Goal: Task Accomplishment & Management: Use online tool/utility

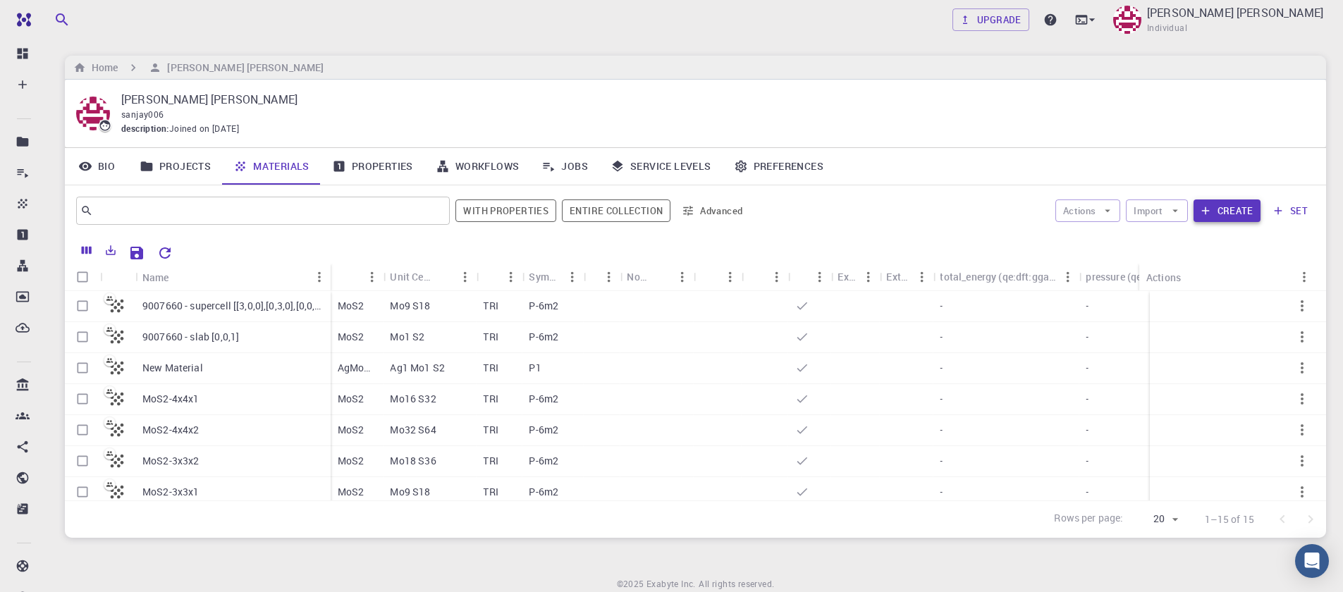
click at [1209, 202] on button "Create" at bounding box center [1226, 210] width 67 height 23
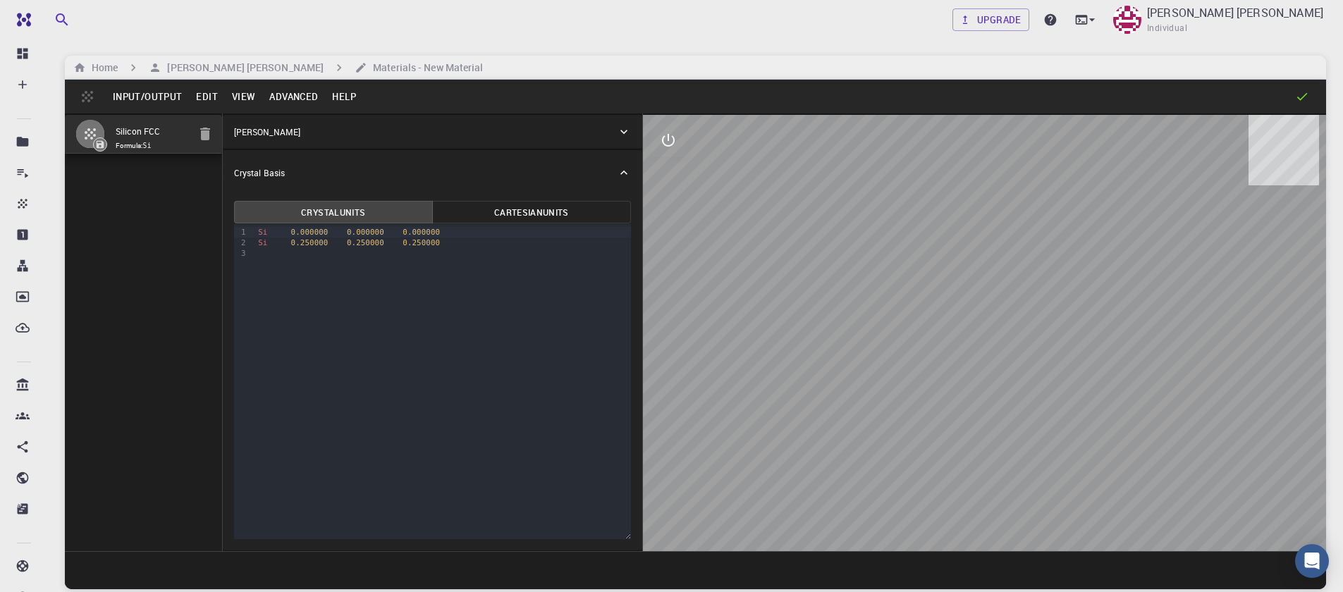
click at [1218, 208] on div at bounding box center [984, 333] width 683 height 436
click at [142, 90] on button "Input/Output" at bounding box center [147, 96] width 83 height 23
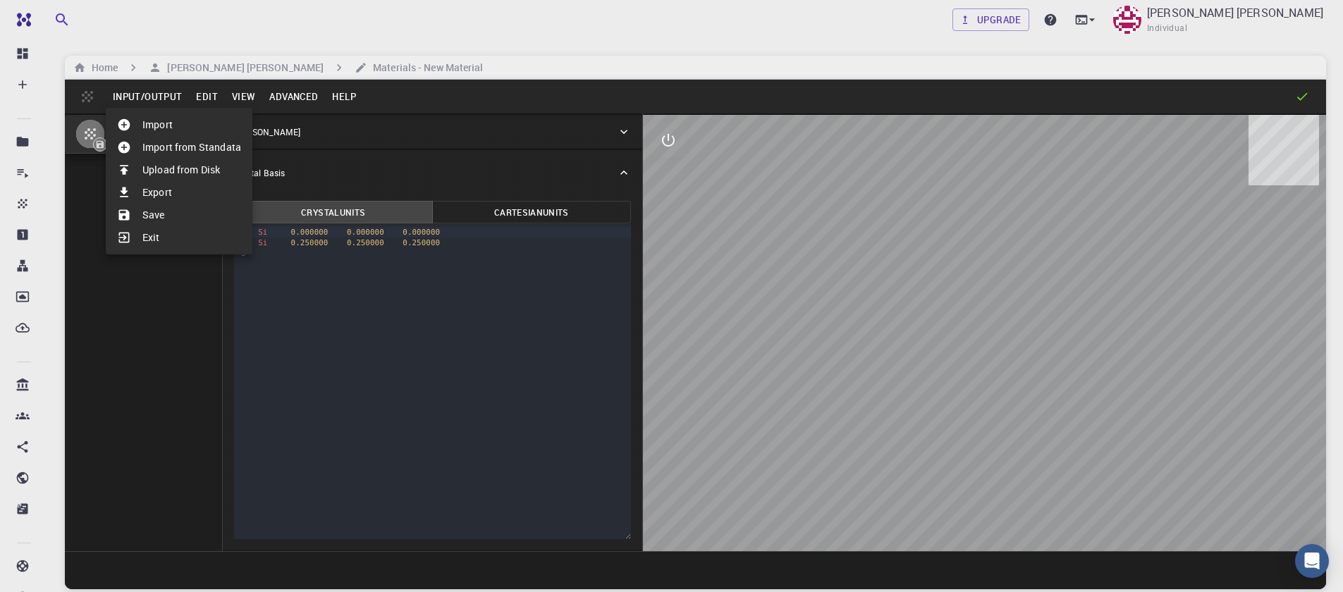
click at [146, 116] on li "Import" at bounding box center [179, 124] width 147 height 23
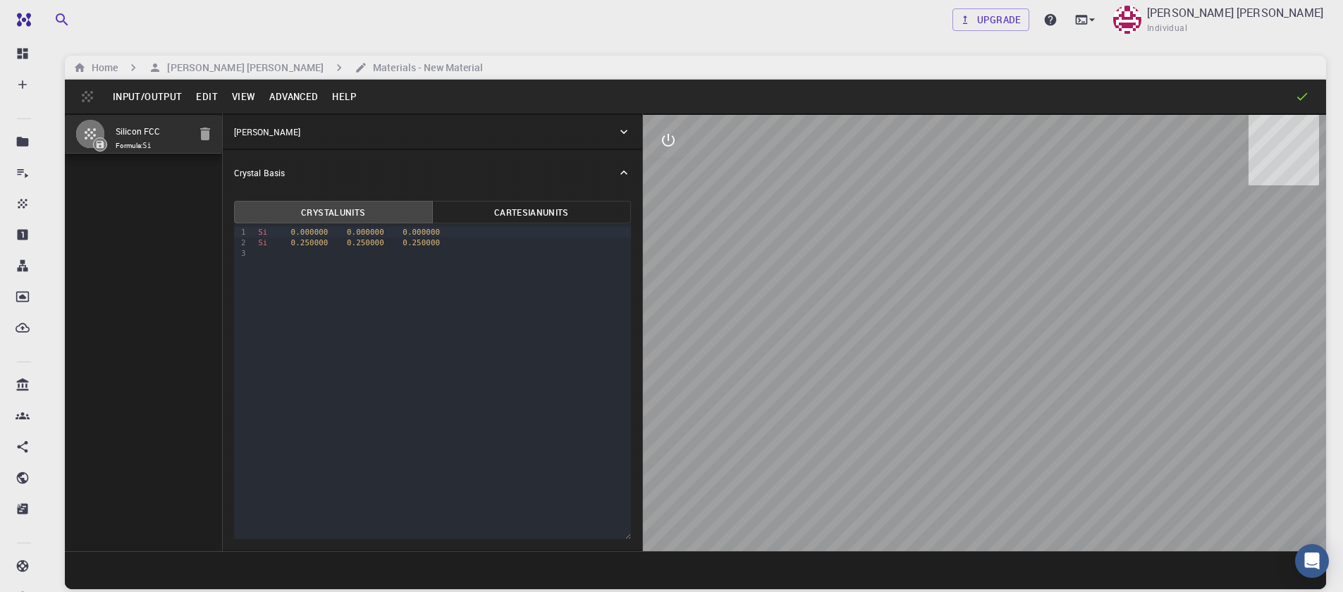
click at [146, 100] on button "Input/Output" at bounding box center [147, 96] width 83 height 23
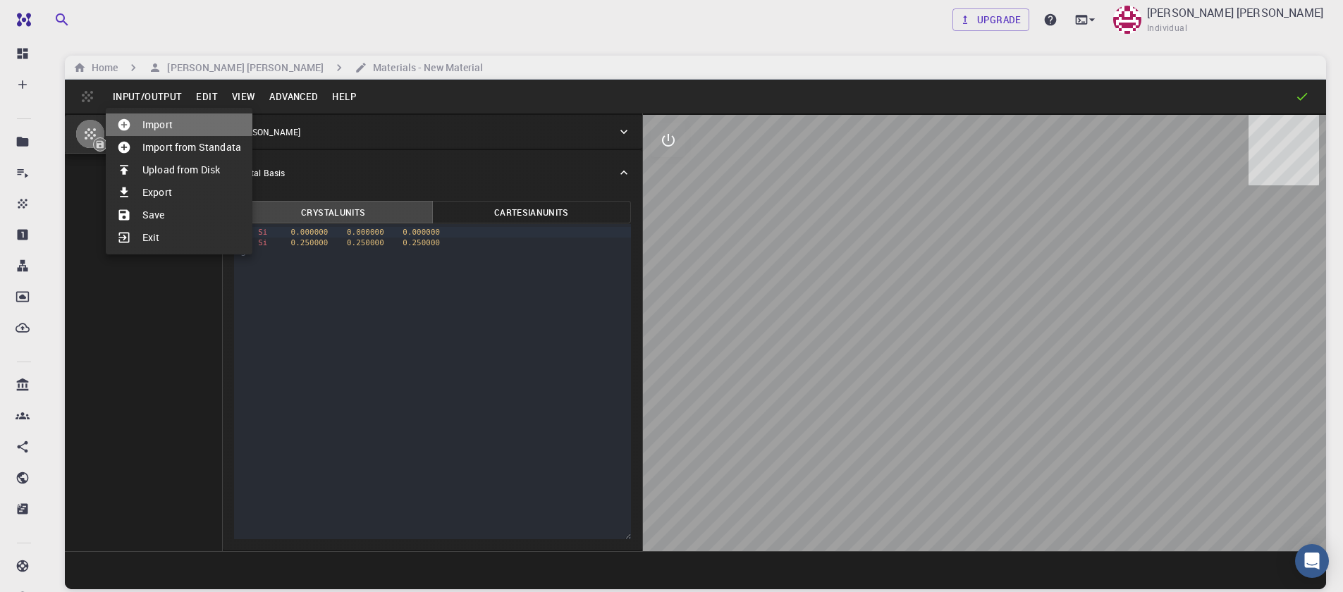
click at [149, 119] on li "Import" at bounding box center [179, 124] width 147 height 23
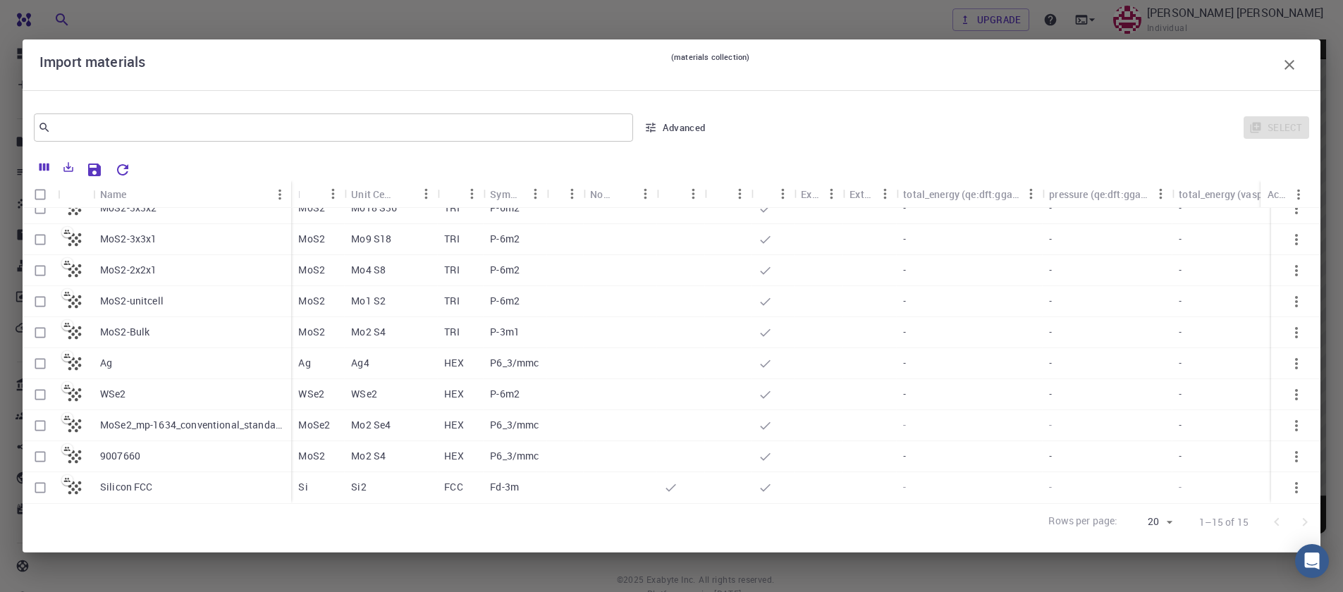
scroll to position [107, 0]
click at [38, 449] on input "Select row" at bounding box center [40, 456] width 27 height 27
checkbox input "true"
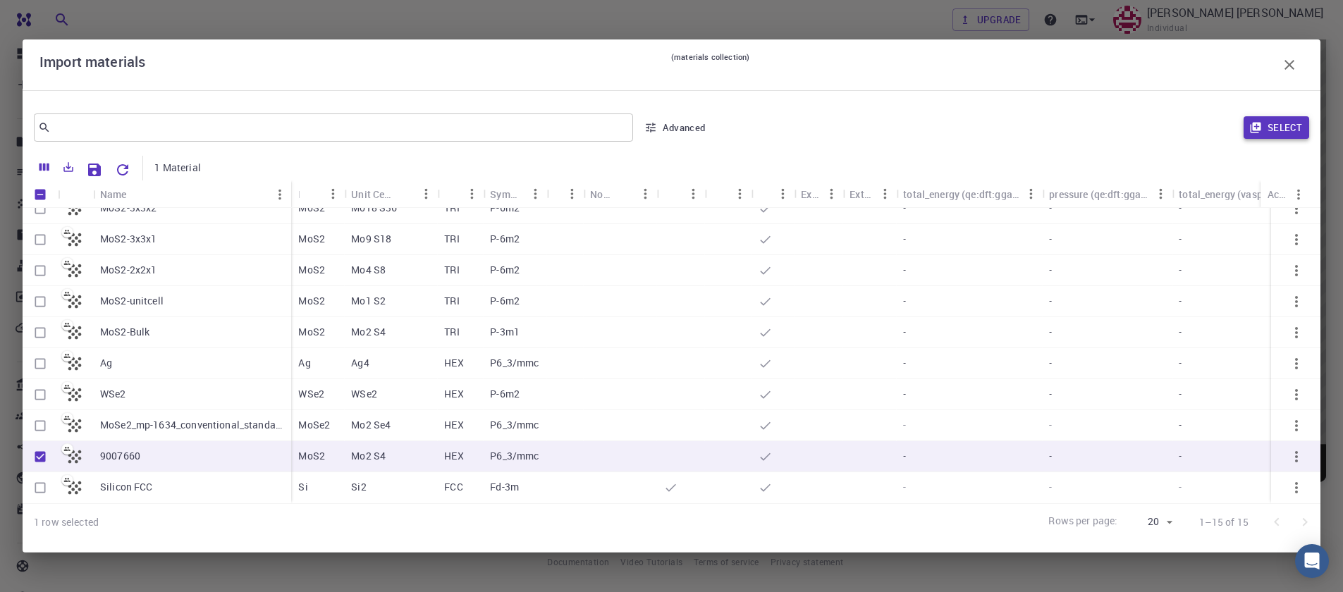
click at [1246, 137] on button "Select" at bounding box center [1276, 127] width 66 height 23
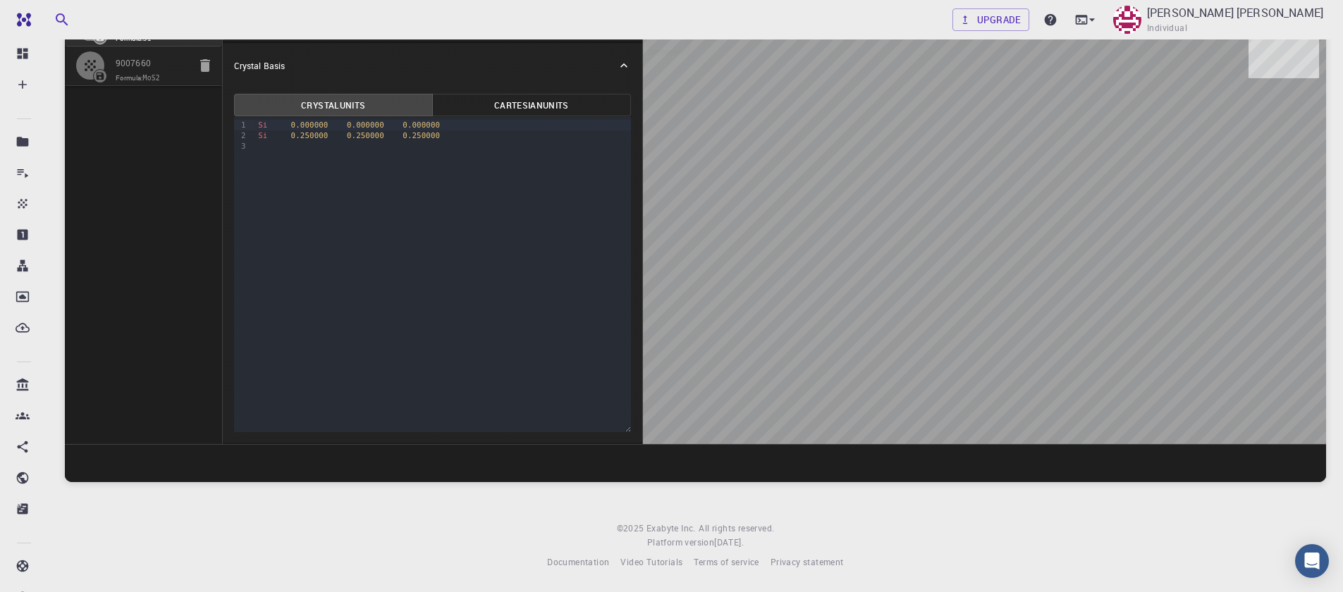
scroll to position [85, 0]
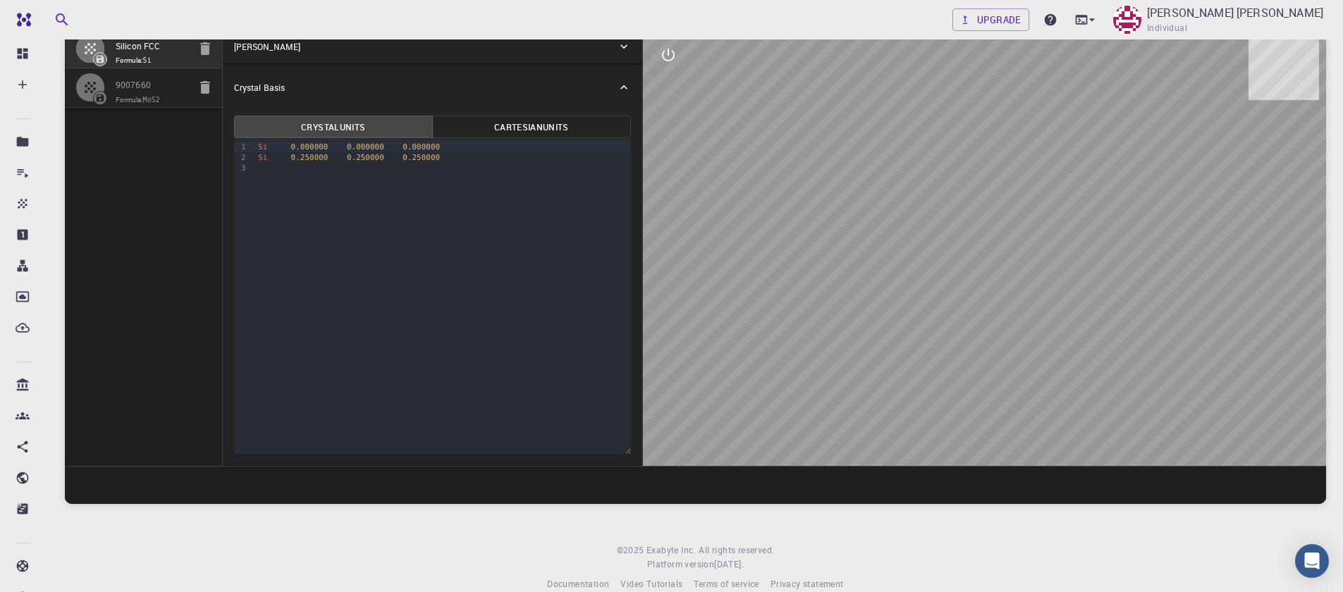
click at [202, 49] on icon "button" at bounding box center [205, 48] width 10 height 13
type input "HEX"
type input "3.161"
type input "12.295"
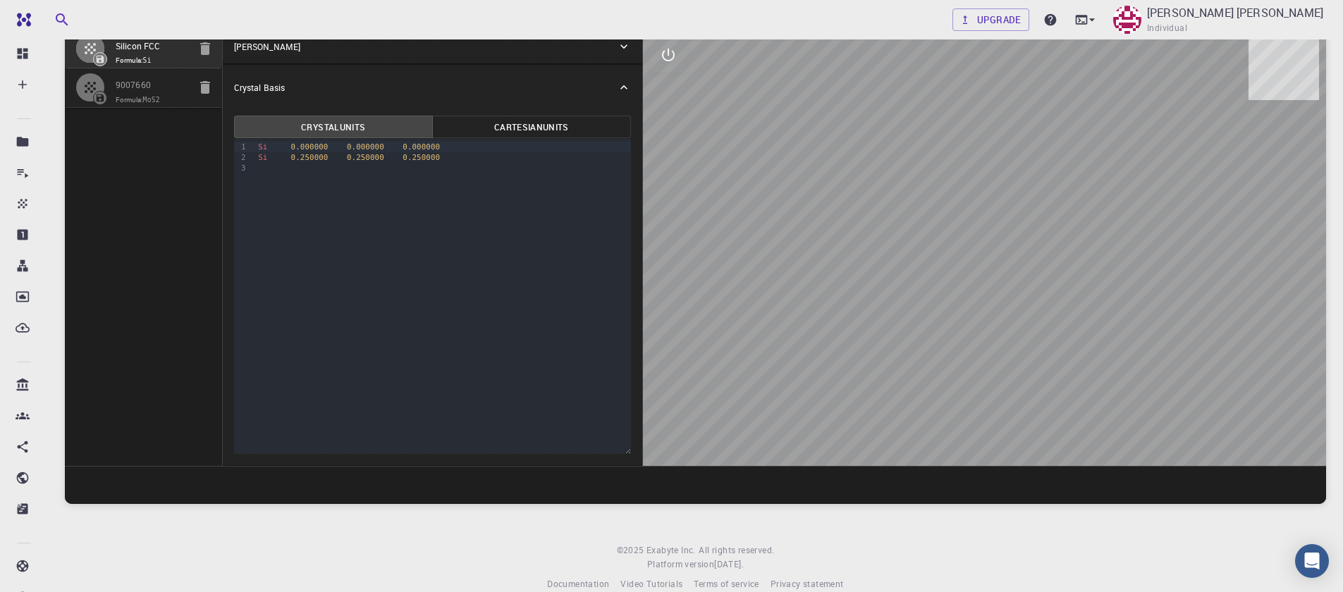
type input "90"
type input "119.99999999999999"
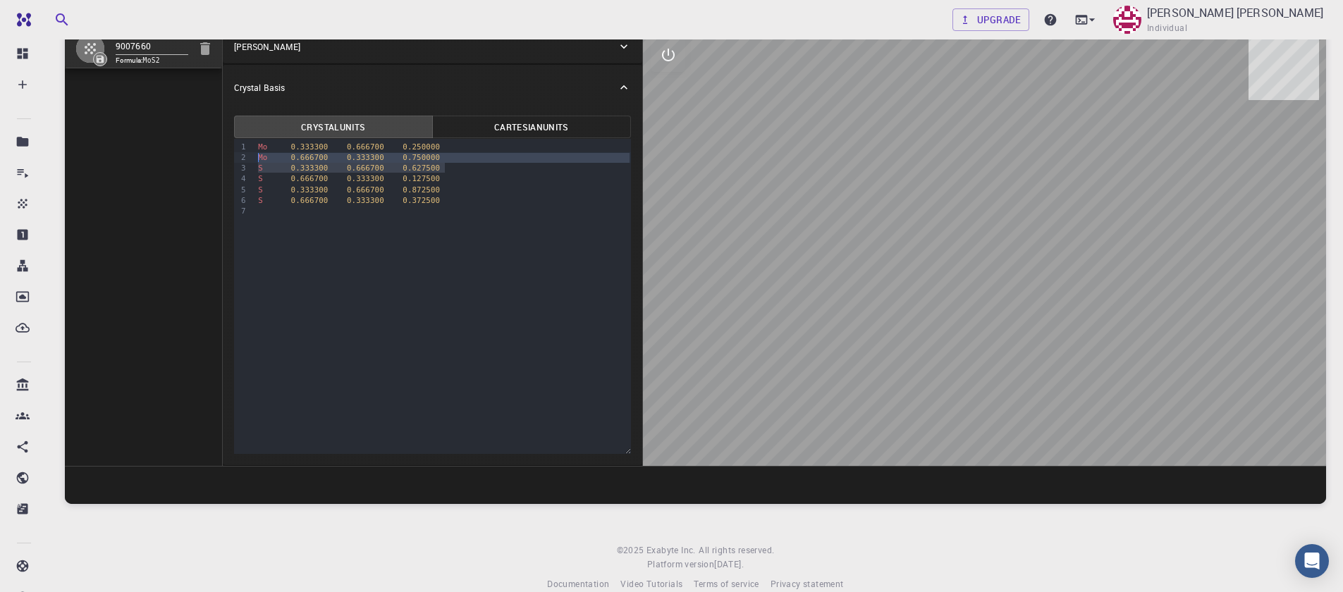
drag, startPoint x: 450, startPoint y: 164, endPoint x: 250, endPoint y: 156, distance: 199.6
click at [250, 156] on div "9 1 2 3 4 5 6 7 › Mo 0.333300 0.666700 0.250000 Mo 0.666700 0.333300 0.750000 S…" at bounding box center [432, 296] width 397 height 315
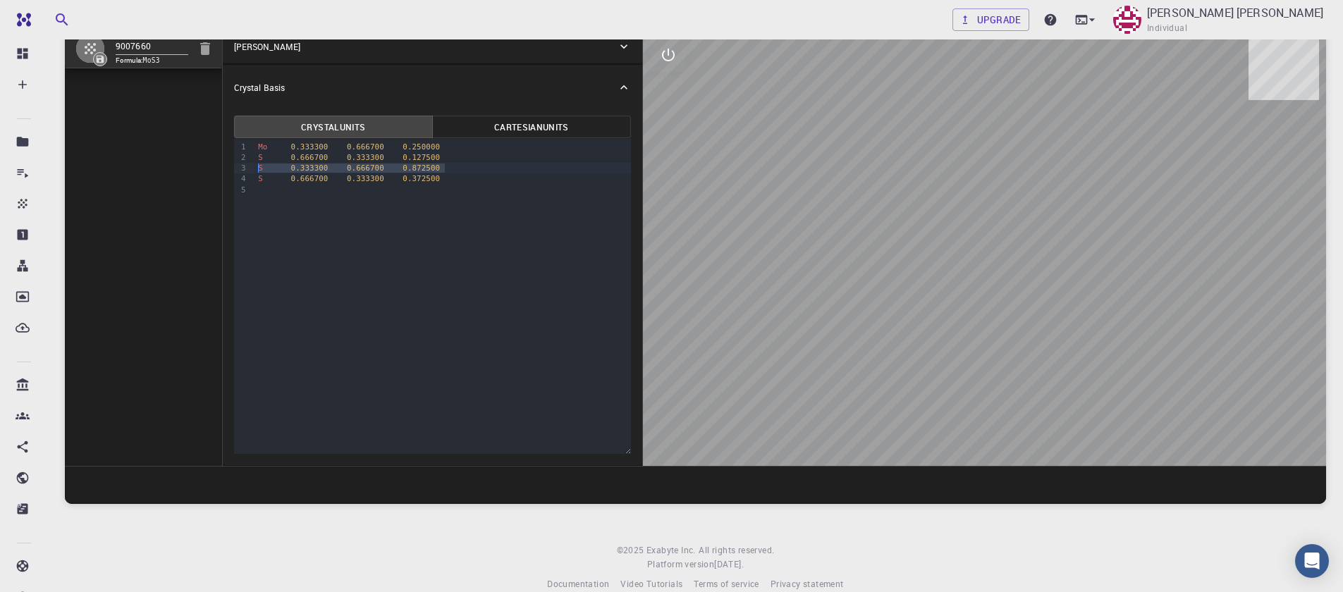
drag, startPoint x: 445, startPoint y: 169, endPoint x: 203, endPoint y: 167, distance: 242.4
click at [203, 167] on div "9007660 Formula: MoS3 Crystal Lattice Lattice units angstrom angstrom Lattice u…" at bounding box center [695, 247] width 1261 height 438
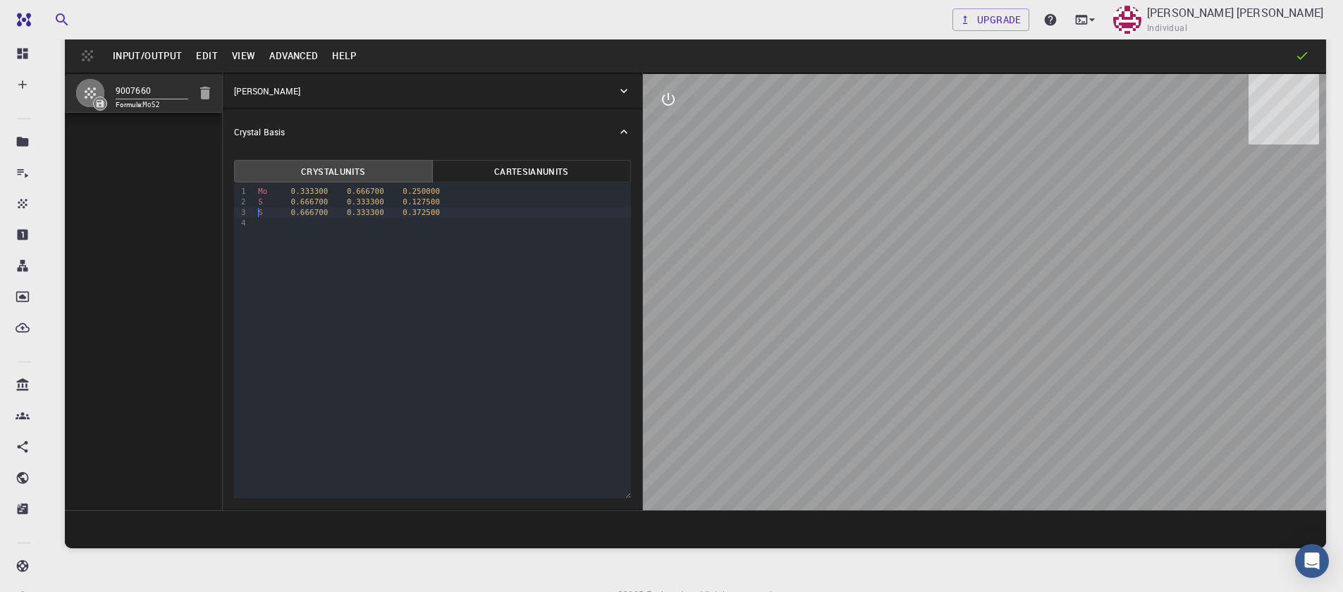
scroll to position [0, 0]
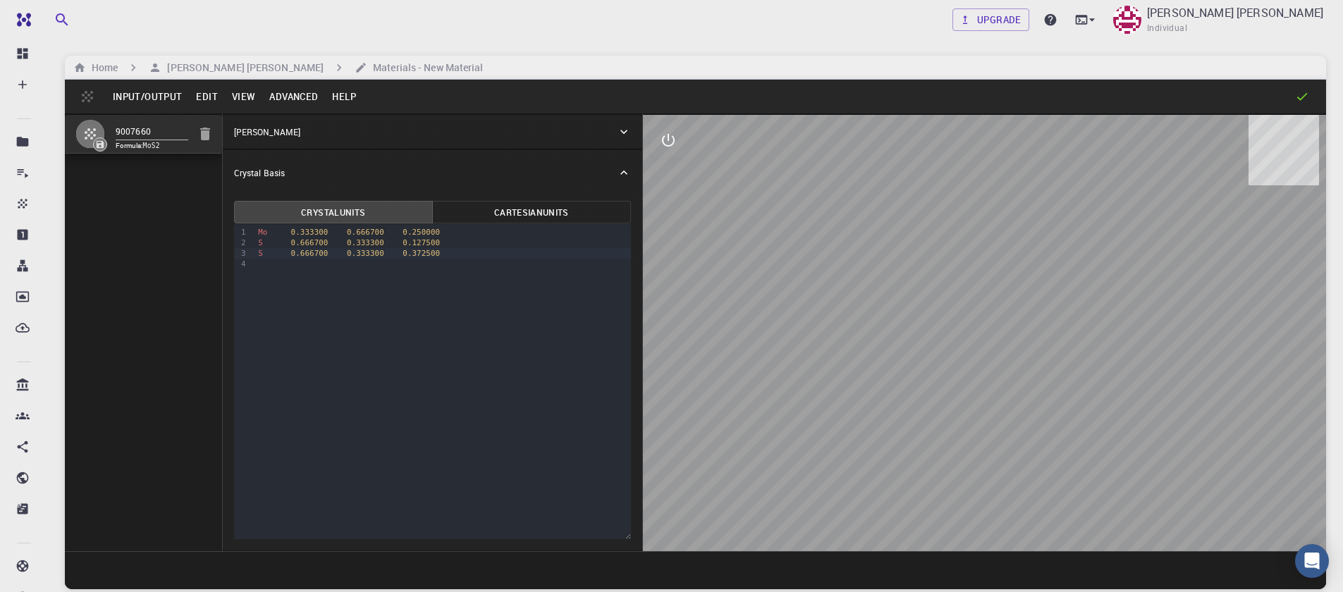
click at [276, 98] on button "Advanced" at bounding box center [293, 96] width 63 height 23
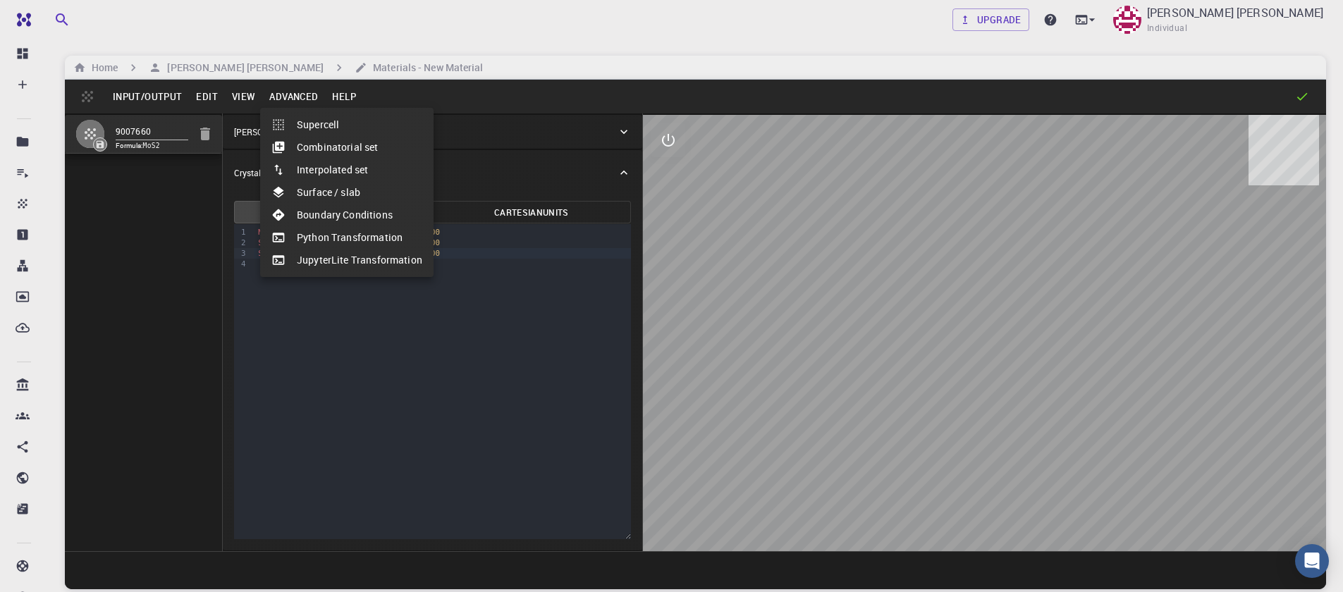
click at [304, 120] on li "Supercell" at bounding box center [346, 124] width 173 height 23
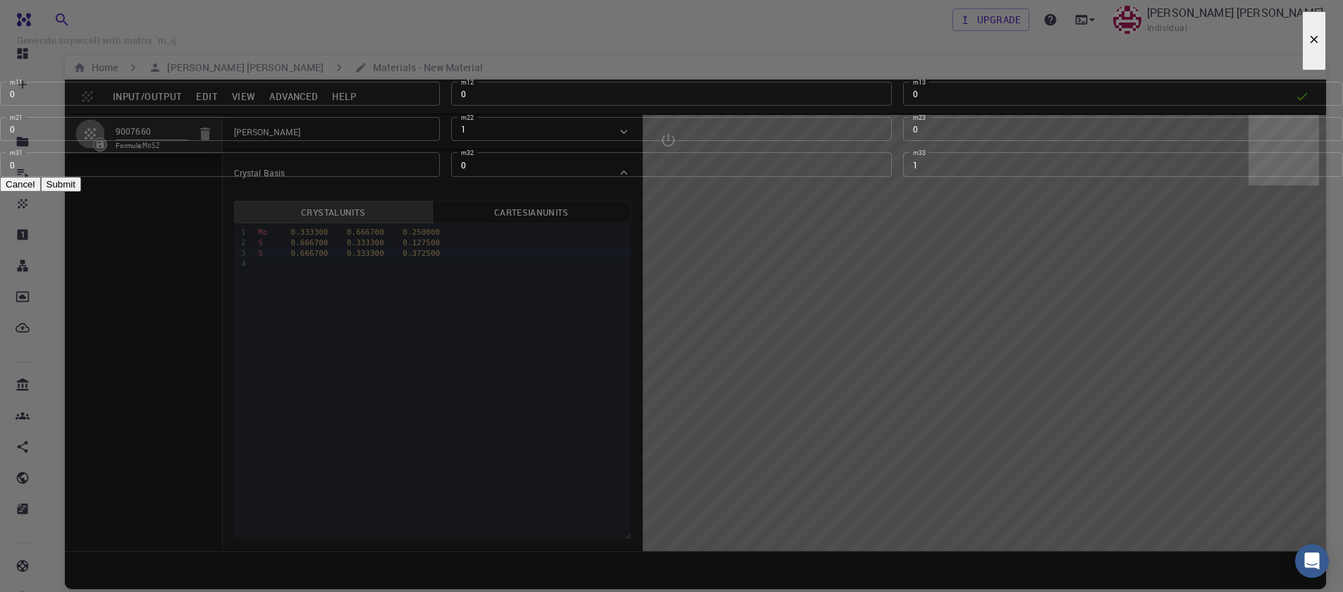
click at [440, 106] on input "0" at bounding box center [220, 94] width 440 height 24
click at [440, 106] on input "1" at bounding box center [220, 94] width 440 height 24
click at [440, 106] on input "2" at bounding box center [220, 94] width 440 height 24
click at [440, 106] on input "3" at bounding box center [220, 94] width 440 height 24
click at [440, 106] on input "4" at bounding box center [220, 94] width 440 height 24
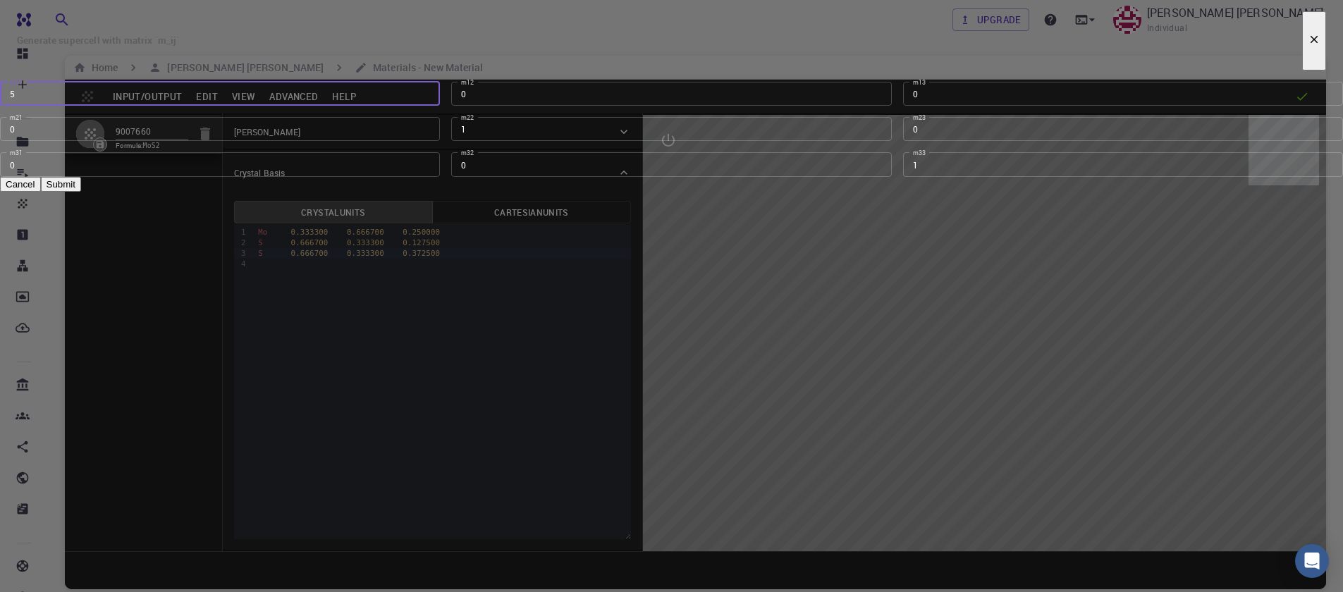
click at [440, 106] on input "5" at bounding box center [220, 94] width 440 height 24
type input "6"
click at [440, 106] on input "6" at bounding box center [220, 94] width 440 height 24
click at [81, 192] on button "Submit" at bounding box center [61, 184] width 40 height 15
type input "TRI"
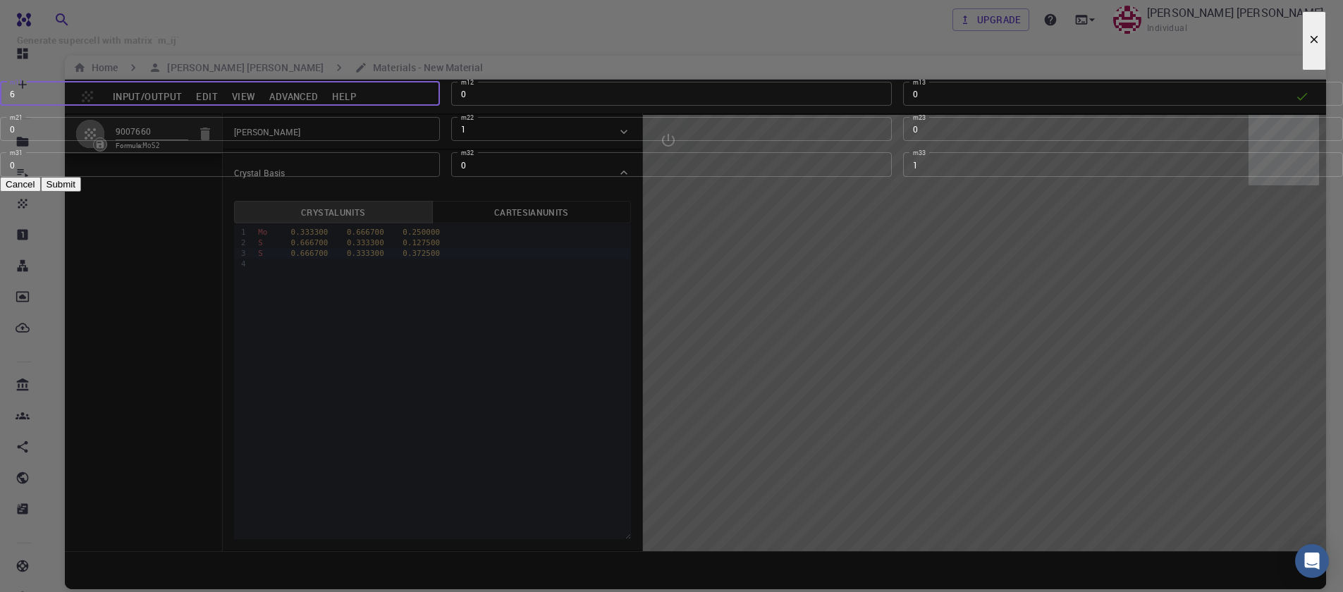
type input "18.966"
type input "3.1609999999999996"
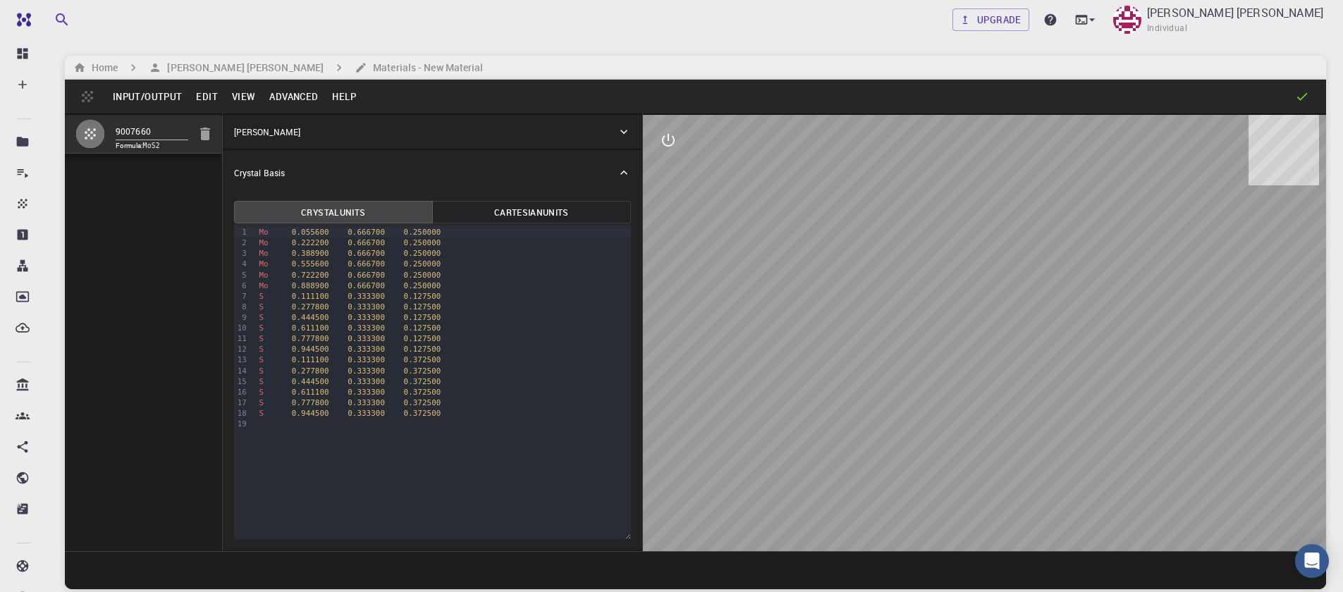
drag, startPoint x: 1063, startPoint y: 465, endPoint x: 1006, endPoint y: 426, distance: 69.4
click at [1006, 426] on div at bounding box center [984, 333] width 683 height 436
click at [678, 147] on button "interactive" at bounding box center [668, 140] width 34 height 34
click at [671, 176] on icon "view" at bounding box center [668, 174] width 17 height 17
click at [756, 226] on ul "Rotate/Zoom [O] Auto Rotate Axes Orthographic Camera Bonds [B] Conventional Cel…" at bounding box center [756, 576] width 142 height 701
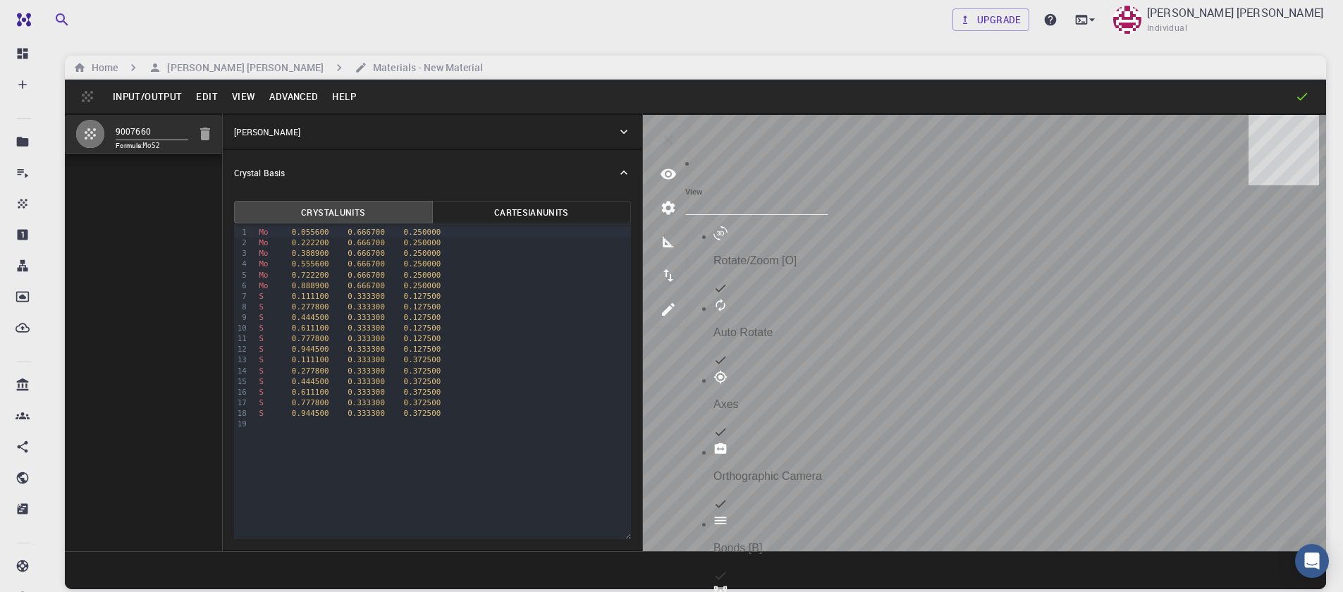
click at [755, 254] on p "Rotate/Zoom [O]" at bounding box center [770, 260] width 114 height 13
click at [667, 171] on icon "view" at bounding box center [668, 174] width 16 height 11
click at [723, 187] on h6 "View" at bounding box center [756, 191] width 142 height 8
click at [208, 101] on button "Edit" at bounding box center [207, 96] width 36 height 23
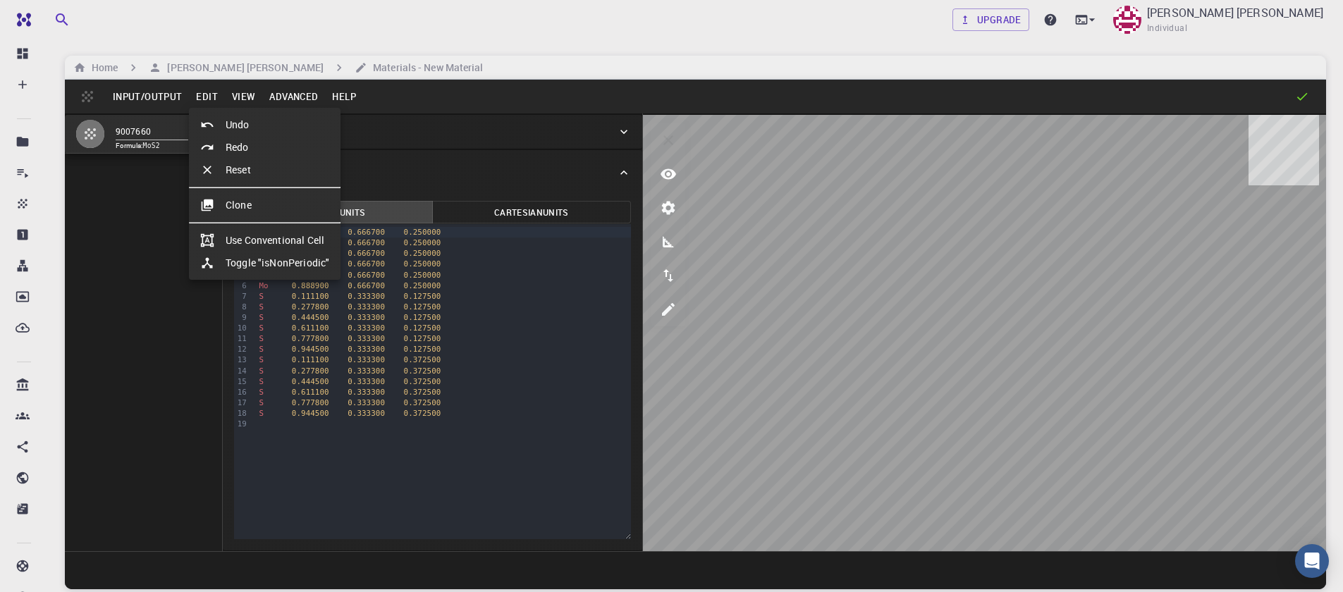
click at [230, 127] on li "Undo" at bounding box center [265, 124] width 152 height 23
type input "HEX"
type input "3.161"
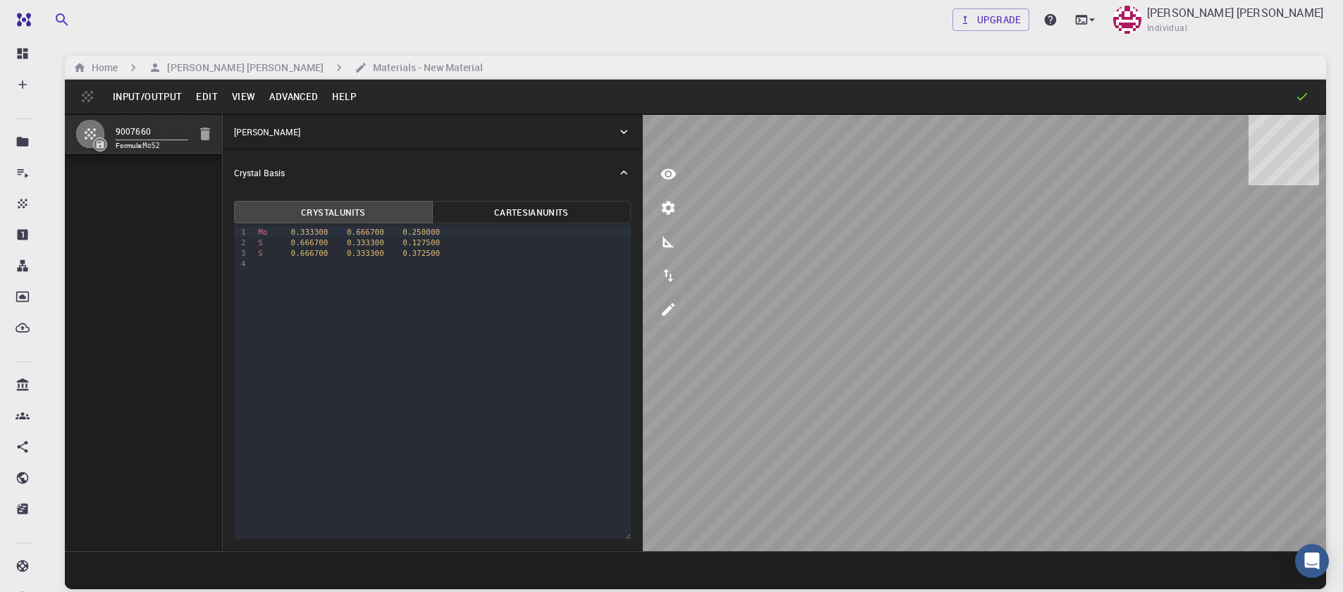
click at [271, 101] on button "Advanced" at bounding box center [293, 96] width 63 height 23
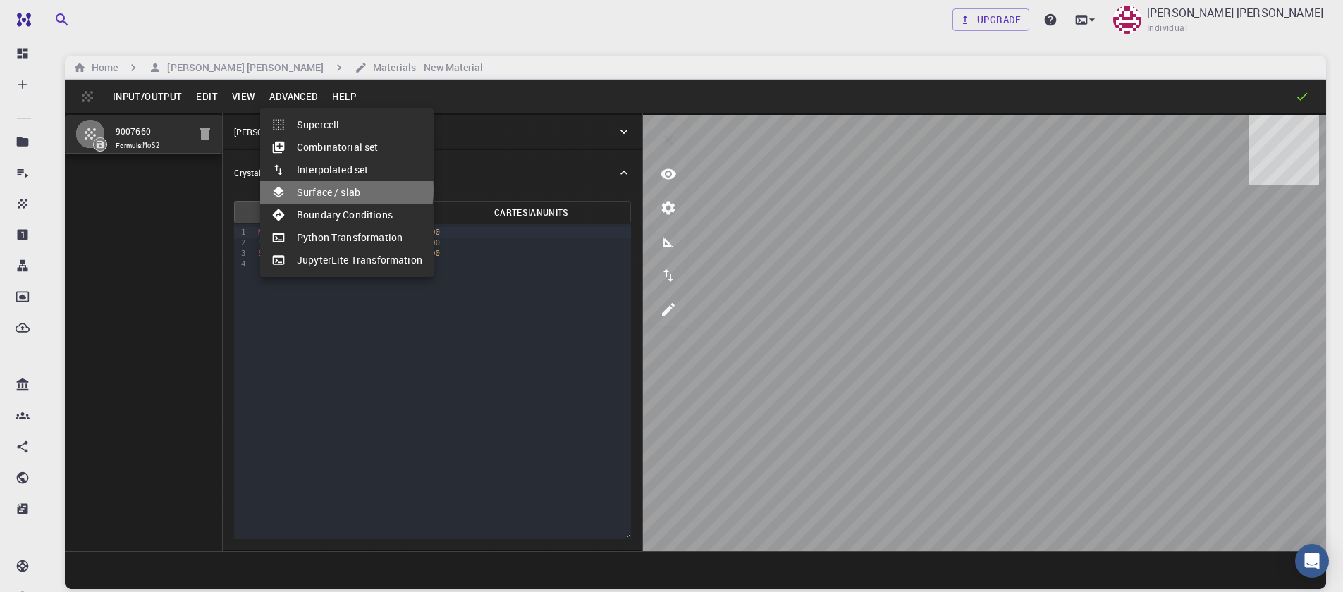
click at [328, 190] on li "Surface / slab" at bounding box center [346, 192] width 173 height 23
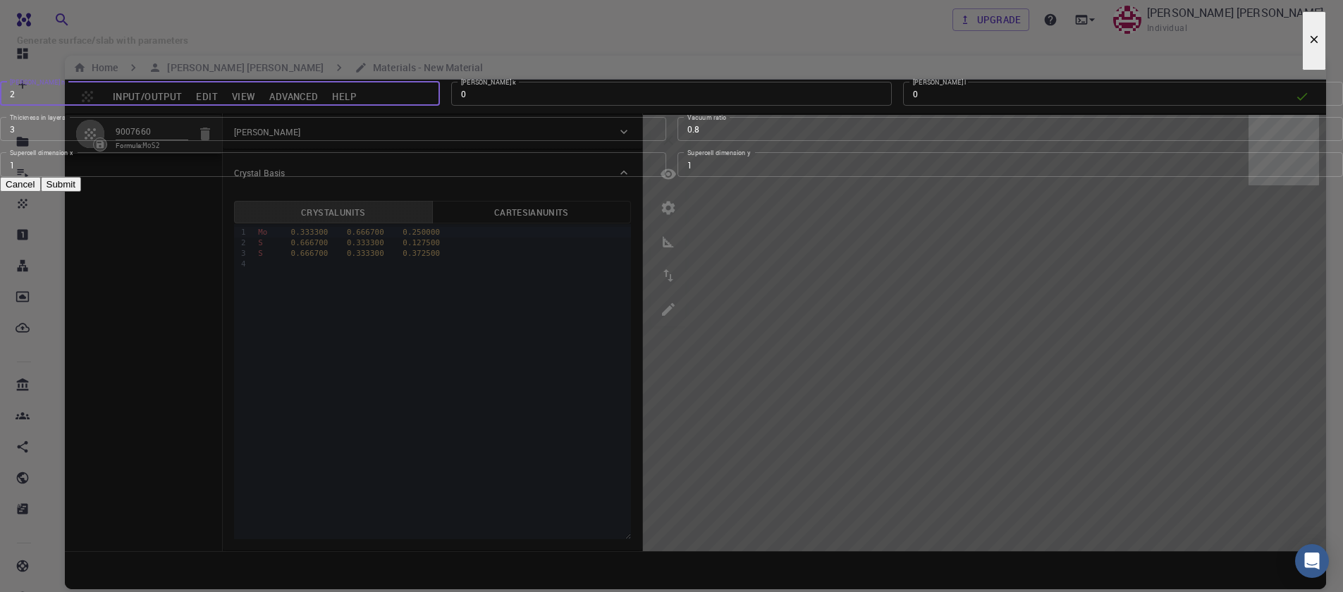
click at [440, 106] on input "2" at bounding box center [220, 94] width 440 height 24
click at [440, 106] on input "1" at bounding box center [220, 94] width 440 height 24
type input "0"
click at [440, 106] on input "0" at bounding box center [220, 94] width 440 height 24
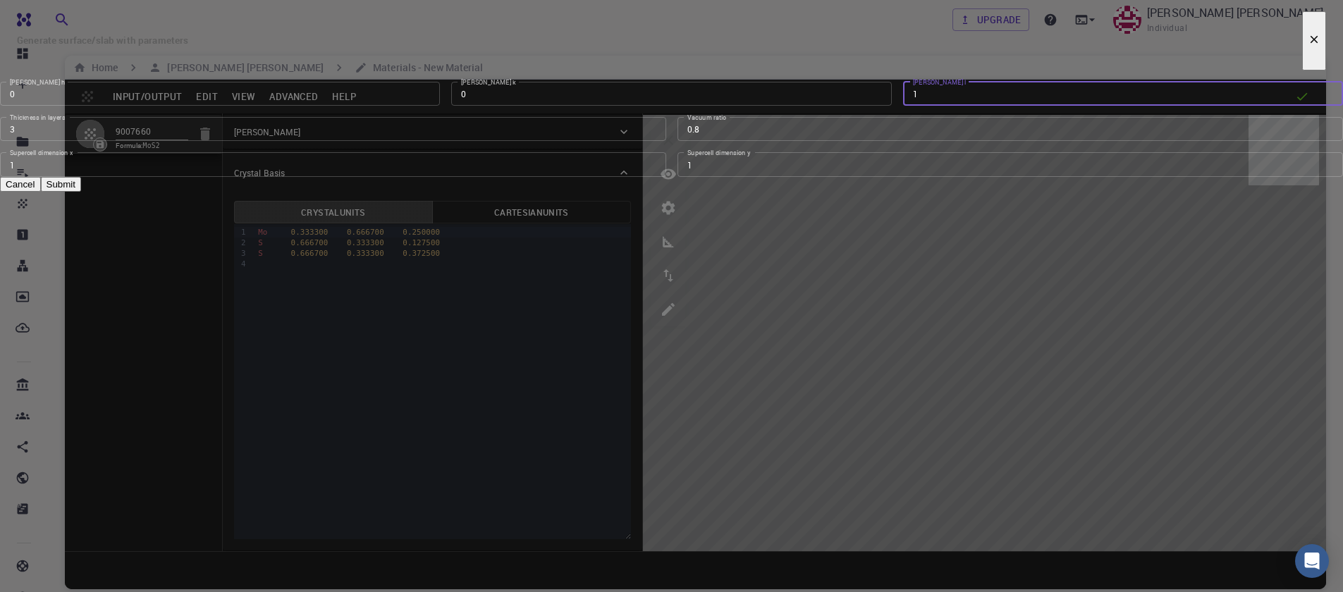
type input "1"
click at [903, 106] on input "1" at bounding box center [1123, 94] width 440 height 24
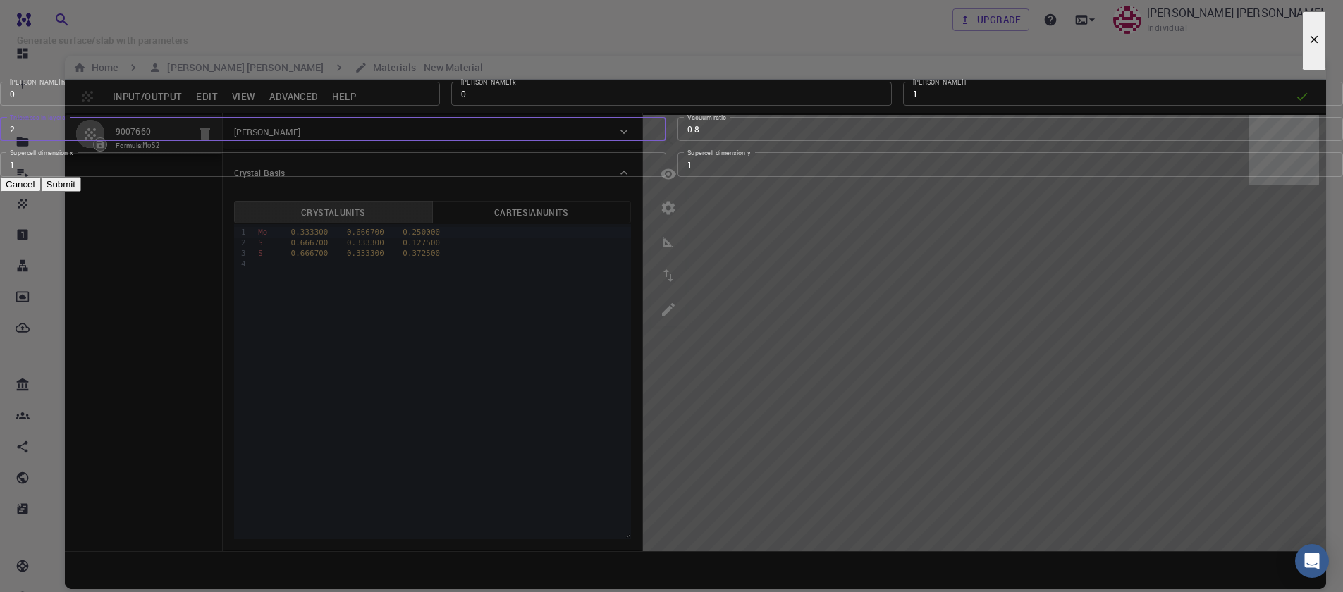
click at [654, 141] on input "2" at bounding box center [333, 129] width 666 height 24
type input "1"
click at [654, 141] on input "1" at bounding box center [333, 129] width 666 height 24
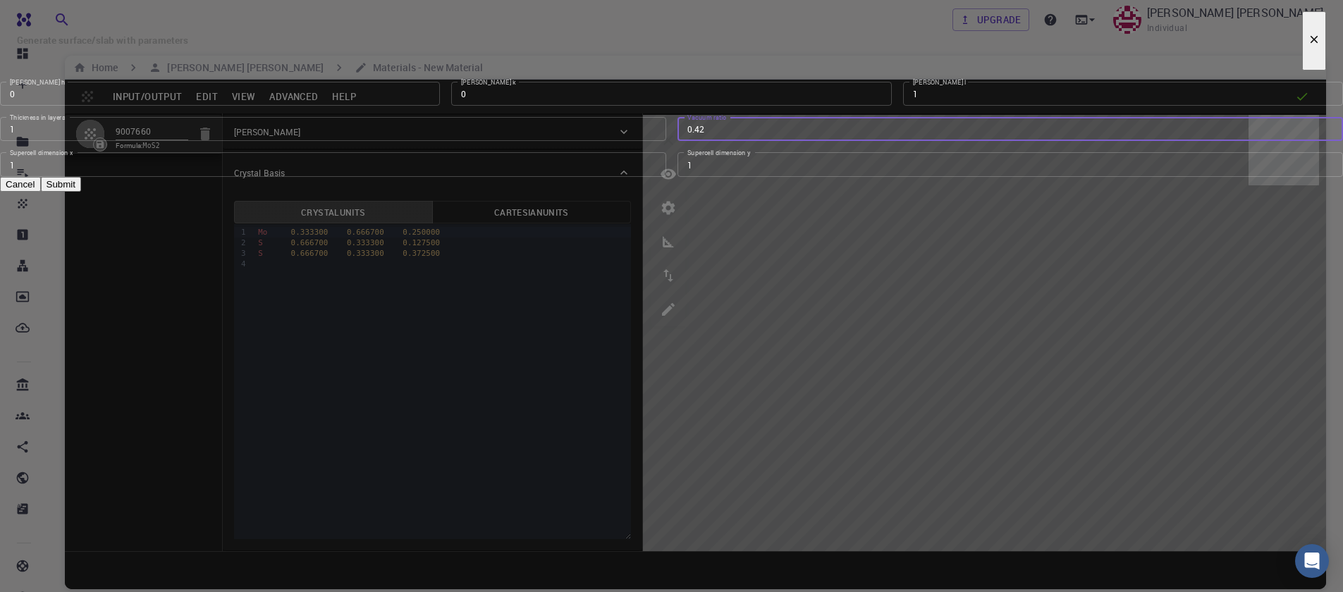
click at [852, 141] on input "0.42" at bounding box center [1010, 129] width 666 height 24
click at [853, 141] on input "0.41" at bounding box center [1010, 129] width 666 height 24
click at [853, 141] on input "0.4" at bounding box center [1010, 129] width 666 height 24
click at [853, 141] on input "0.39" at bounding box center [1010, 129] width 666 height 24
click at [853, 141] on input "0.38" at bounding box center [1010, 129] width 666 height 24
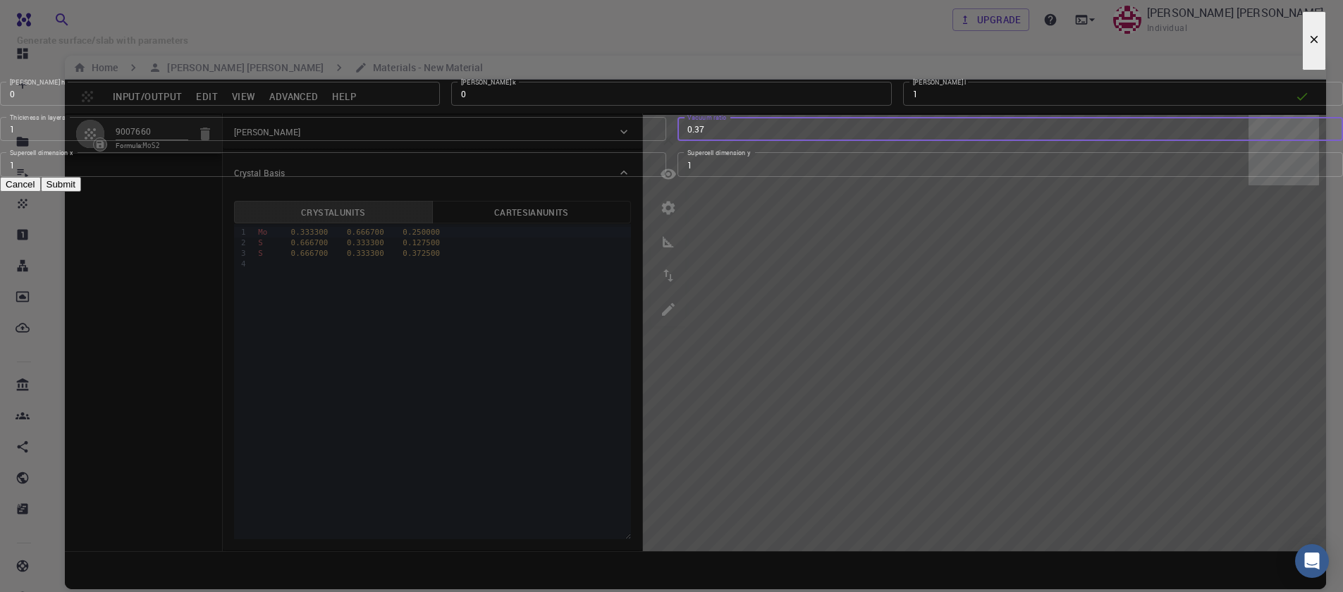
click at [853, 141] on input "0.37" at bounding box center [1010, 129] width 666 height 24
click at [853, 141] on input "0.36" at bounding box center [1010, 129] width 666 height 24
click at [853, 141] on input "0.35" at bounding box center [1010, 129] width 666 height 24
click at [853, 141] on input "0.36" at bounding box center [1010, 129] width 666 height 24
click at [853, 141] on input "0.37" at bounding box center [1010, 129] width 666 height 24
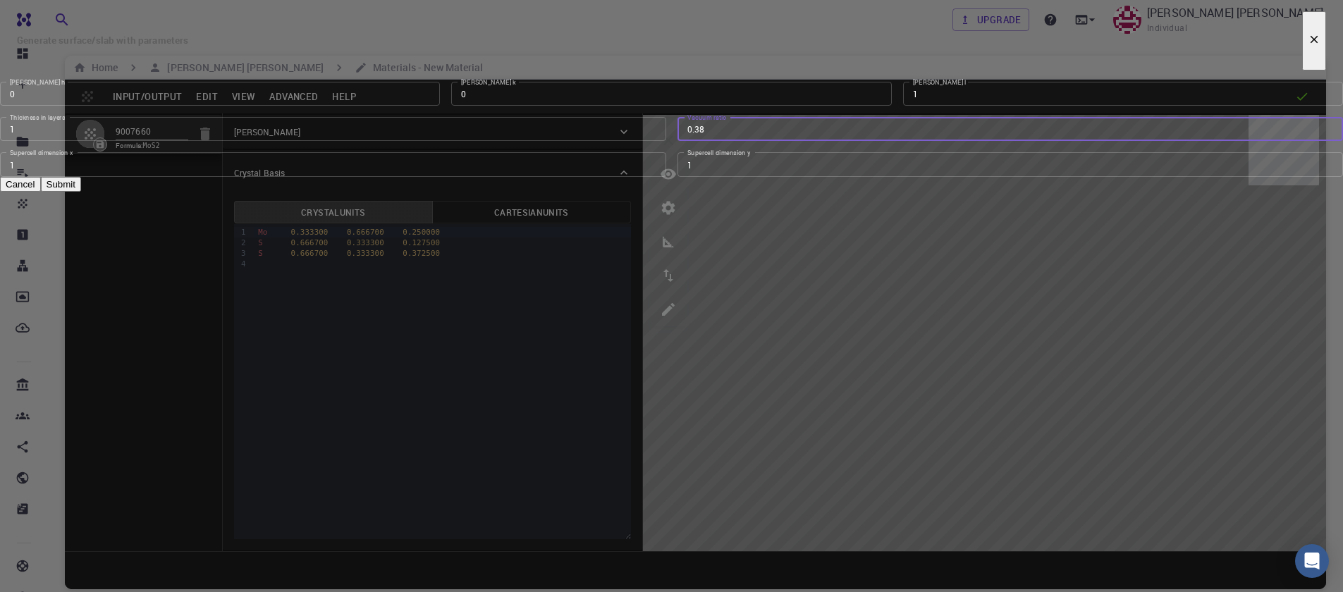
click at [853, 141] on input "0.38" at bounding box center [1010, 129] width 666 height 24
type input "0.5"
click at [853, 141] on input "0.5" at bounding box center [1010, 129] width 666 height 24
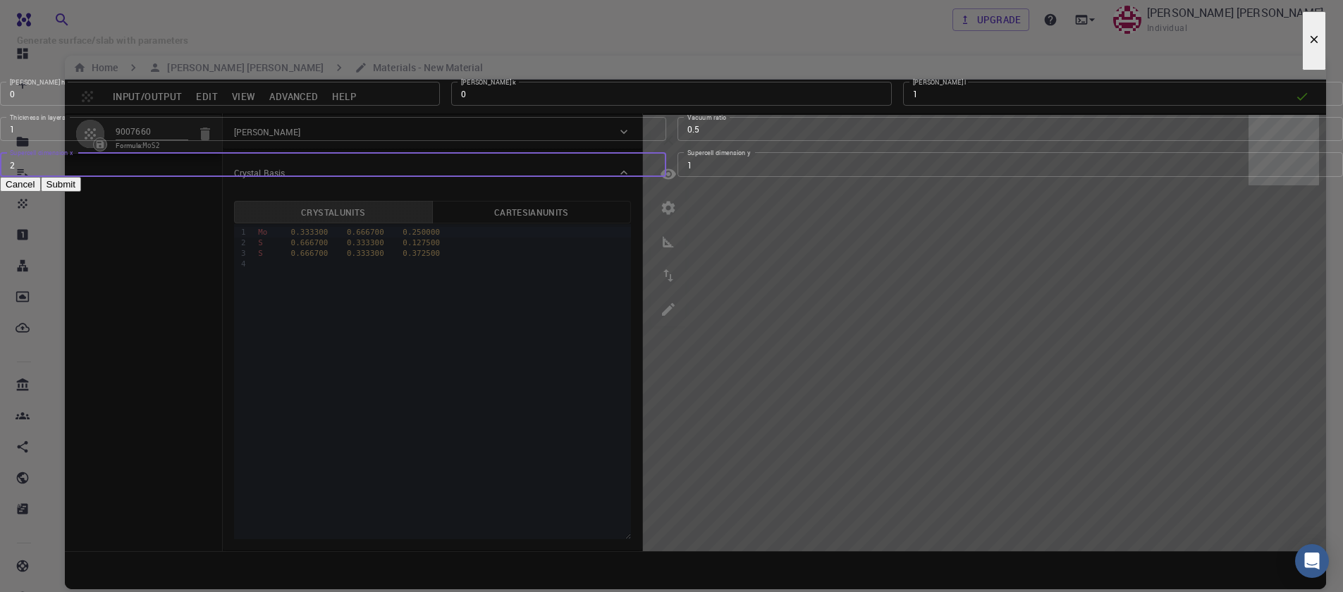
click at [650, 176] on input "2" at bounding box center [333, 164] width 666 height 24
click at [650, 176] on input "3" at bounding box center [333, 164] width 666 height 24
click at [650, 176] on input "4" at bounding box center [333, 164] width 666 height 24
click at [650, 176] on input "5" at bounding box center [333, 164] width 666 height 24
type input "6"
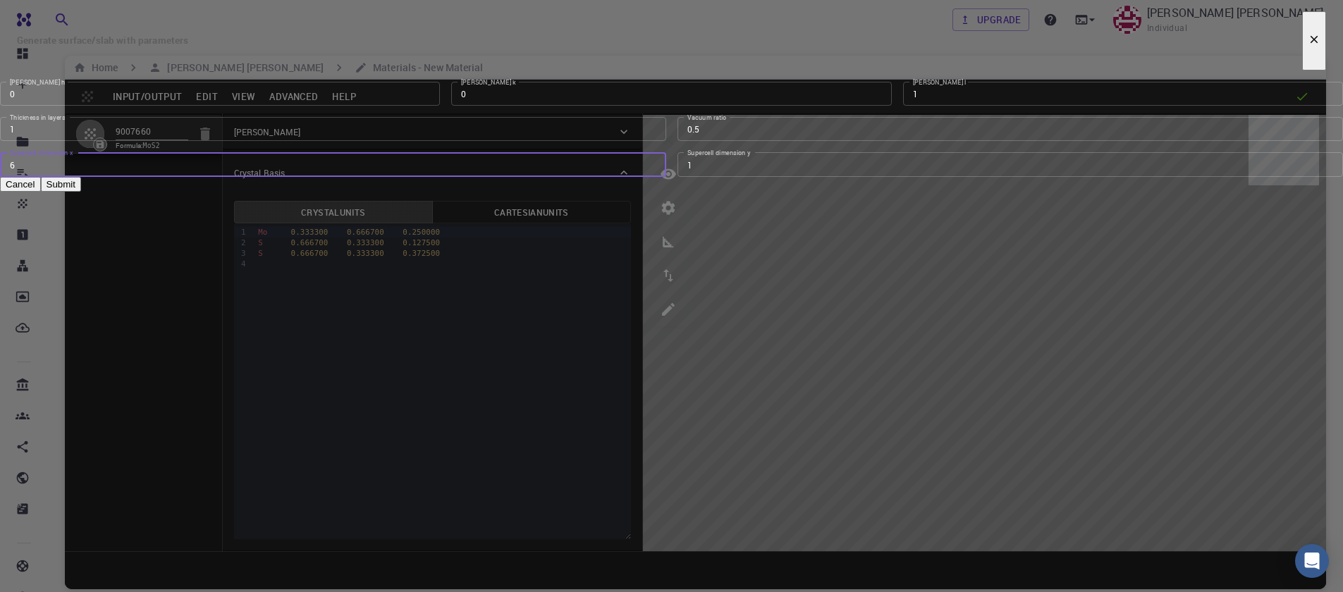
click at [650, 176] on input "6" at bounding box center [333, 164] width 666 height 24
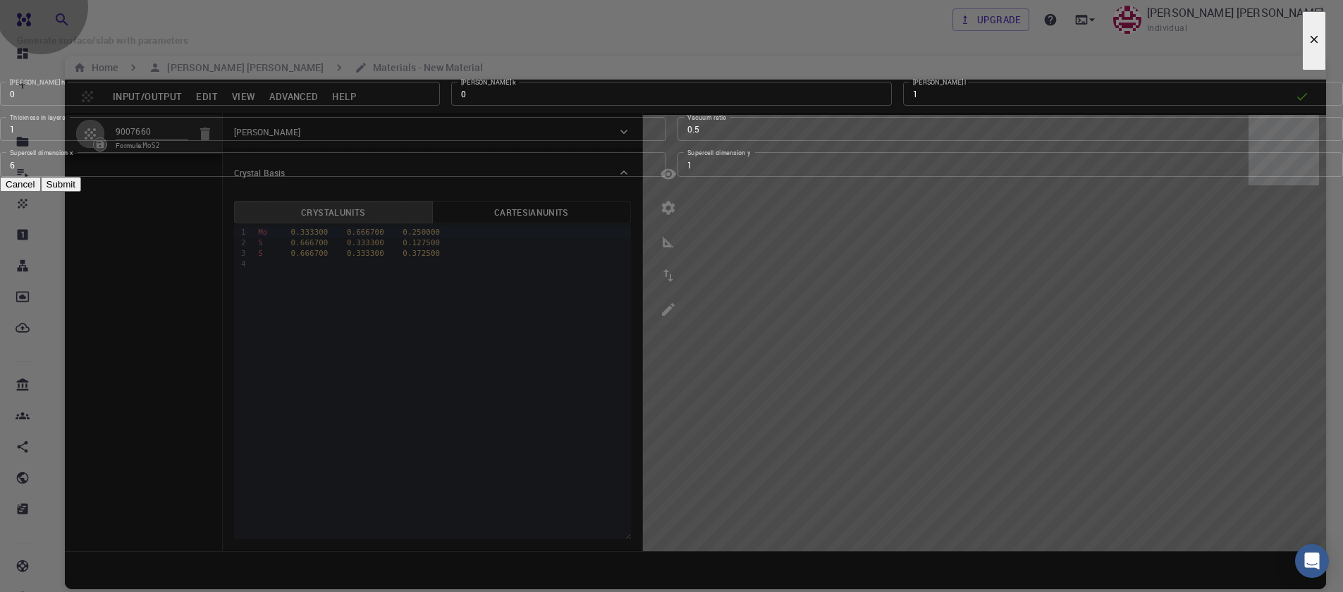
click at [81, 192] on button "Submit" at bounding box center [61, 184] width 40 height 15
type input "TRI"
type input "18.966"
type input "3.160994542861471"
type input "24.59"
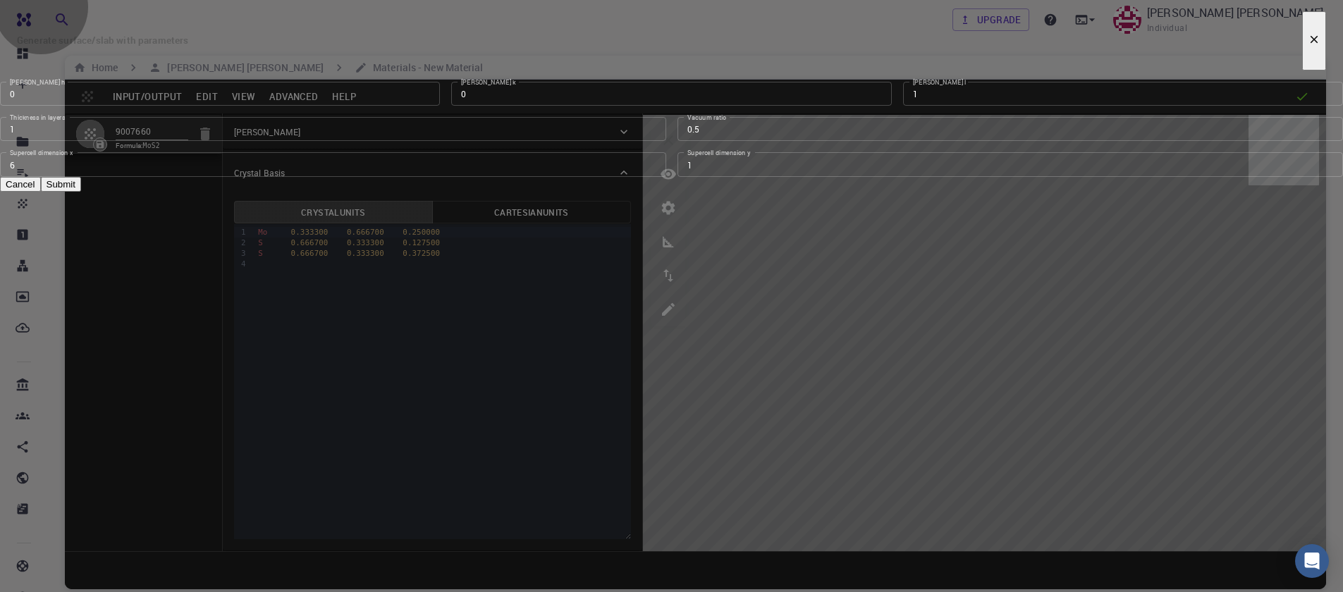
type input "120.0000571088431"
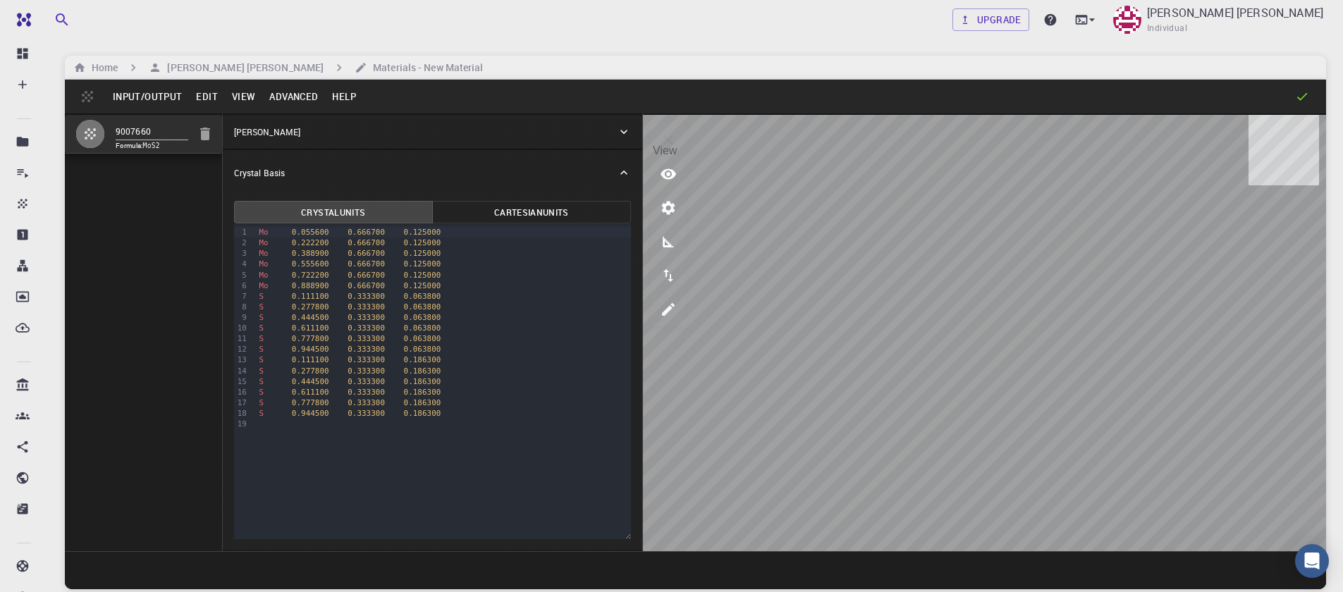
click at [660, 170] on icon "view" at bounding box center [668, 174] width 17 height 17
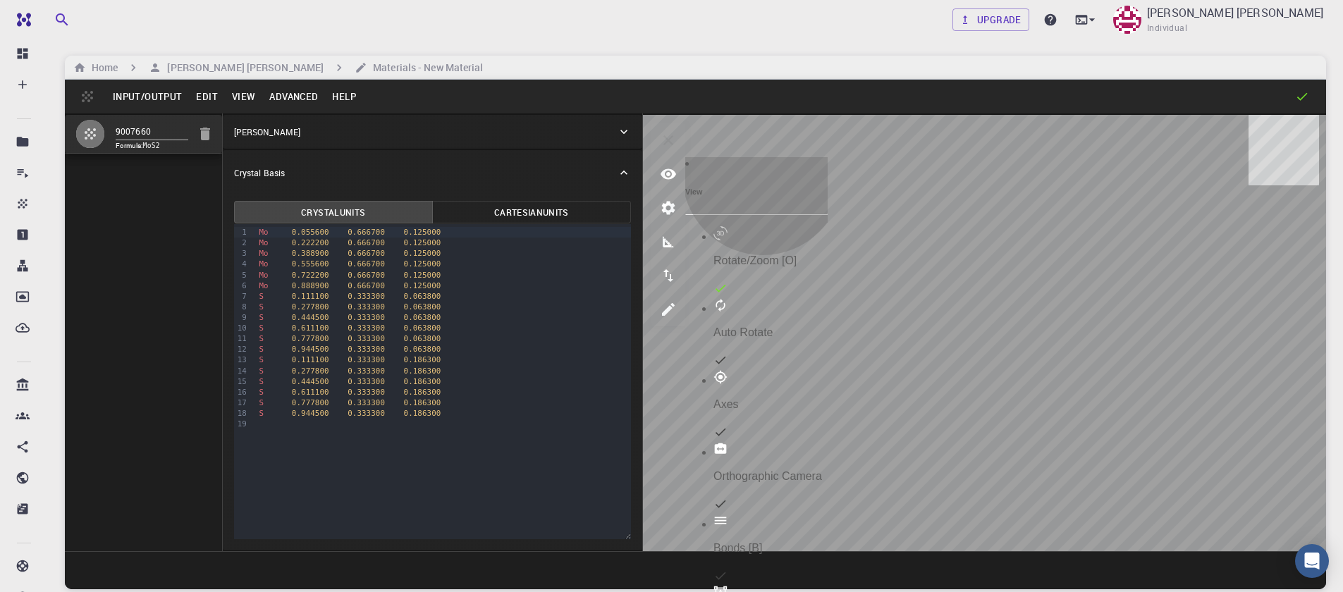
click at [768, 514] on div "Bonds [B]" at bounding box center [770, 534] width 114 height 41
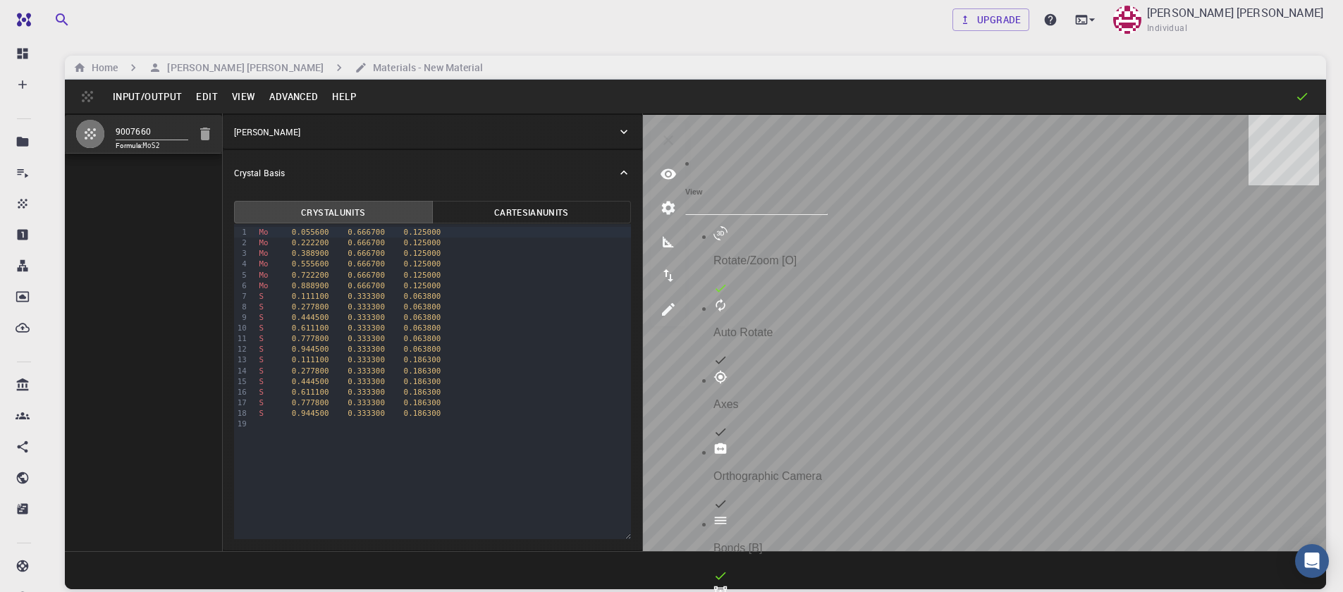
click at [768, 514] on div "Bonds [B]" at bounding box center [770, 534] width 114 height 41
click at [281, 99] on button "Advanced" at bounding box center [293, 96] width 63 height 23
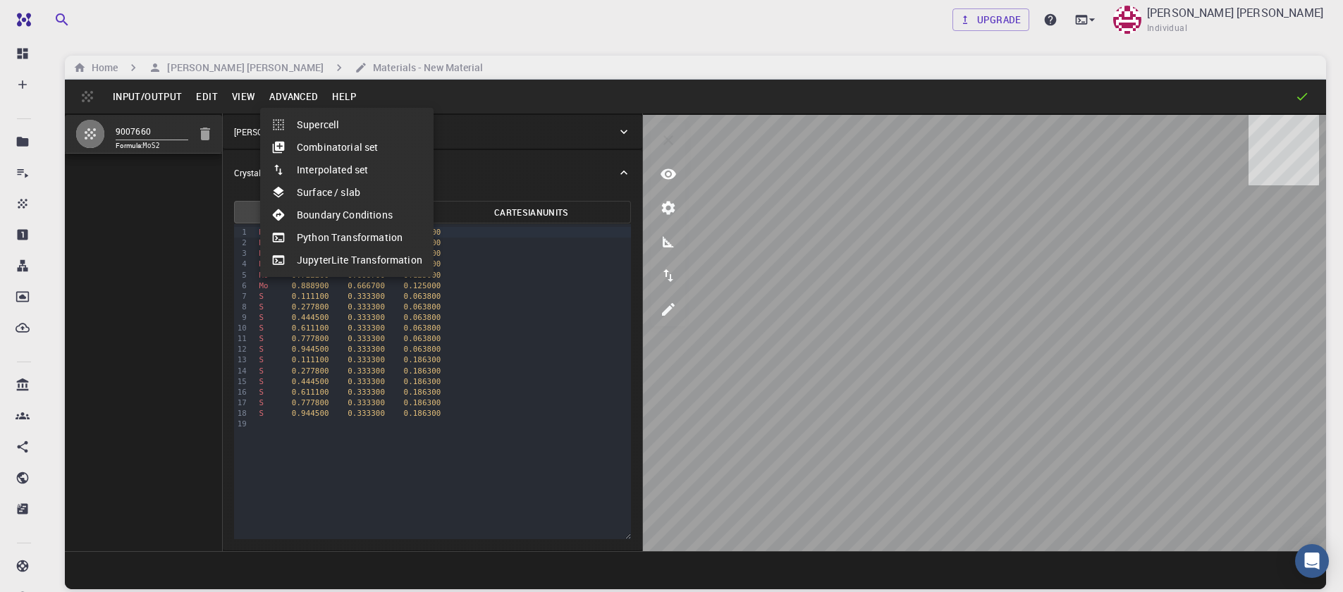
click at [235, 97] on div at bounding box center [671, 296] width 1343 height 592
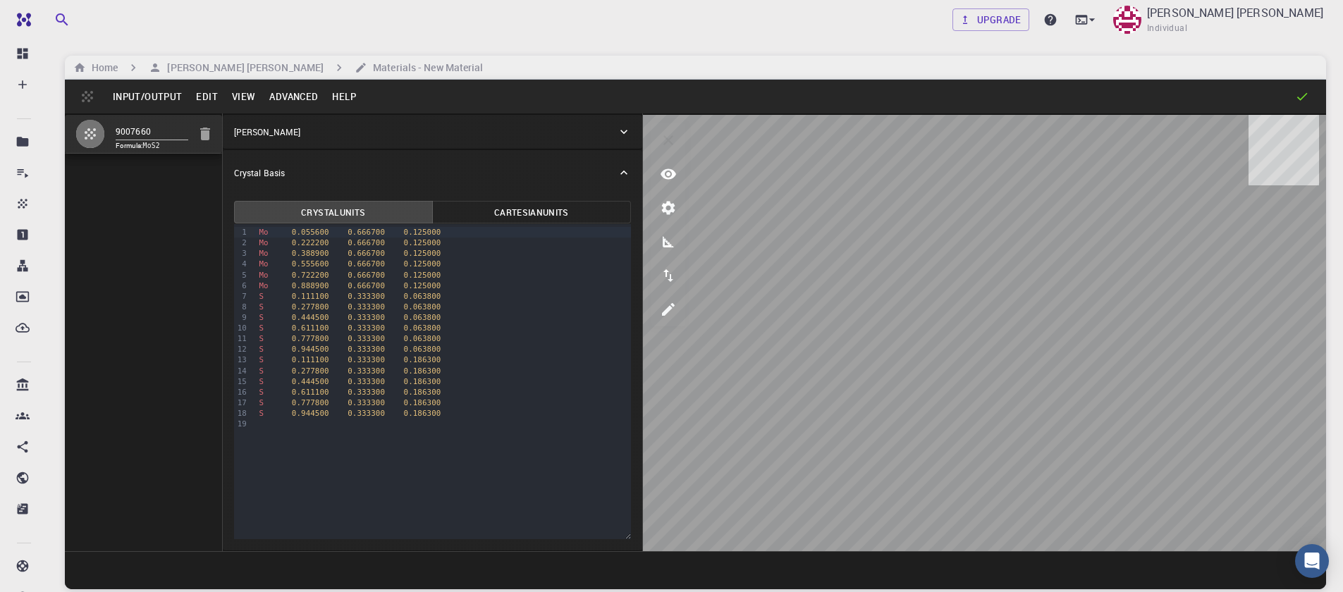
click at [206, 98] on button "Edit" at bounding box center [207, 96] width 36 height 23
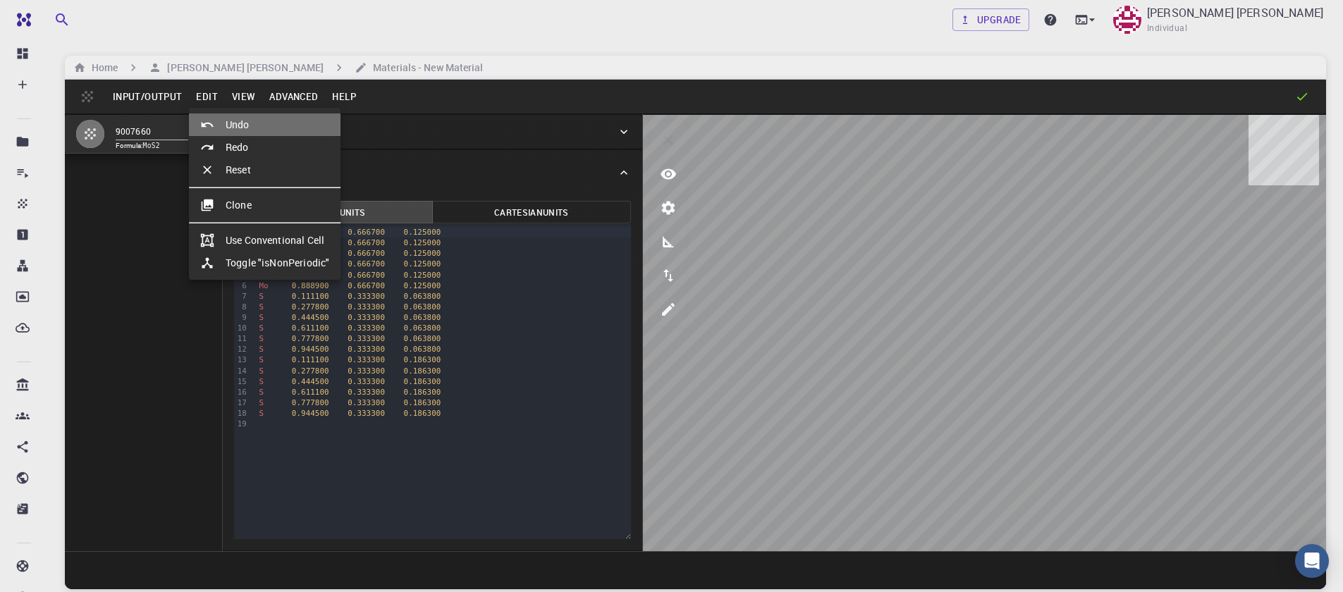
click at [238, 123] on li "Undo" at bounding box center [265, 124] width 152 height 23
type input "HEX"
type input "3.161"
type input "12.295"
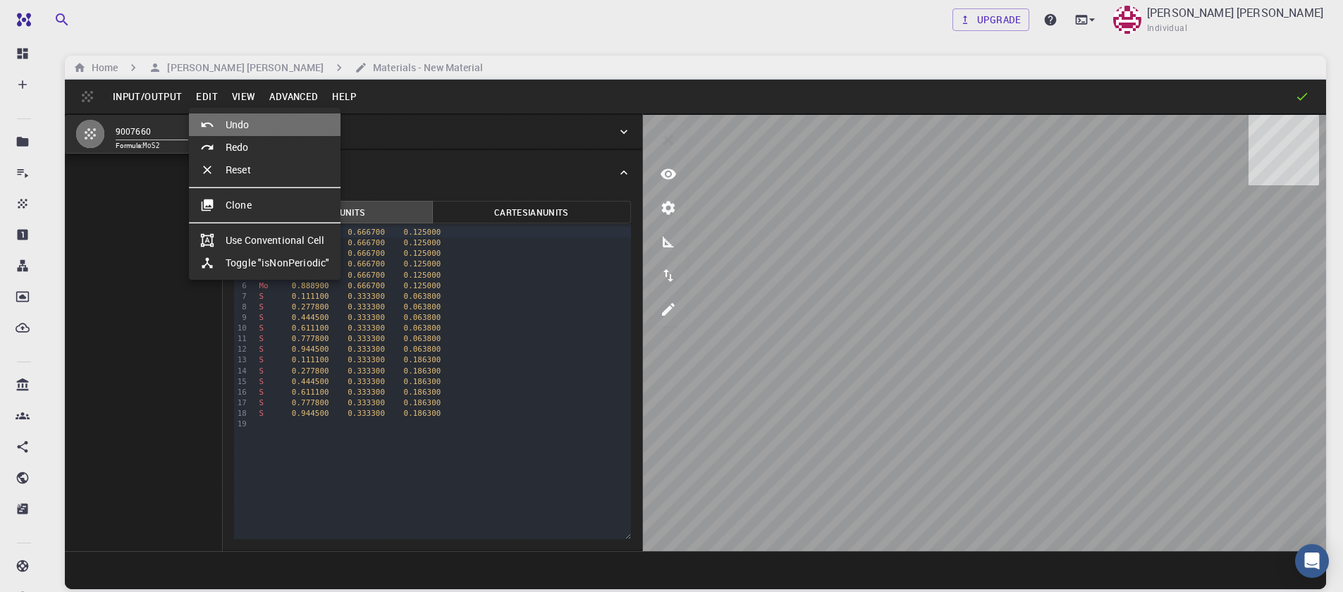
type input "119.99999999999999"
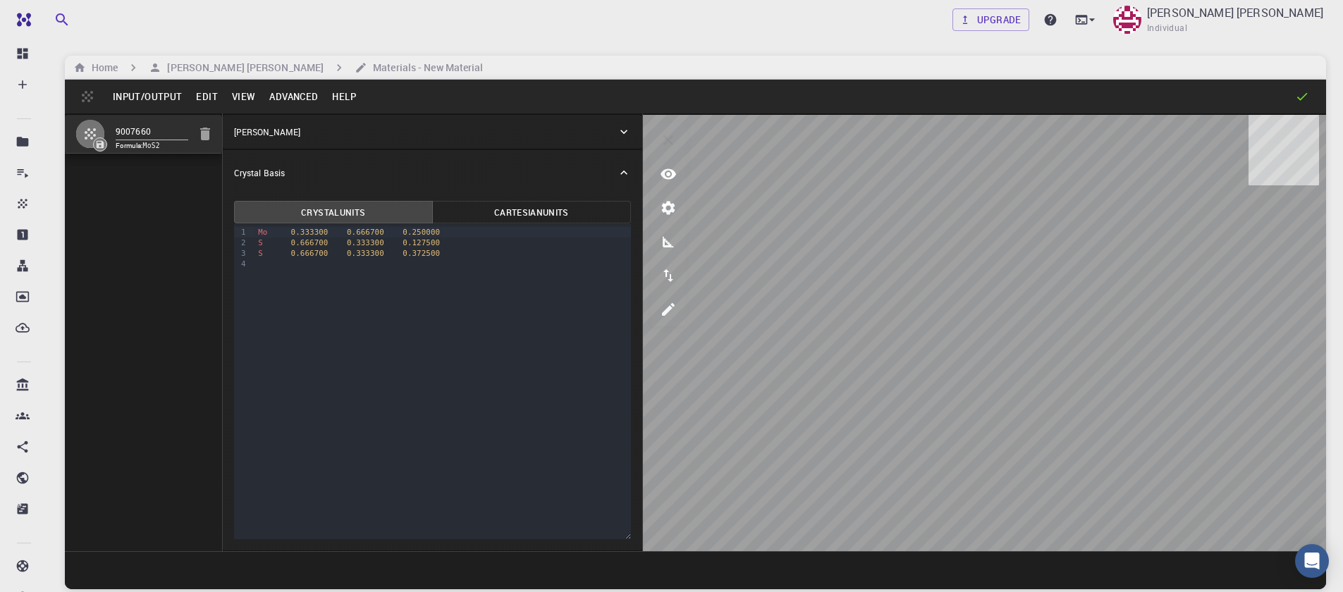
click at [297, 101] on button "Advanced" at bounding box center [293, 96] width 63 height 23
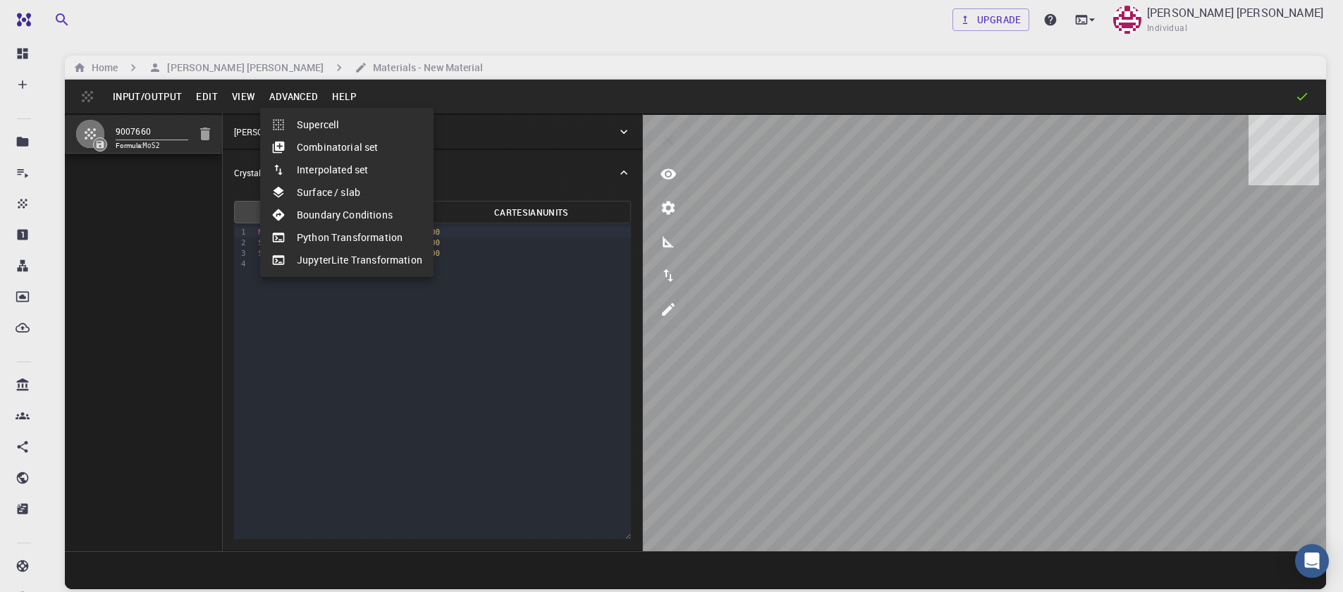
click at [329, 192] on li "Surface / slab" at bounding box center [346, 192] width 173 height 23
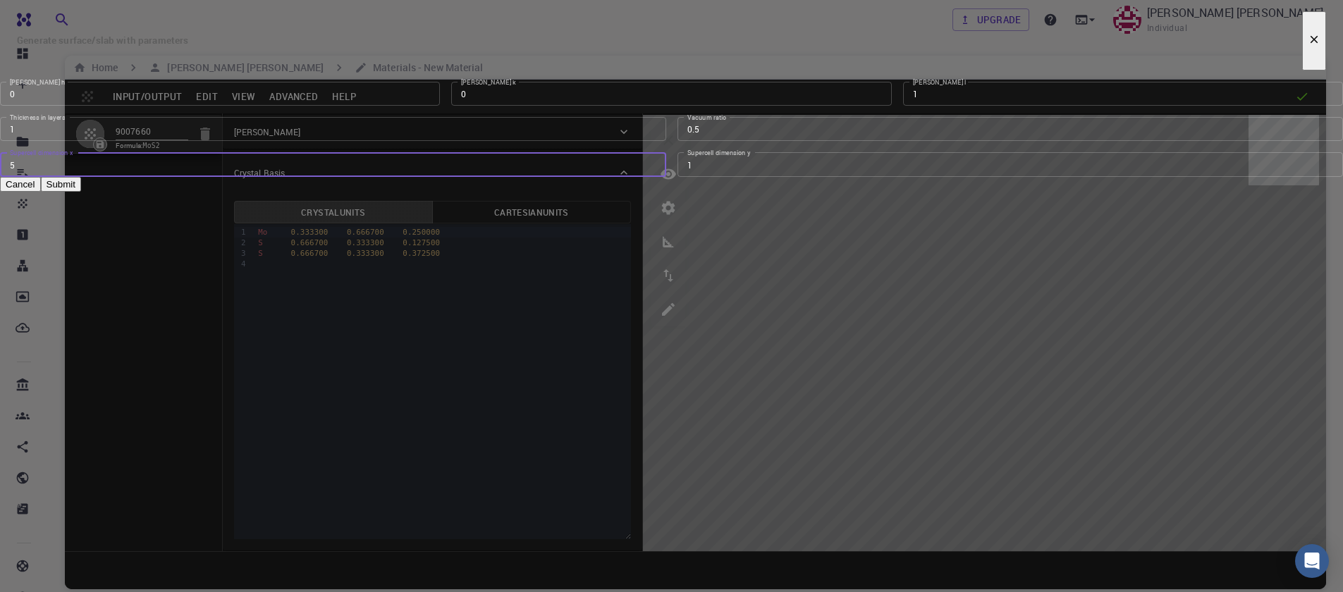
click at [648, 176] on input "5" at bounding box center [333, 164] width 666 height 24
type input "4"
click at [648, 176] on input "4" at bounding box center [333, 164] width 666 height 24
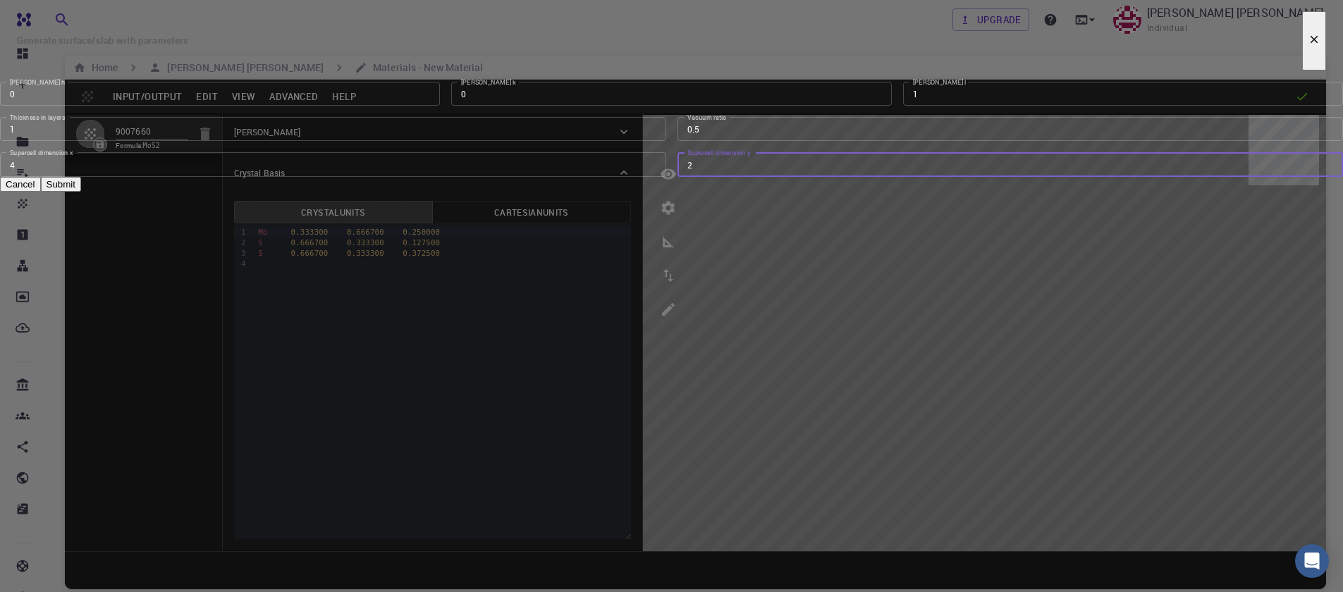
click at [853, 176] on input "2" at bounding box center [1010, 164] width 666 height 24
click at [853, 176] on input "3" at bounding box center [1010, 164] width 666 height 24
type input "4"
click at [853, 176] on input "4" at bounding box center [1010, 164] width 666 height 24
click at [81, 192] on button "Submit" at bounding box center [61, 184] width 40 height 15
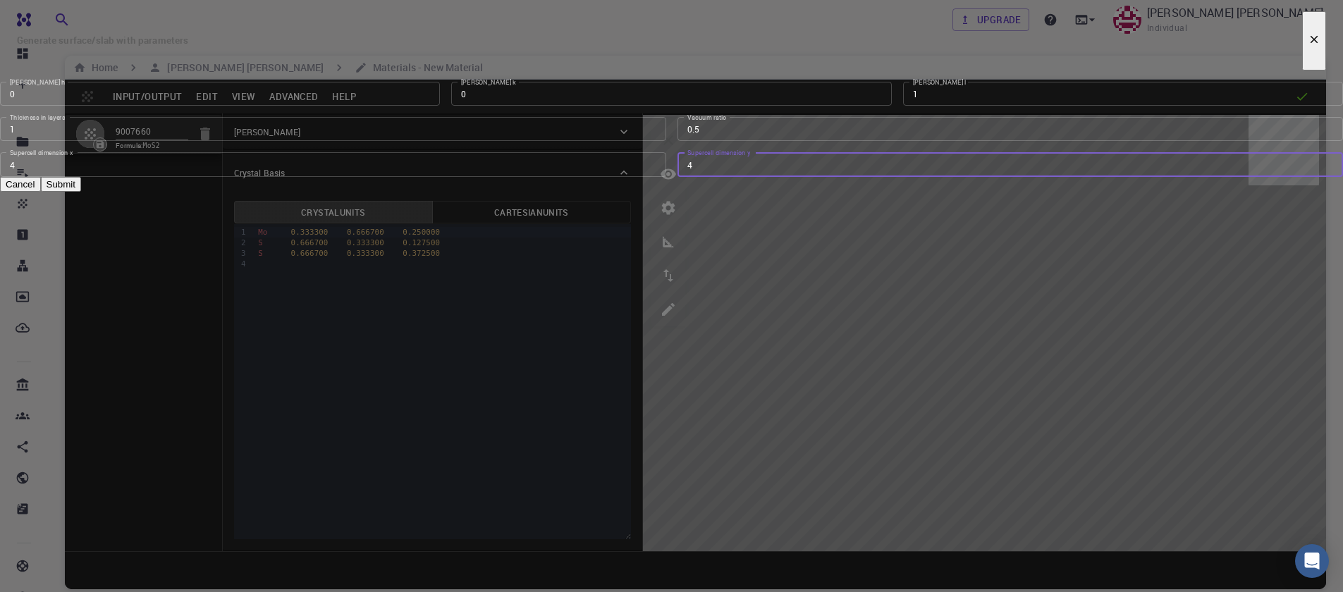
type input "TRI"
type input "12.644"
type input "12.643978171445884"
type input "24.59"
type input "120.0000571088431"
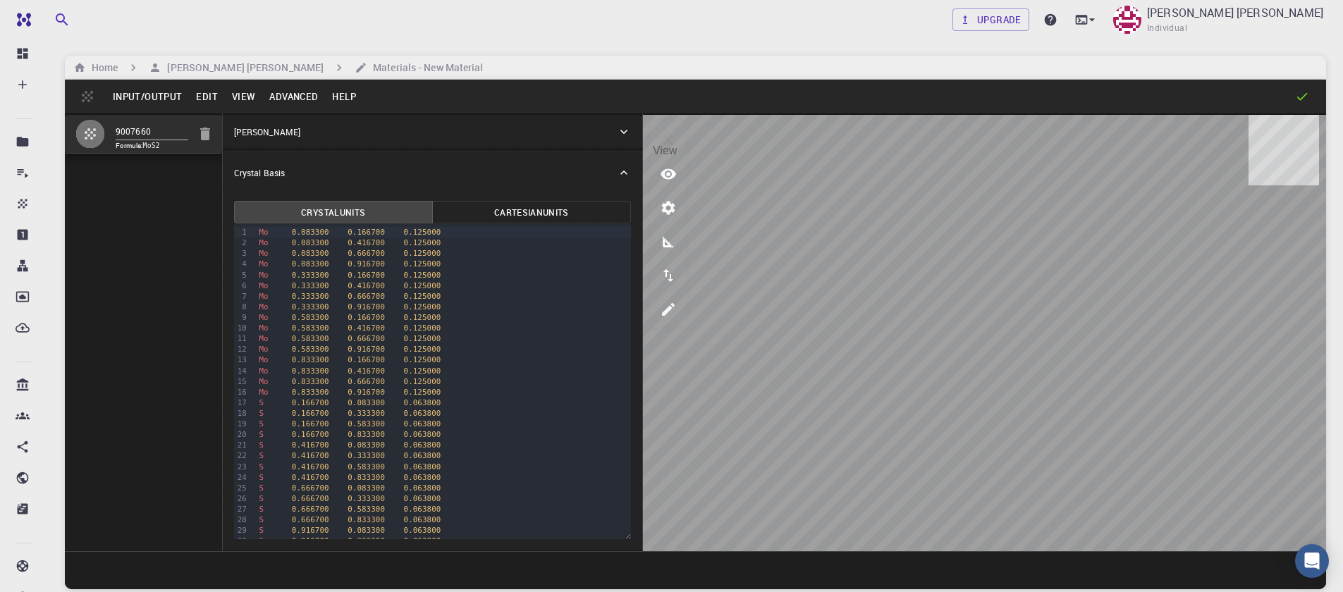
click at [674, 178] on icon "view" at bounding box center [668, 174] width 17 height 17
click at [726, 370] on div at bounding box center [732, 377] width 39 height 14
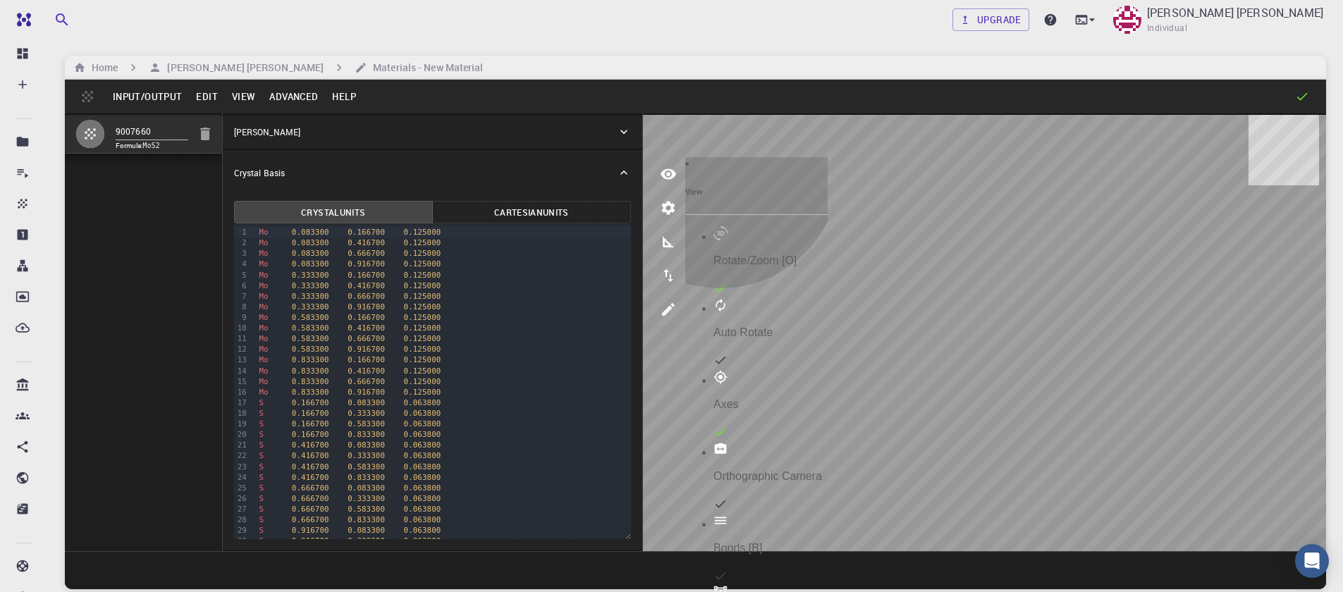
click at [726, 370] on div at bounding box center [732, 377] width 39 height 14
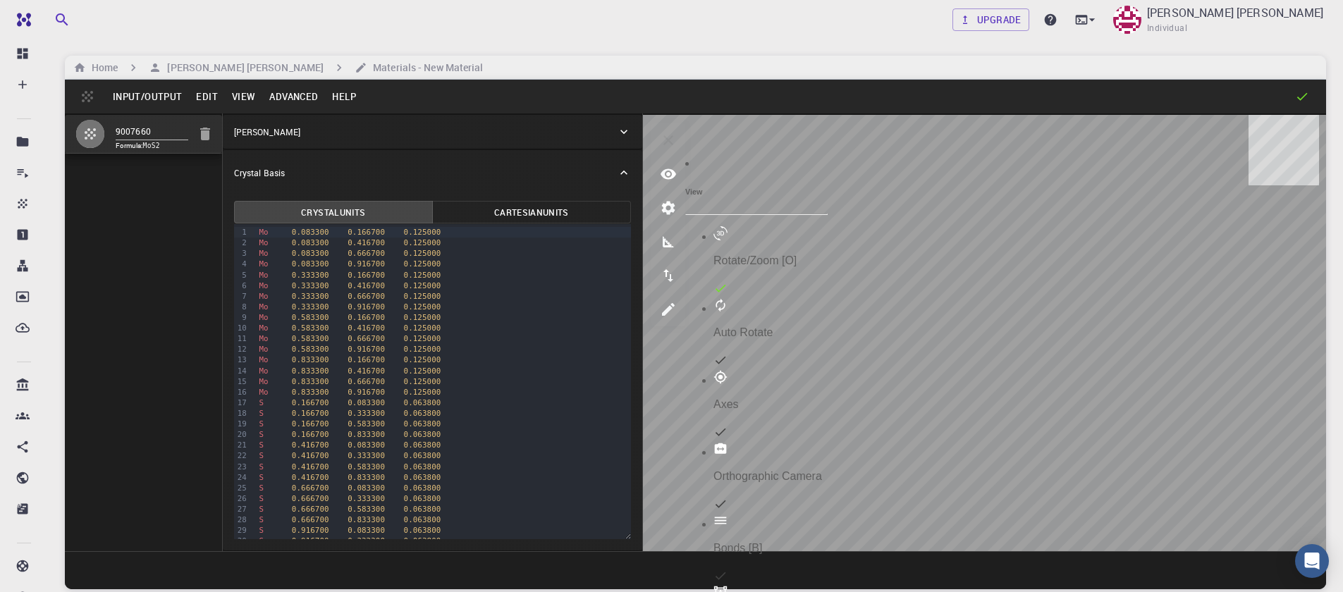
click at [764, 514] on div "Bonds [B]" at bounding box center [770, 534] width 114 height 41
click at [203, 90] on button "Edit" at bounding box center [207, 96] width 36 height 23
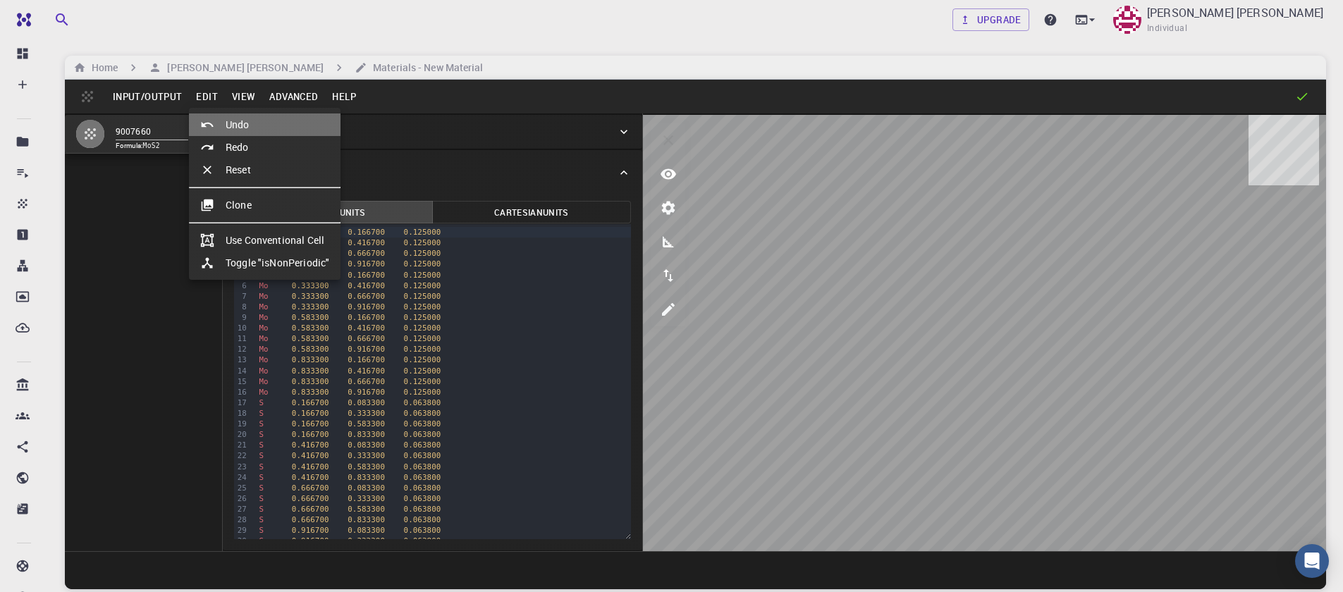
click at [220, 122] on div at bounding box center [212, 125] width 25 height 14
type input "HEX"
type input "3.161"
type input "12.295"
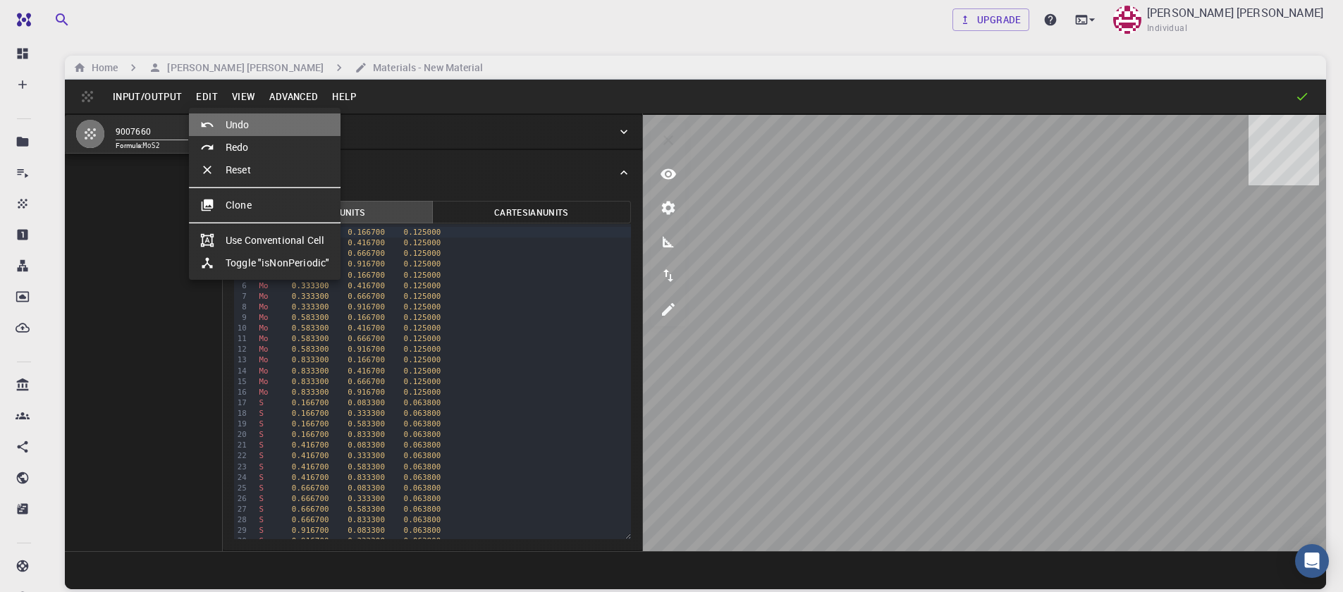
type input "119.99999999999999"
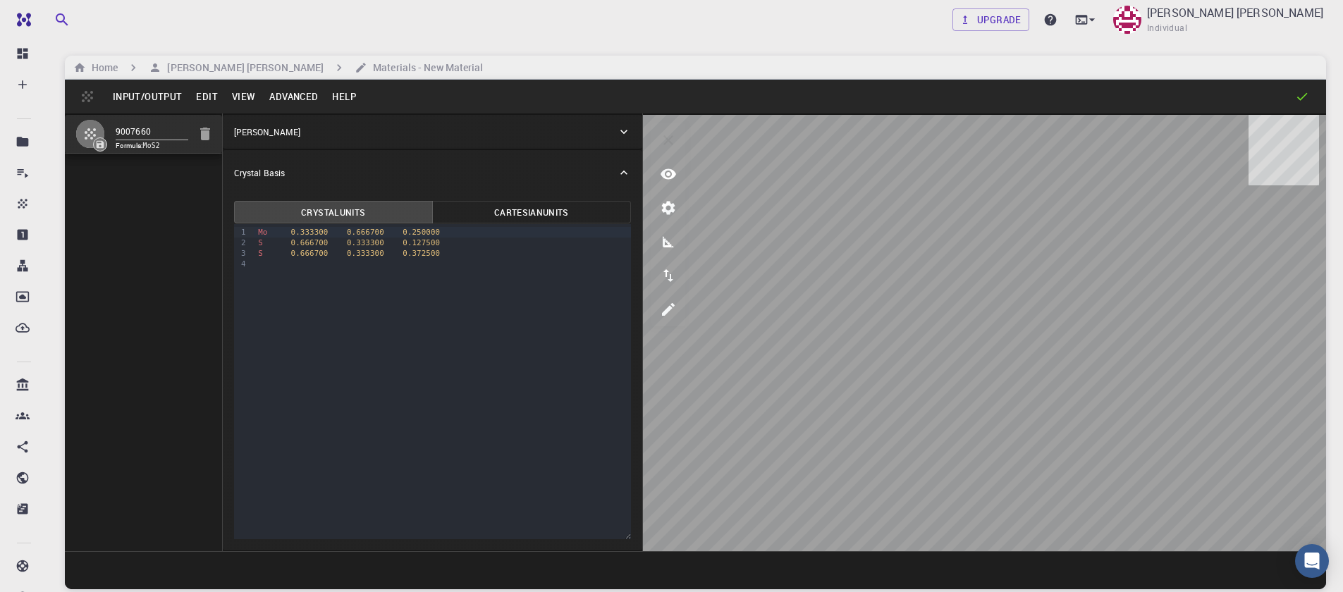
click at [269, 97] on button "Advanced" at bounding box center [293, 96] width 63 height 23
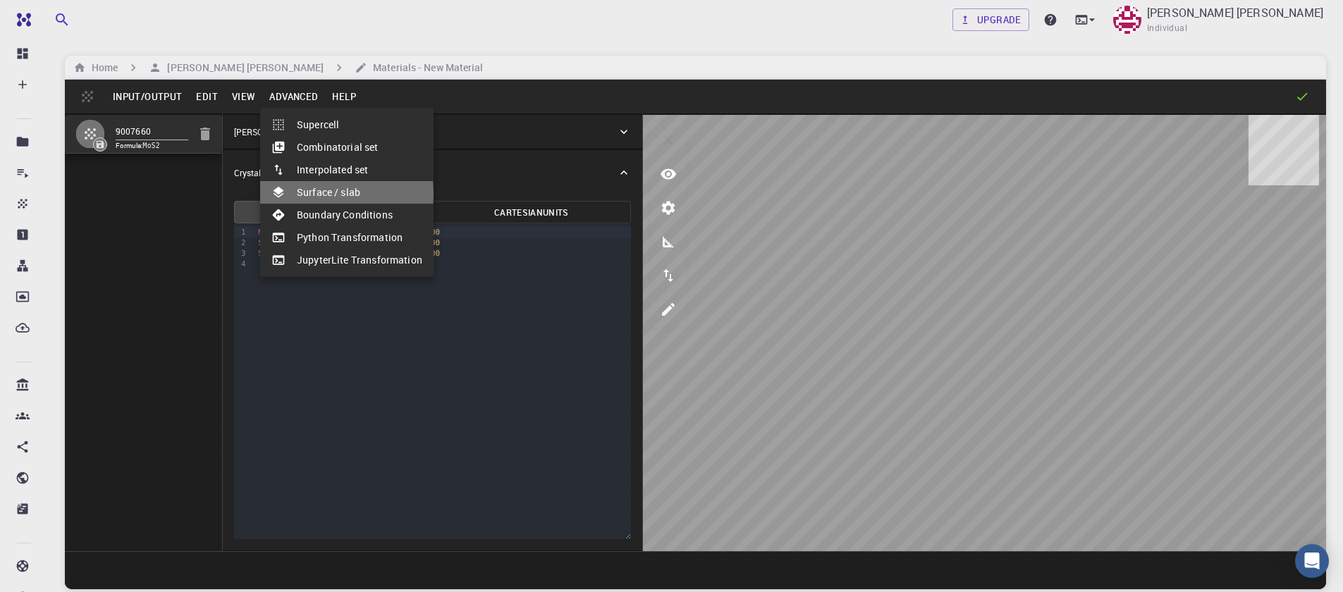
click at [311, 194] on li "Surface / slab" at bounding box center [346, 192] width 173 height 23
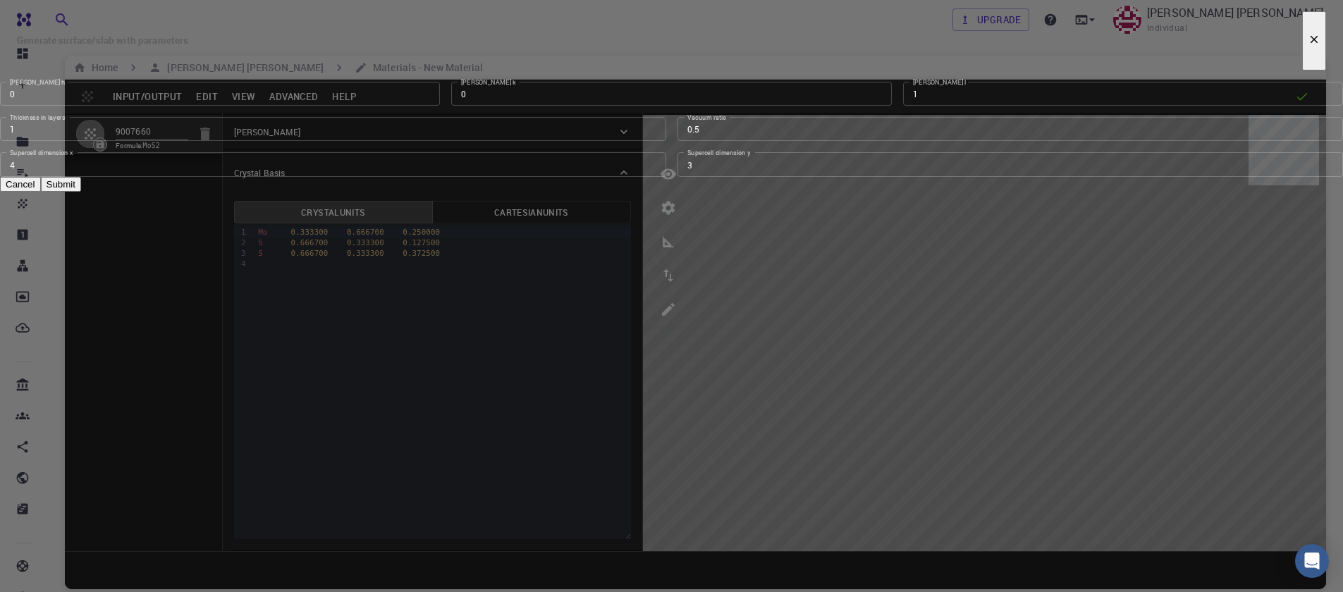
click at [853, 176] on input "3" at bounding box center [1010, 164] width 666 height 24
type input "2"
click at [853, 176] on input "2" at bounding box center [1010, 164] width 666 height 24
click at [653, 176] on input "3" at bounding box center [333, 164] width 666 height 24
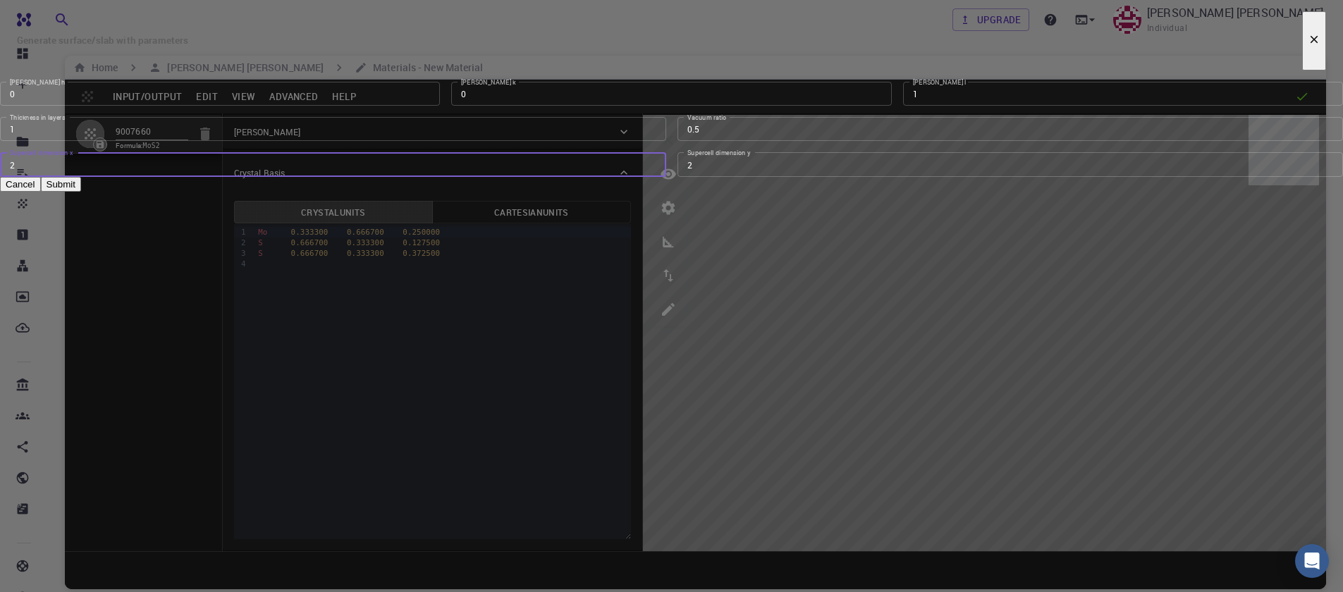
click at [653, 176] on input "2" at bounding box center [333, 164] width 666 height 24
type input "3"
click at [653, 176] on input "3" at bounding box center [333, 164] width 666 height 24
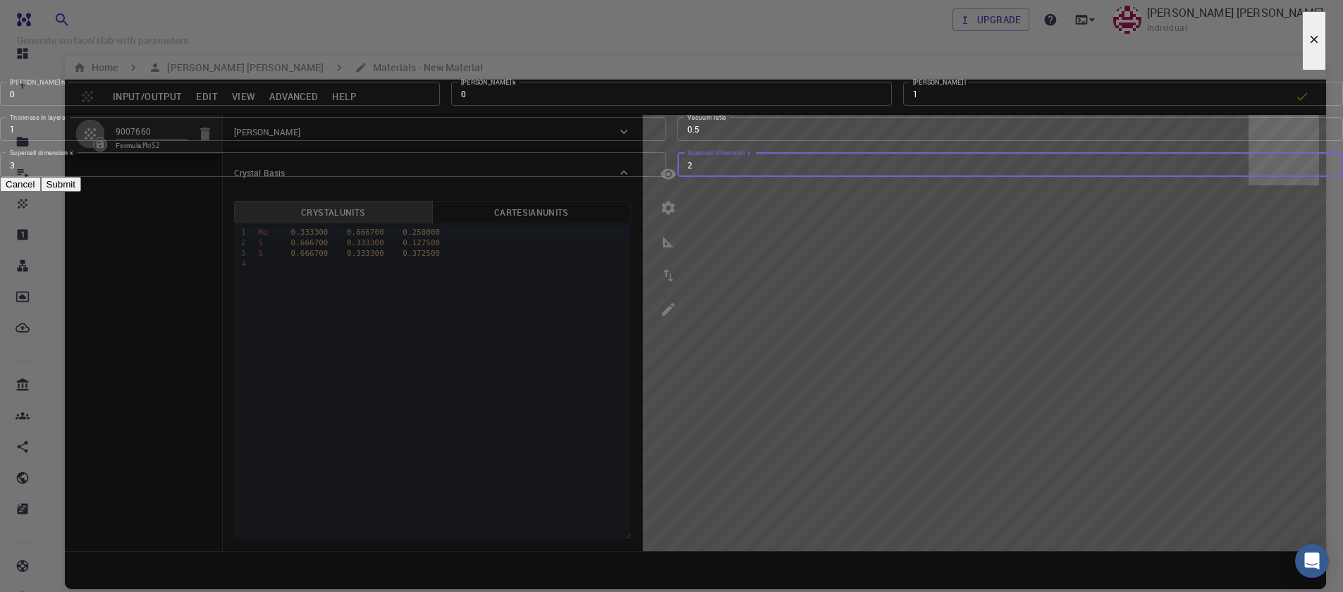
click at [856, 176] on input "2" at bounding box center [1010, 164] width 666 height 24
type input "3"
click at [852, 176] on input "3" at bounding box center [1010, 164] width 666 height 24
click at [81, 192] on button "Submit" at bounding box center [61, 184] width 40 height 15
type input "TRI"
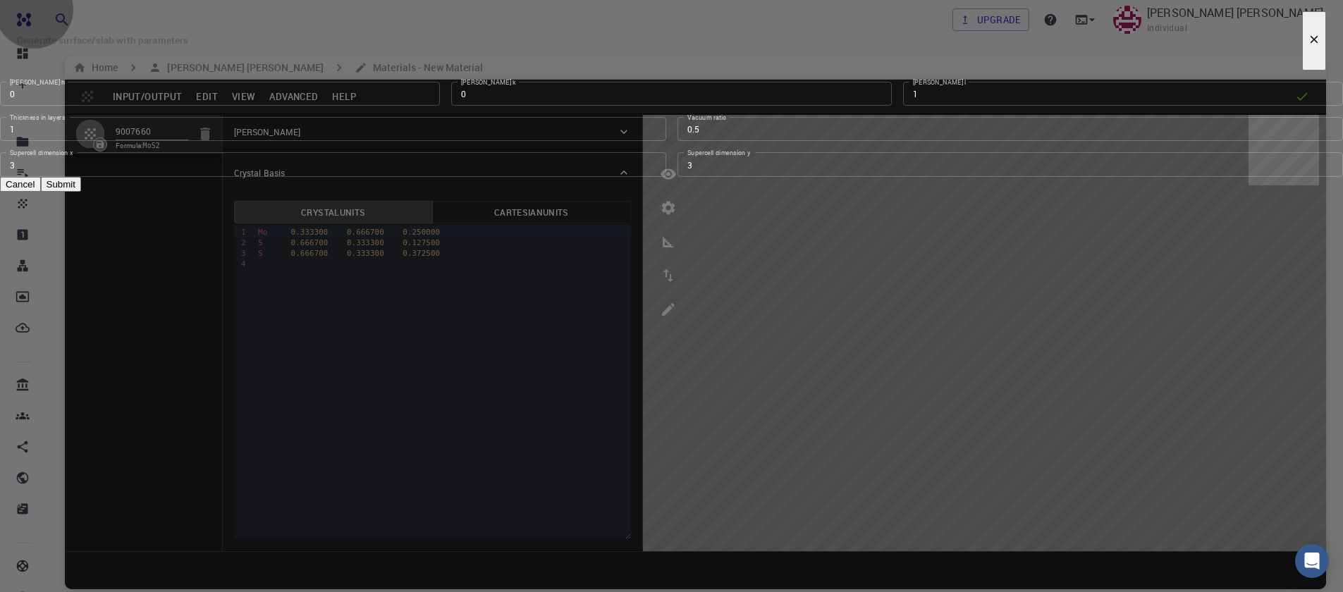
type input "9.483"
type input "9.482983628584414"
type input "24.59"
type input "120.00005710884312"
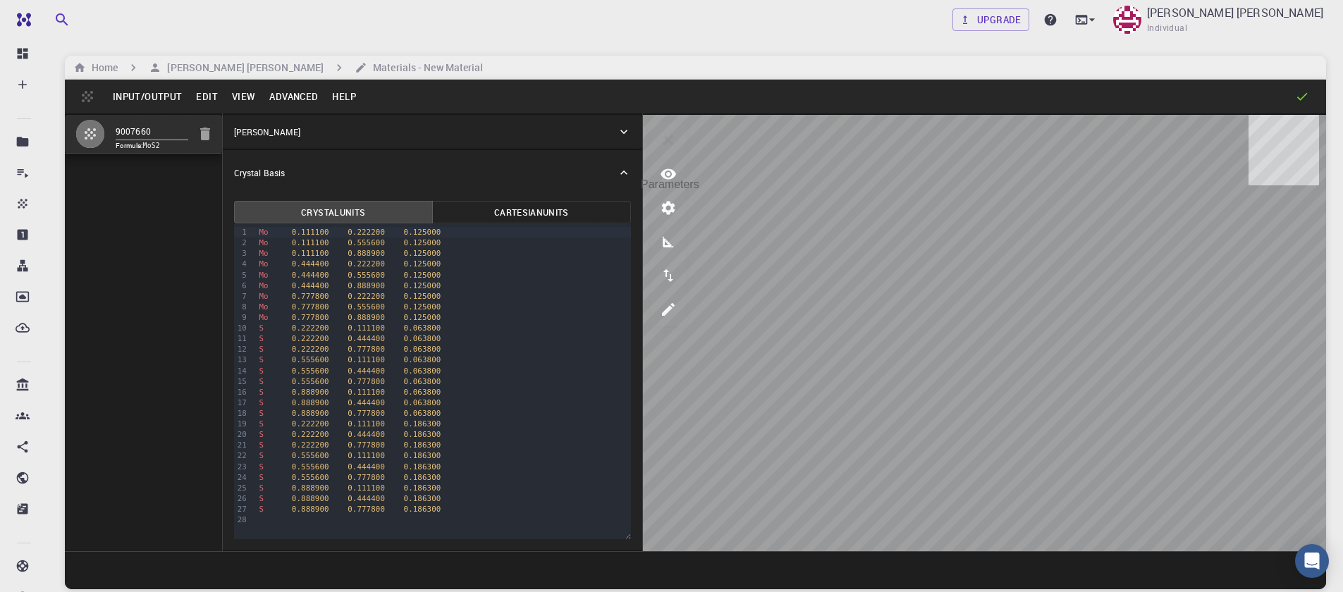
click at [661, 192] on button "parameters" at bounding box center [668, 208] width 34 height 34
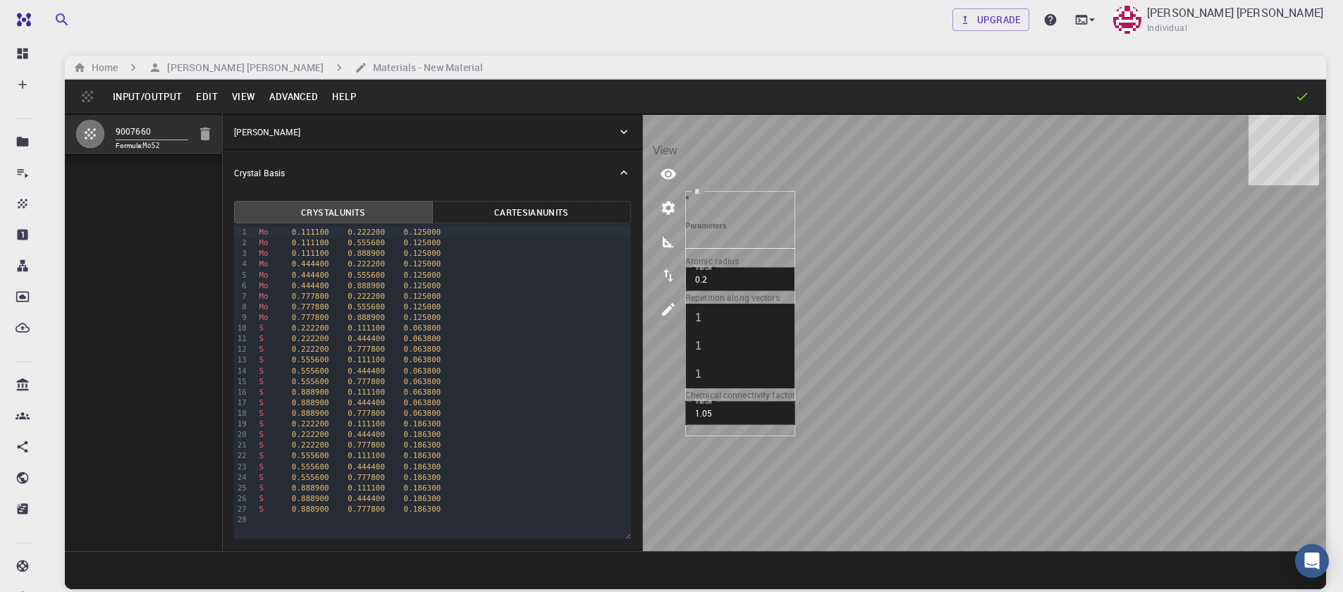
click at [661, 185] on button "view" at bounding box center [668, 174] width 34 height 34
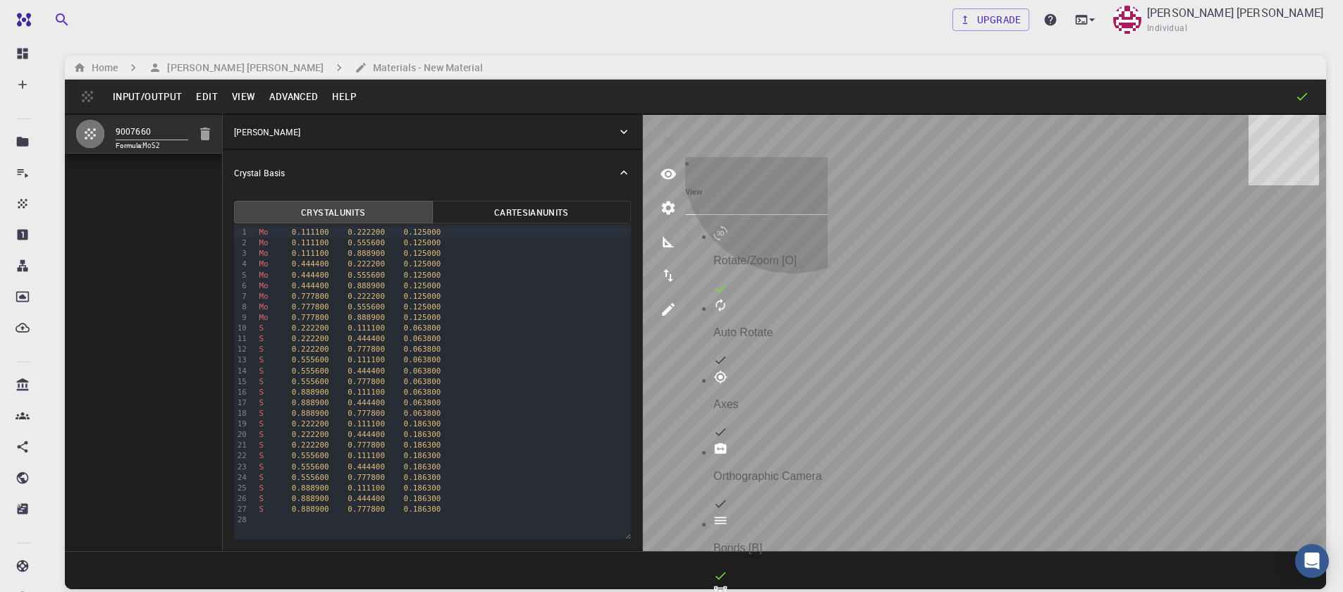
click at [798, 514] on li "Bonds [B]" at bounding box center [770, 550] width 114 height 72
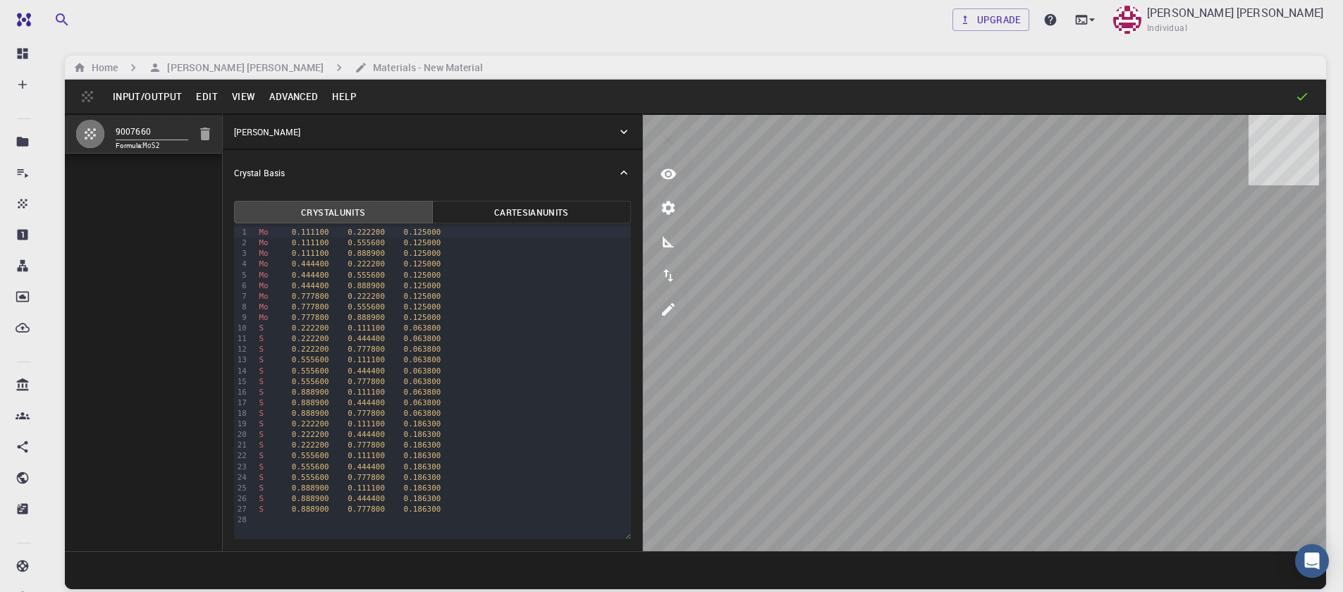
click at [202, 97] on button "Edit" at bounding box center [207, 96] width 36 height 23
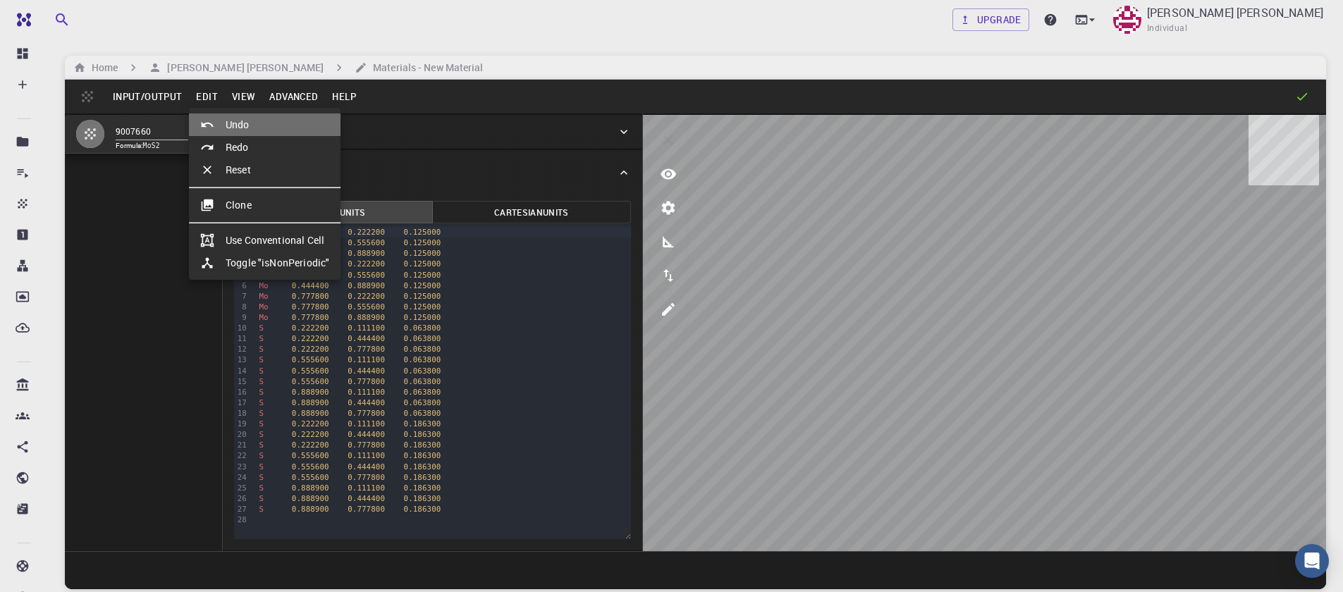
click at [228, 120] on li "Undo" at bounding box center [265, 124] width 152 height 23
type input "HEX"
type input "3.161"
type input "12.295"
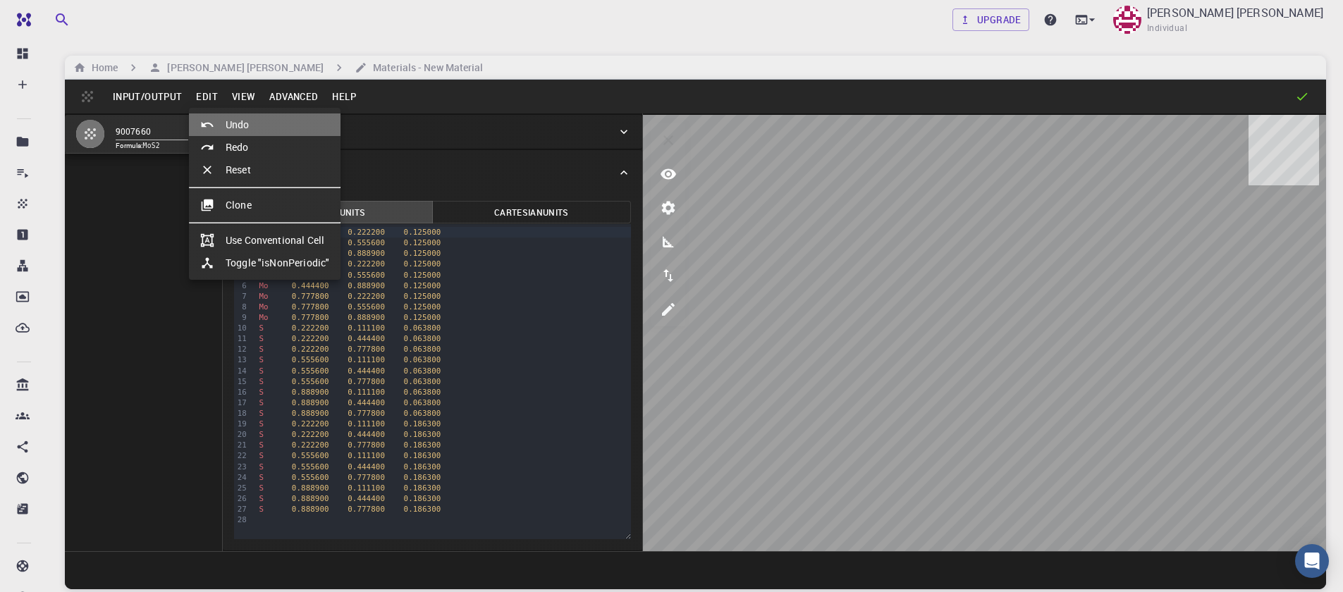
type input "119.99999999999999"
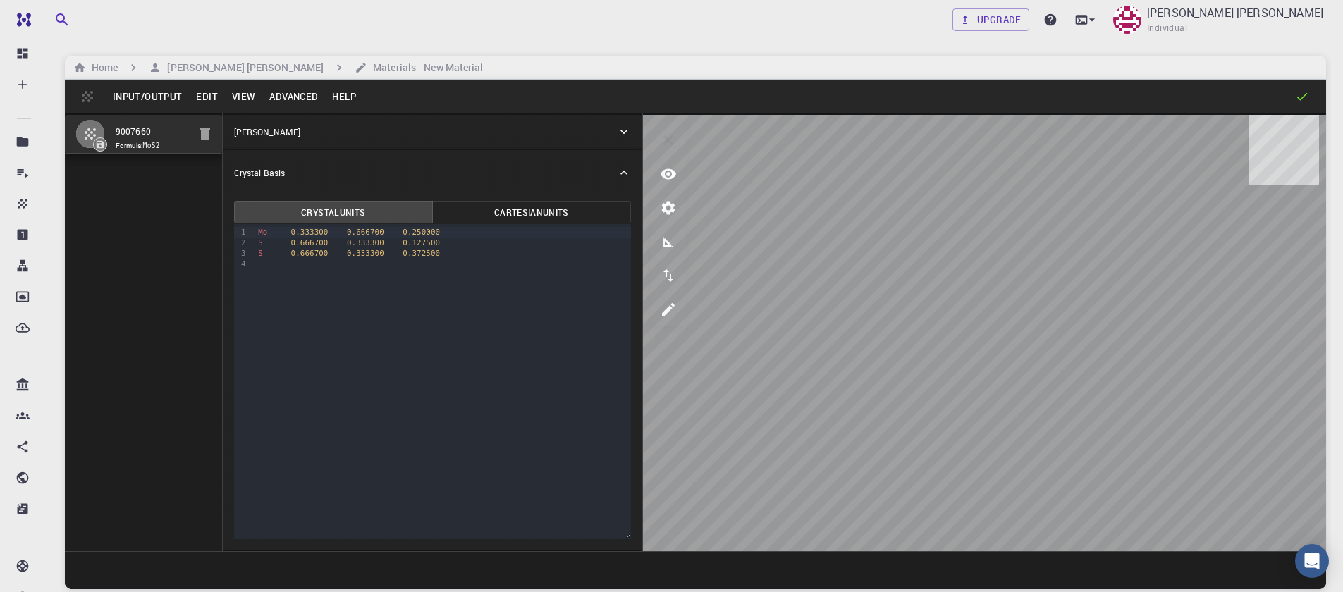
click at [278, 97] on button "Advanced" at bounding box center [293, 96] width 63 height 23
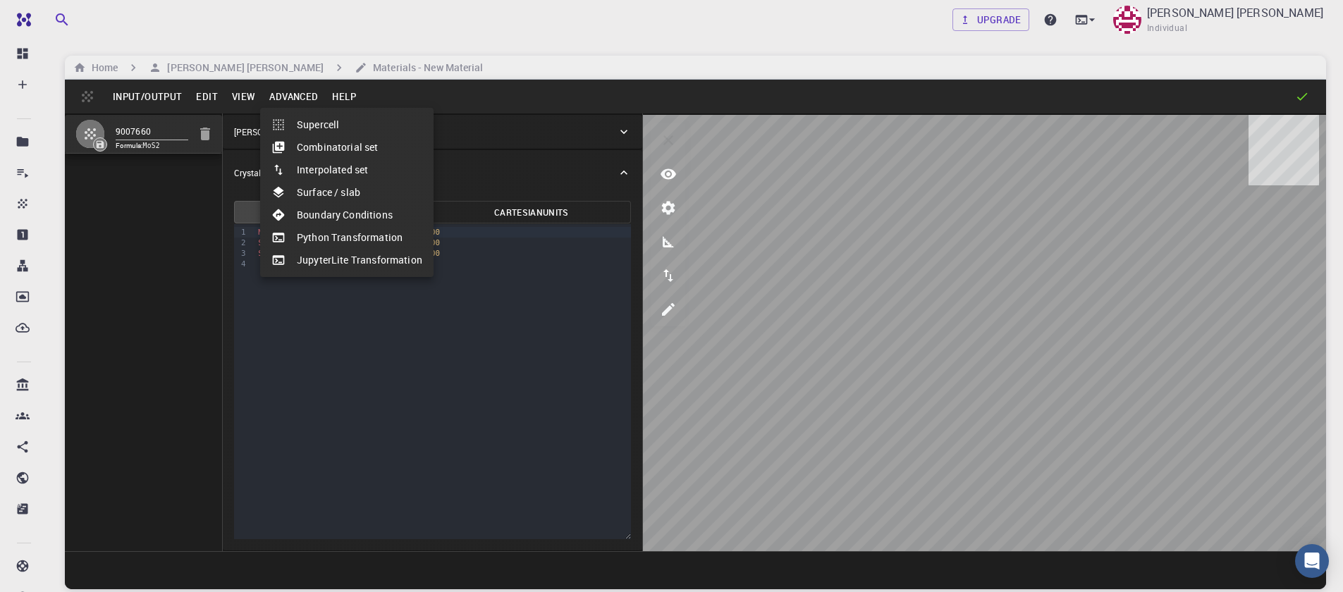
click at [316, 192] on li "Surface / slab" at bounding box center [346, 192] width 173 height 23
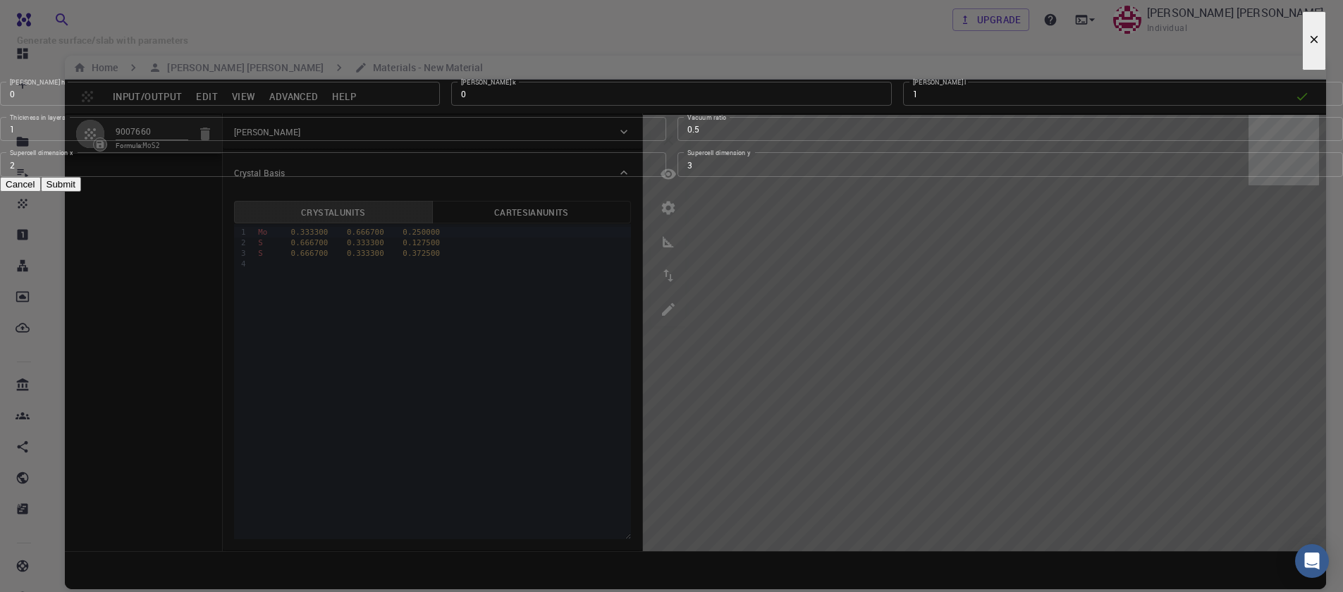
type input "2"
click at [649, 176] on input "2" at bounding box center [333, 164] width 666 height 24
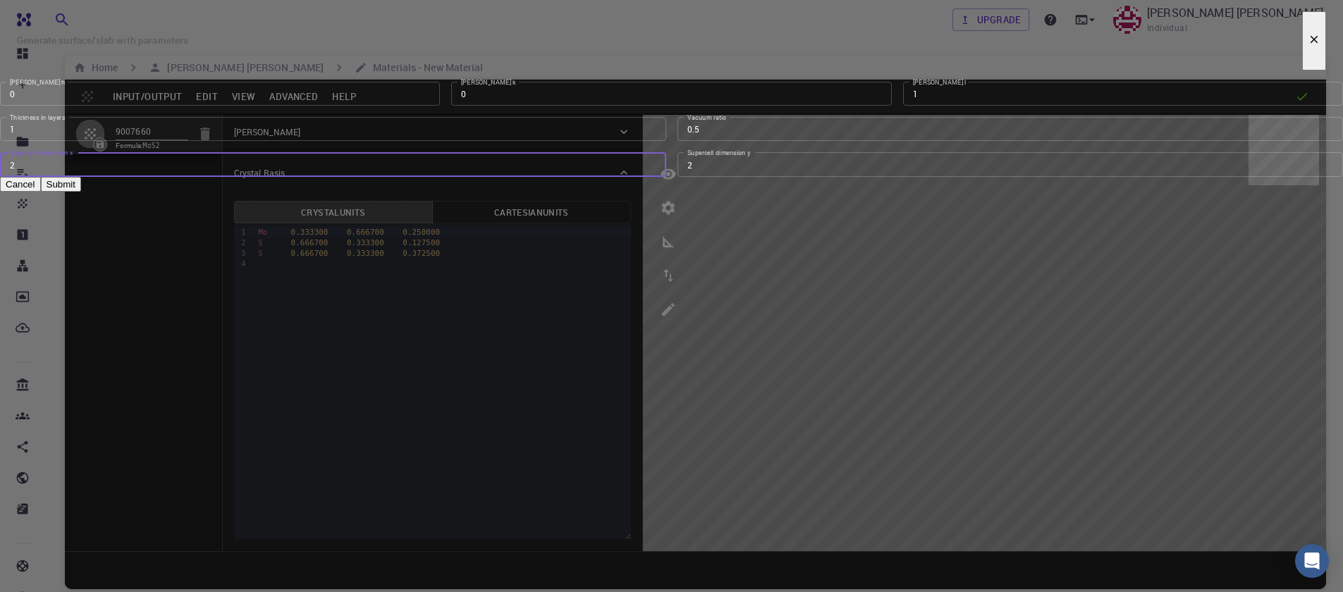
type input "2"
click at [853, 176] on input "2" at bounding box center [1010, 164] width 666 height 24
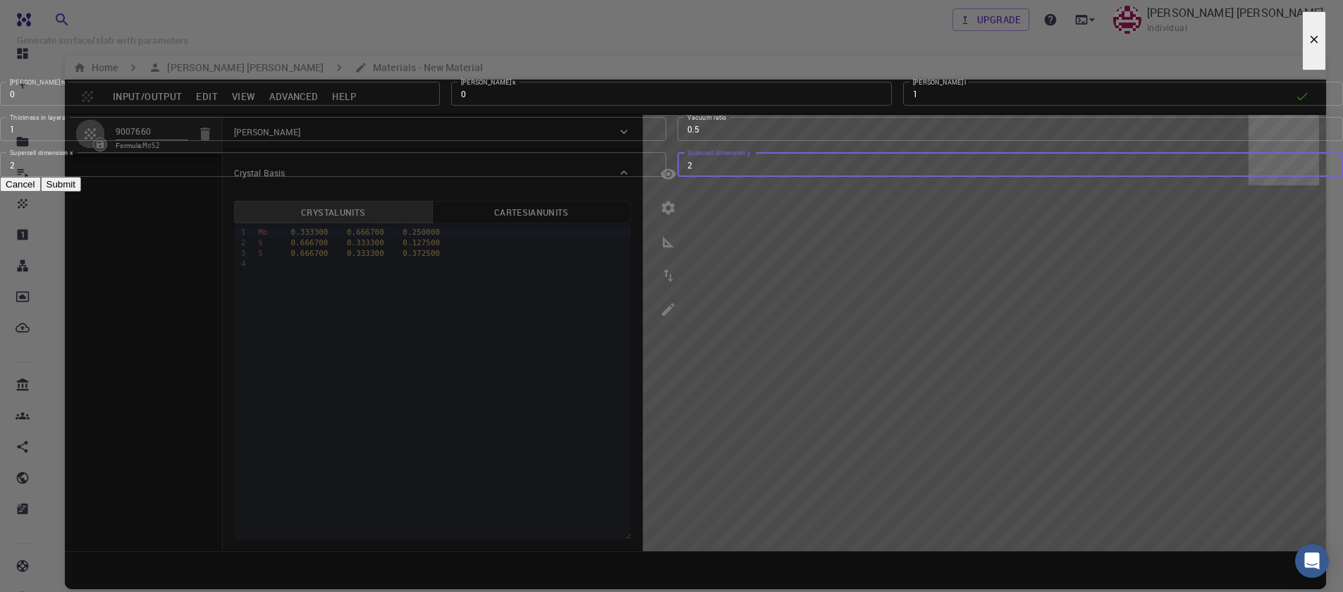
click at [81, 192] on button "Submit" at bounding box center [61, 184] width 40 height 15
type input "TRI"
type input "6.322"
type input "6.321989085722942"
type input "24.59"
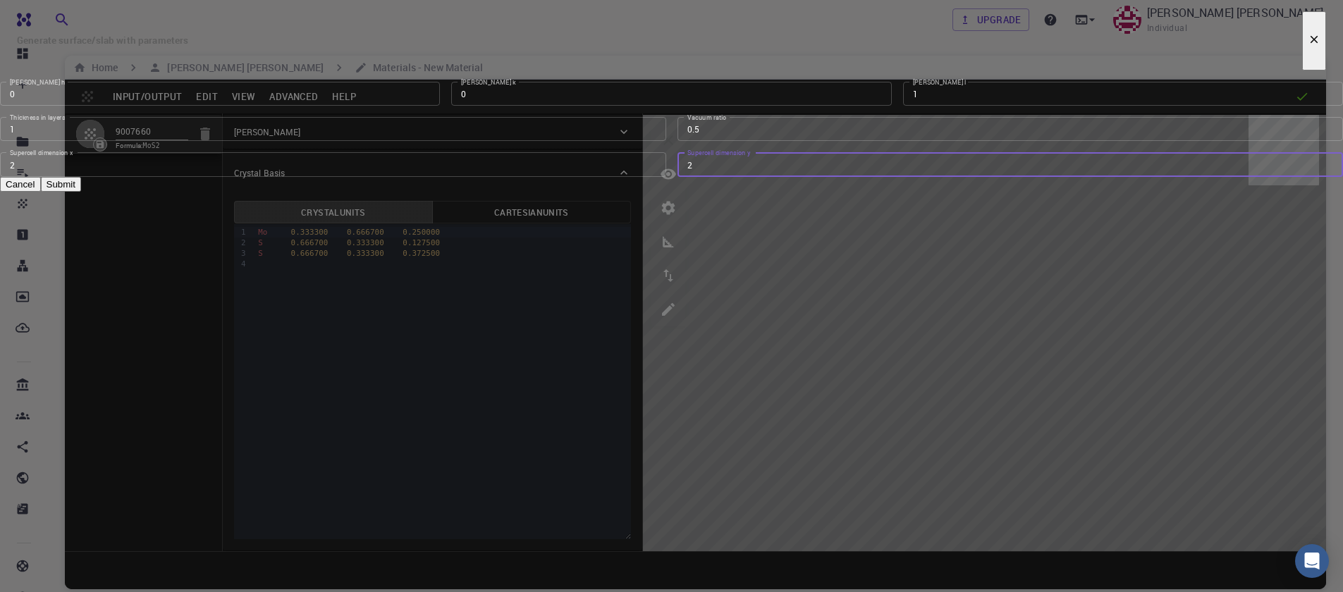
type input "120.0000571088431"
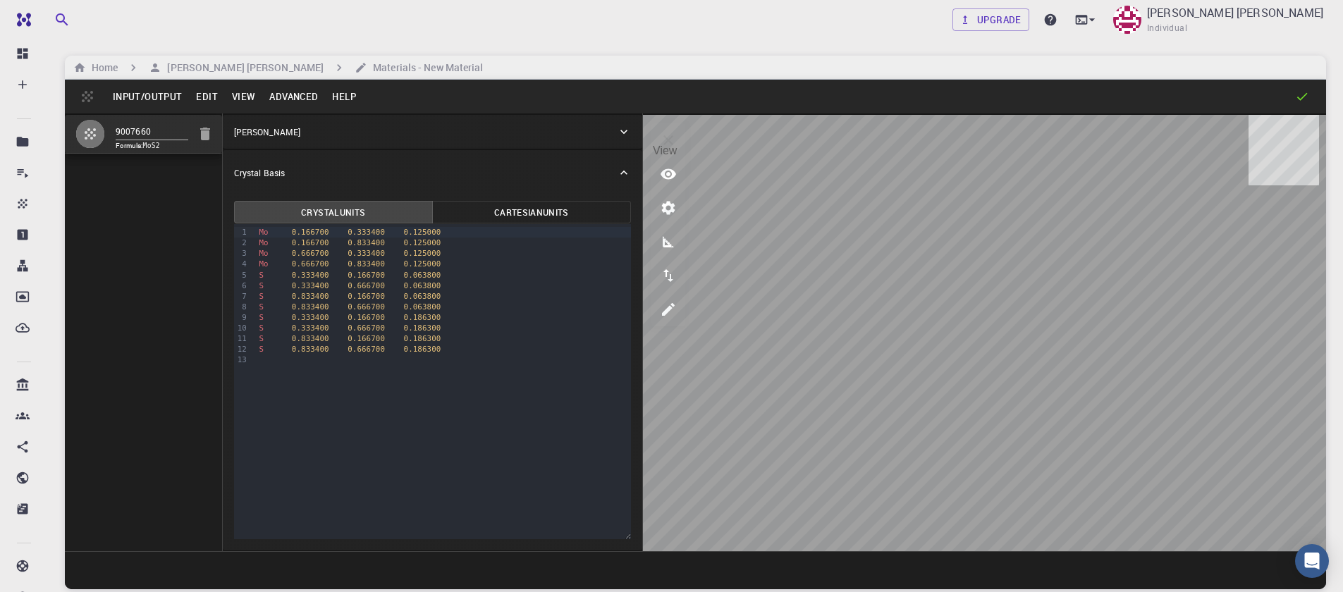
click at [662, 180] on icon "view" at bounding box center [668, 174] width 17 height 17
click at [674, 208] on icon "parameters" at bounding box center [668, 207] width 17 height 17
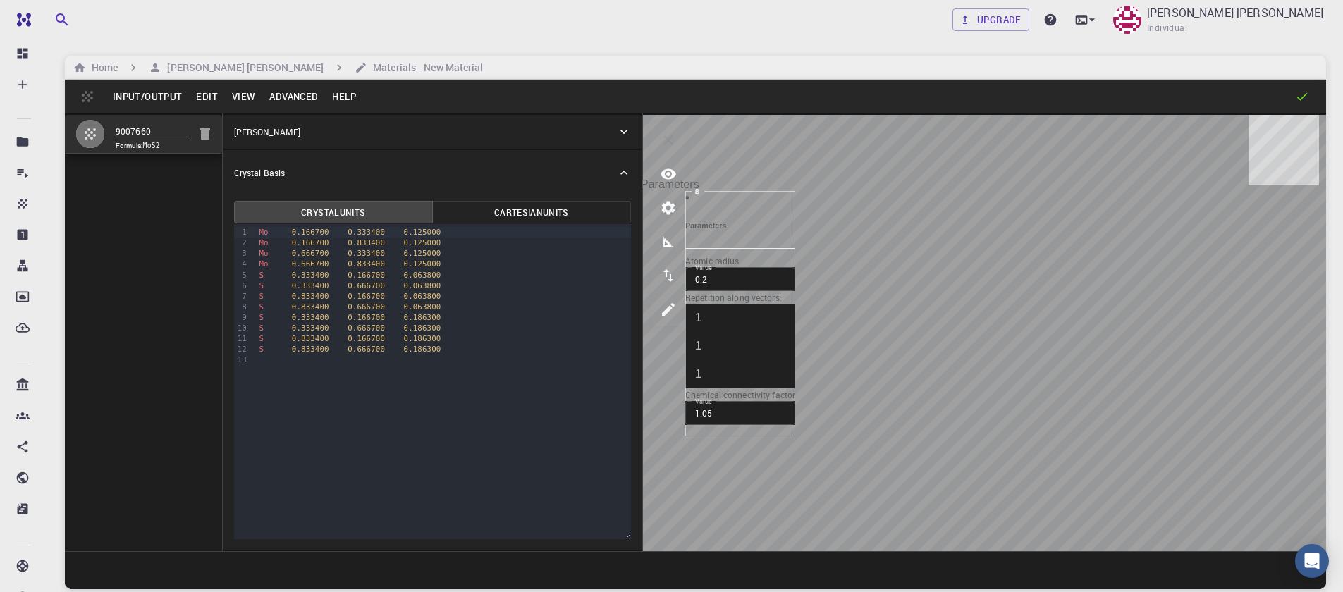
click at [672, 208] on icon "parameters" at bounding box center [668, 208] width 13 height 13
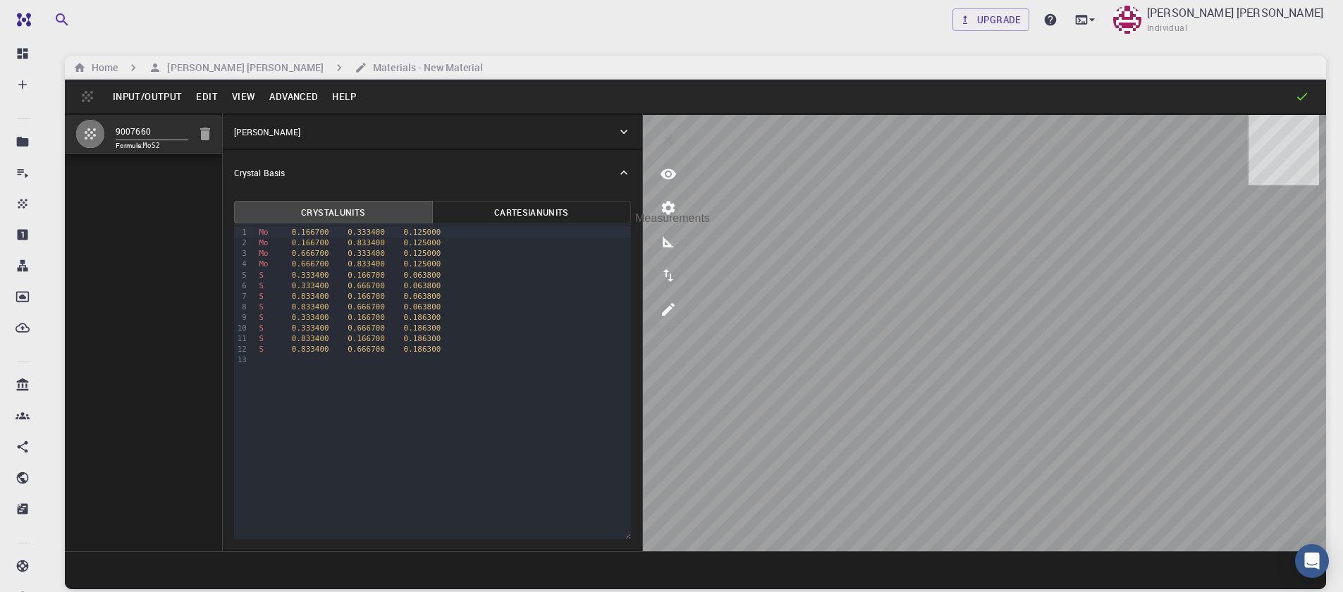
click at [678, 244] on button "measurements" at bounding box center [668, 242] width 34 height 34
click at [756, 322] on p "Distances [D]" at bounding box center [767, 328] width 108 height 13
click at [665, 276] on icon "export" at bounding box center [668, 275] width 17 height 17
click at [205, 101] on button "Edit" at bounding box center [207, 96] width 36 height 23
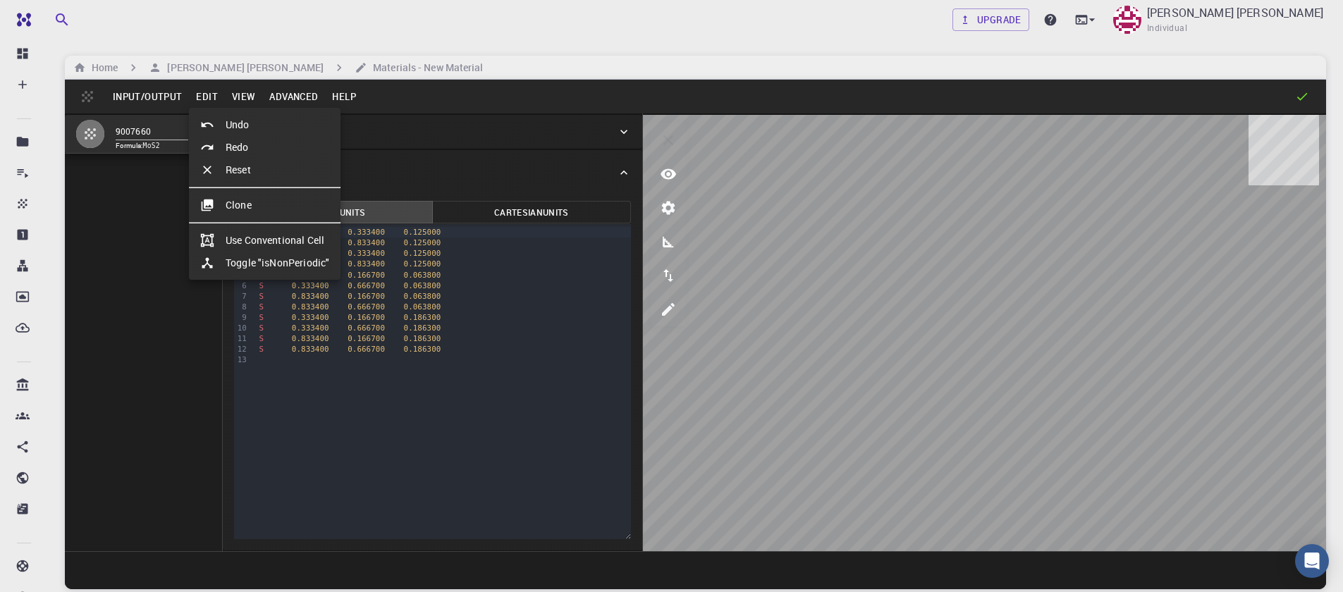
click at [228, 117] on li "Undo" at bounding box center [265, 124] width 152 height 23
type input "HEX"
type input "3.161"
type input "12.295"
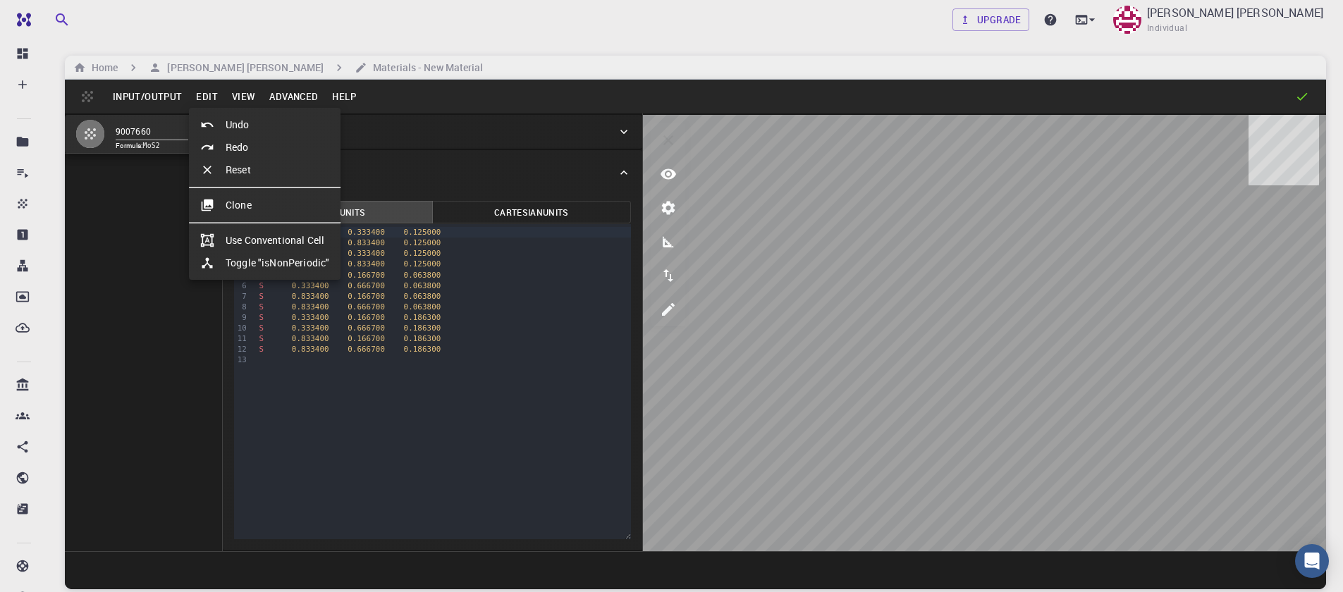
type input "119.99999999999999"
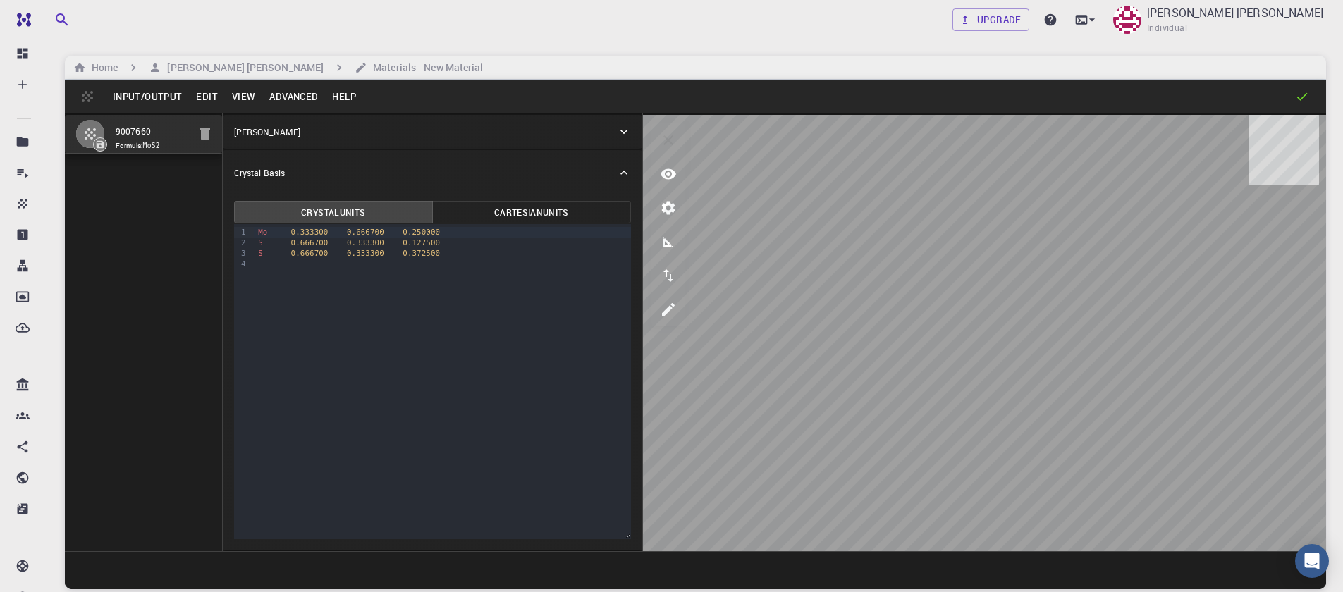
click at [278, 94] on button "Advanced" at bounding box center [293, 96] width 63 height 23
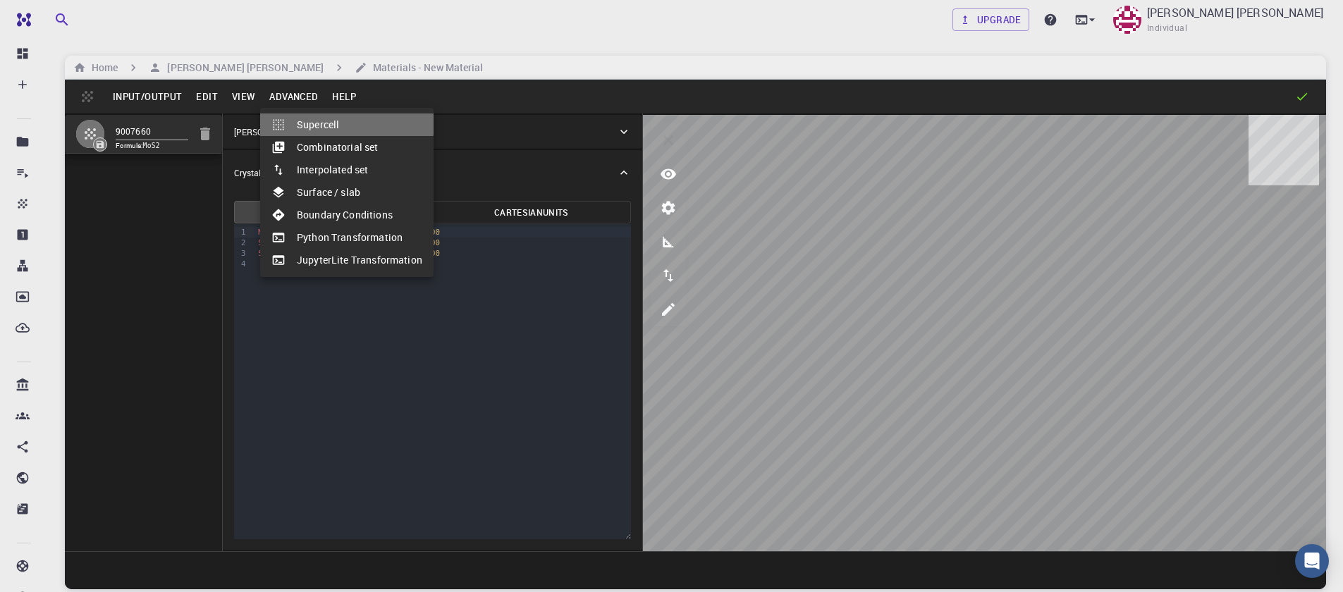
click at [307, 115] on li "Supercell" at bounding box center [346, 124] width 173 height 23
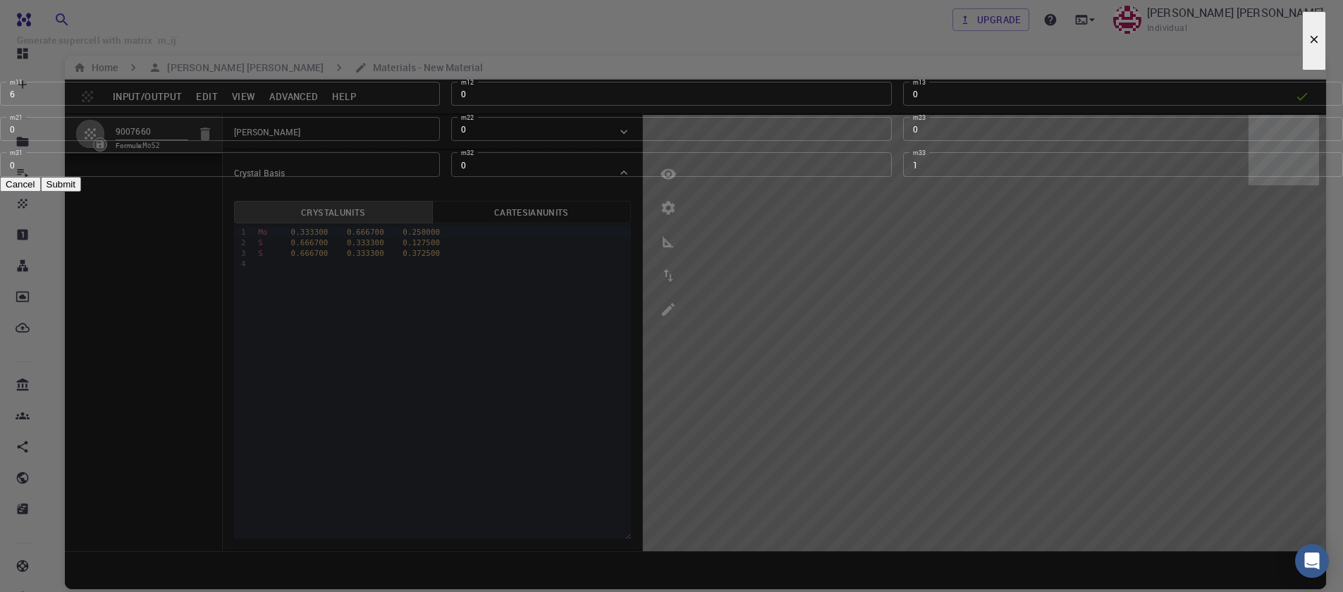
type input "0"
click at [717, 141] on input "0" at bounding box center [671, 129] width 440 height 24
click at [903, 176] on input "1" at bounding box center [1123, 164] width 440 height 24
type input "0"
click at [903, 176] on input "0" at bounding box center [1123, 164] width 440 height 24
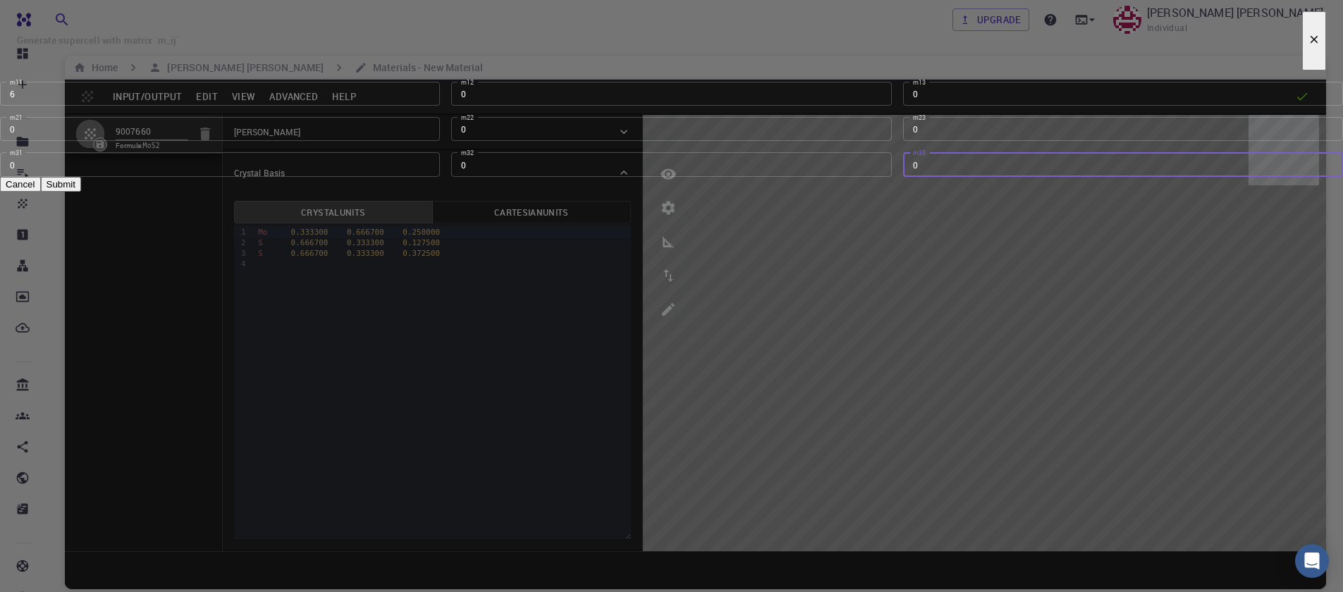
click at [81, 192] on button "Submit" at bounding box center [61, 184] width 40 height 15
type input "1"
click at [722, 141] on input "1" at bounding box center [671, 129] width 440 height 24
type input "1"
click at [903, 176] on input "1" at bounding box center [1123, 164] width 440 height 24
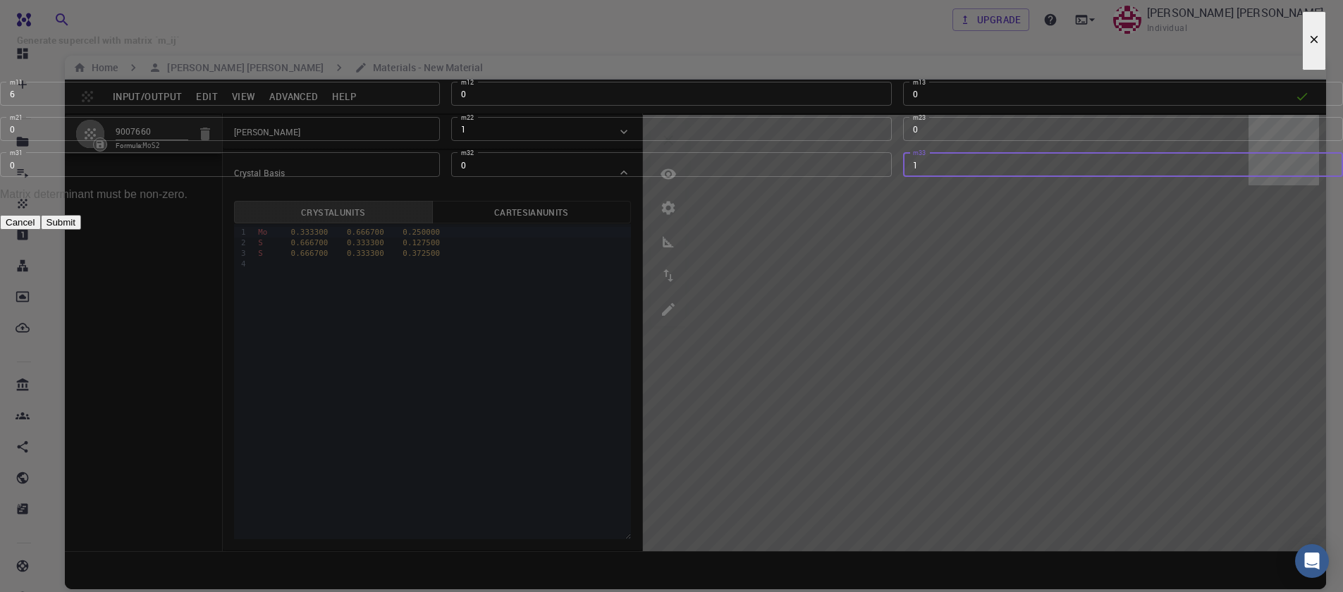
click at [81, 230] on button "Submit" at bounding box center [61, 222] width 40 height 15
type input "TRI"
type input "18.966"
type input "3.1609999999999996"
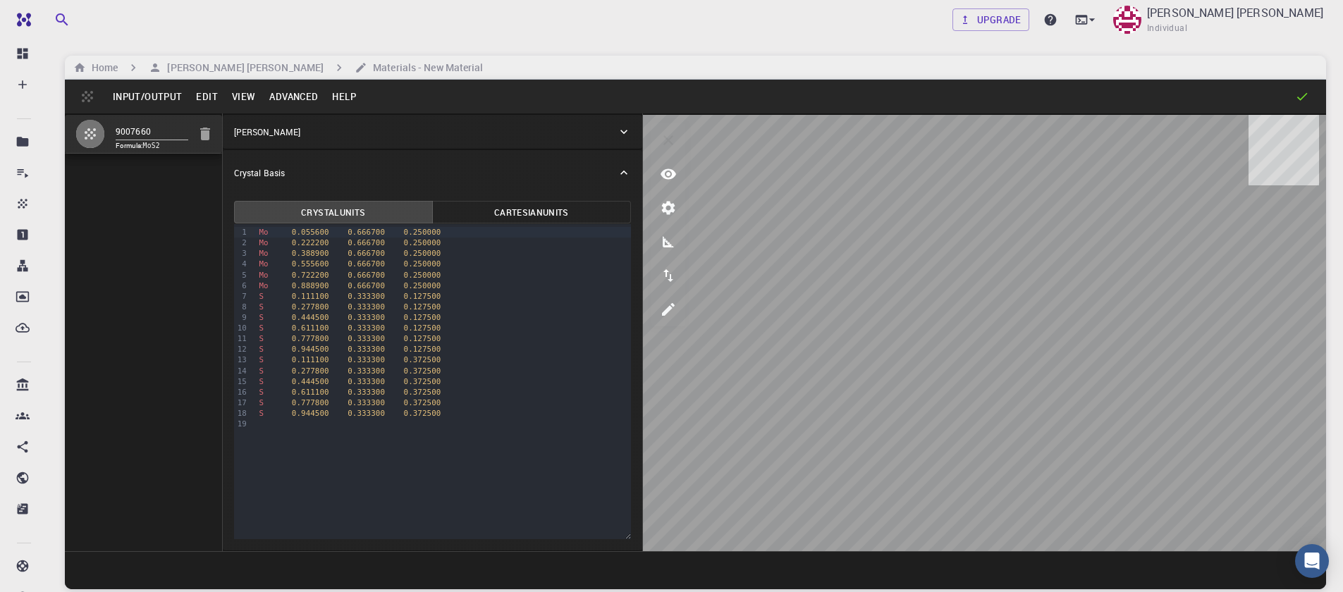
click at [213, 103] on button "Edit" at bounding box center [207, 96] width 36 height 23
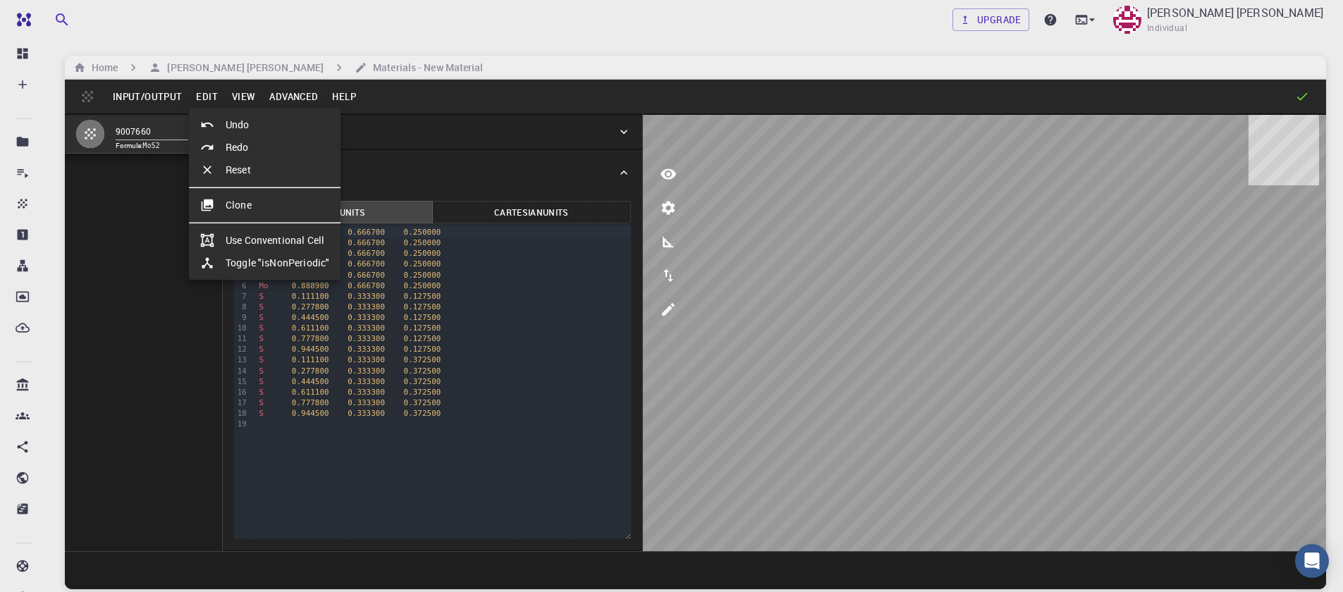
click at [219, 121] on div at bounding box center [212, 125] width 25 height 14
type input "HEX"
type input "3.161"
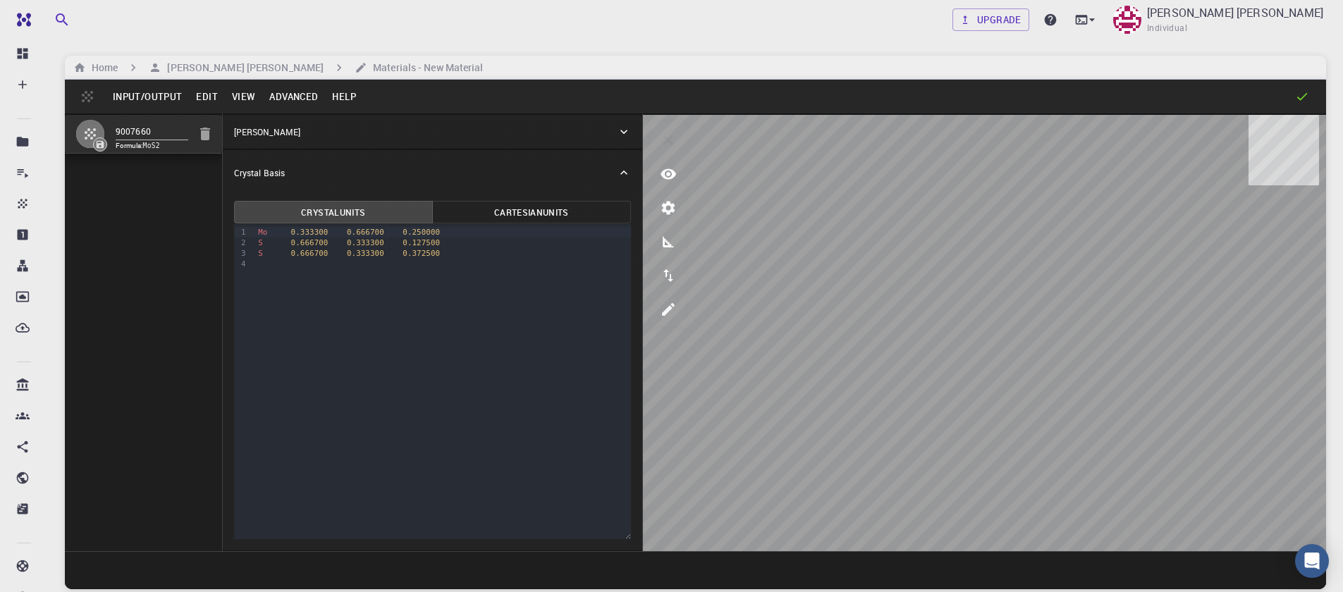
click at [293, 98] on button "Advanced" at bounding box center [293, 96] width 63 height 23
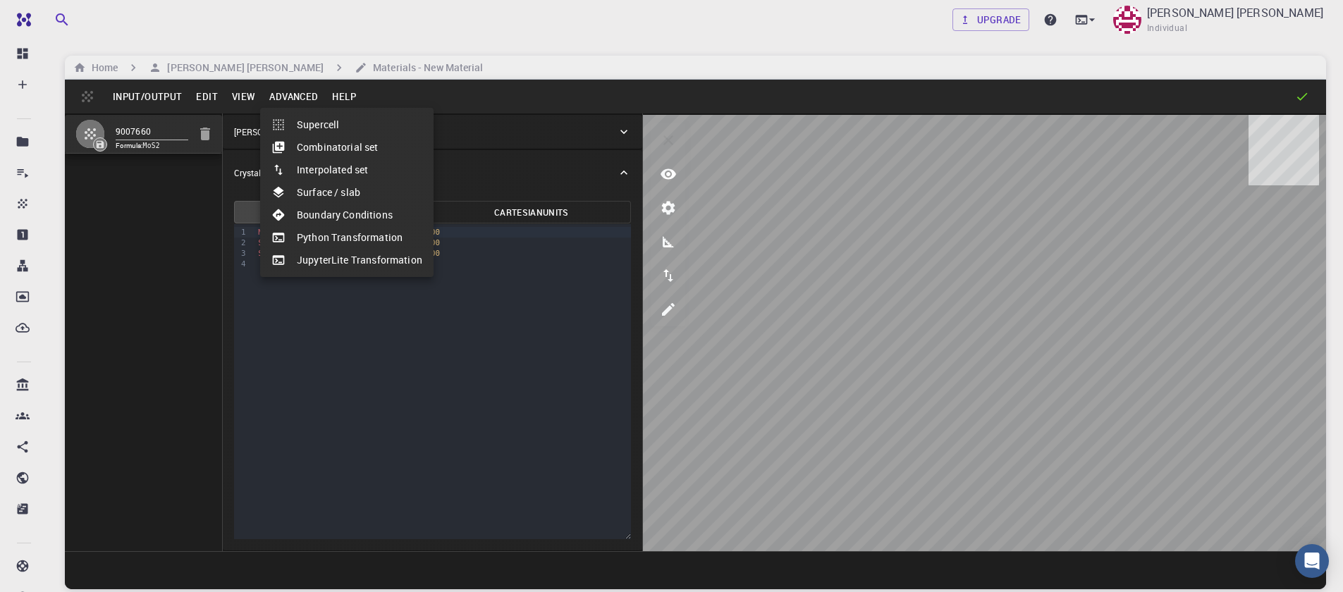
click at [303, 192] on li "Surface / slab" at bounding box center [346, 192] width 173 height 23
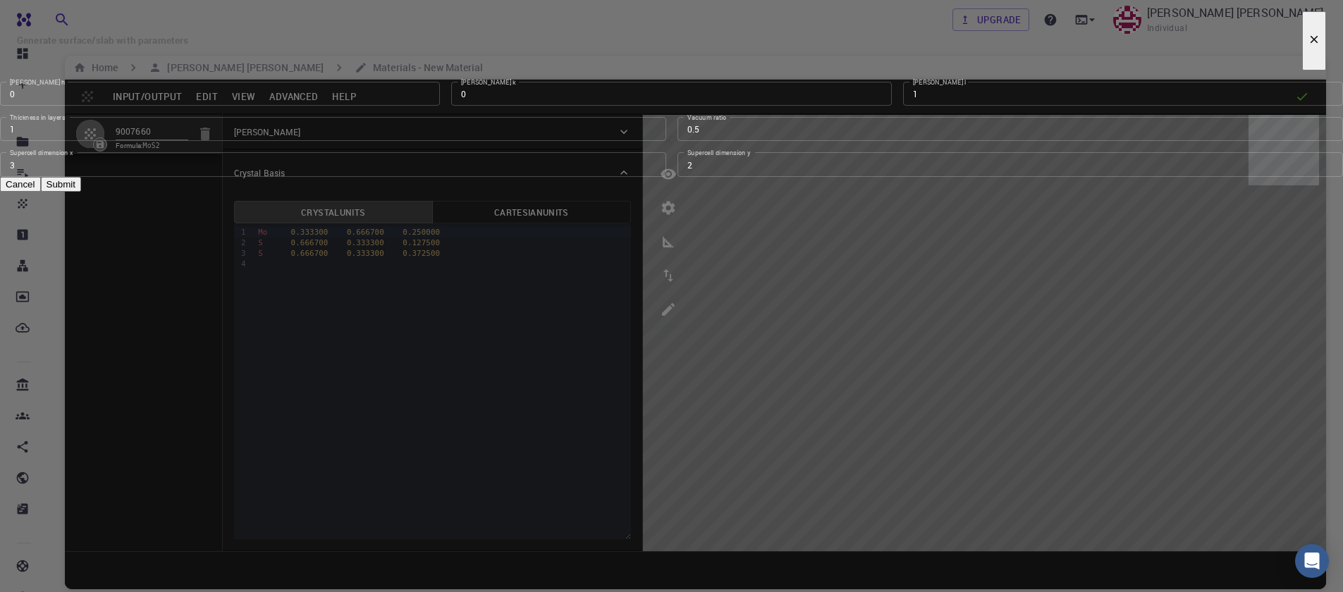
click at [649, 176] on input "3" at bounding box center [333, 164] width 666 height 24
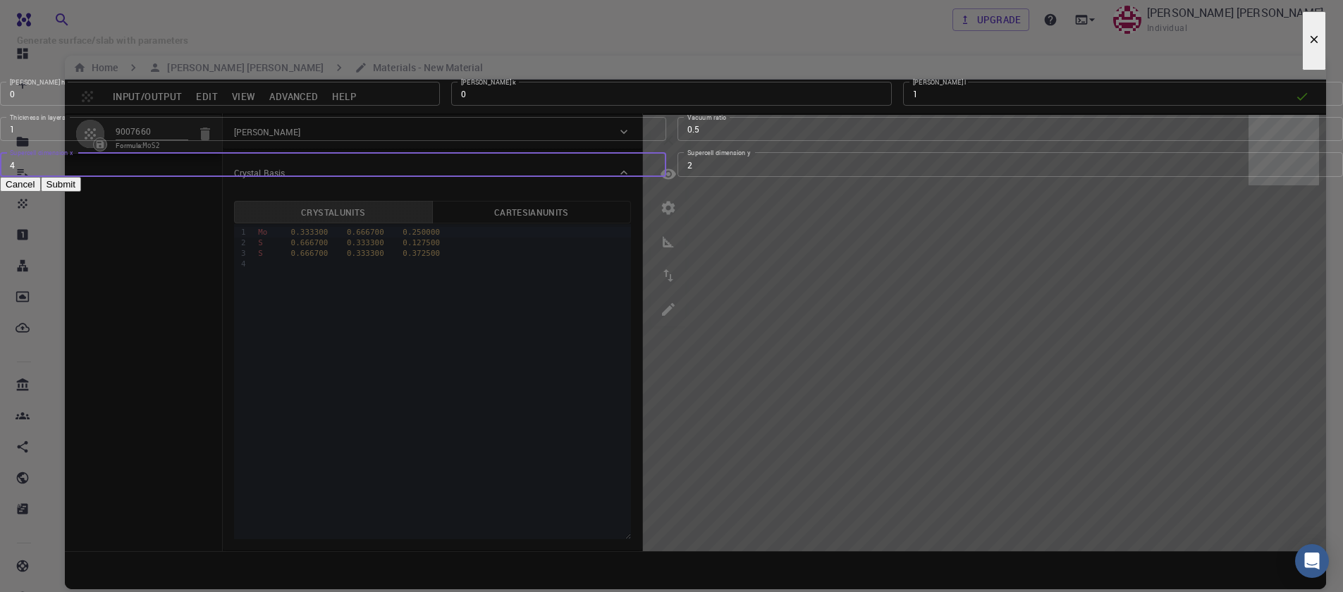
click at [649, 176] on input "4" at bounding box center [333, 164] width 666 height 24
click at [649, 176] on input "5" at bounding box center [333, 164] width 666 height 24
type input "6"
click at [649, 176] on input "6" at bounding box center [333, 164] width 666 height 24
type input "1"
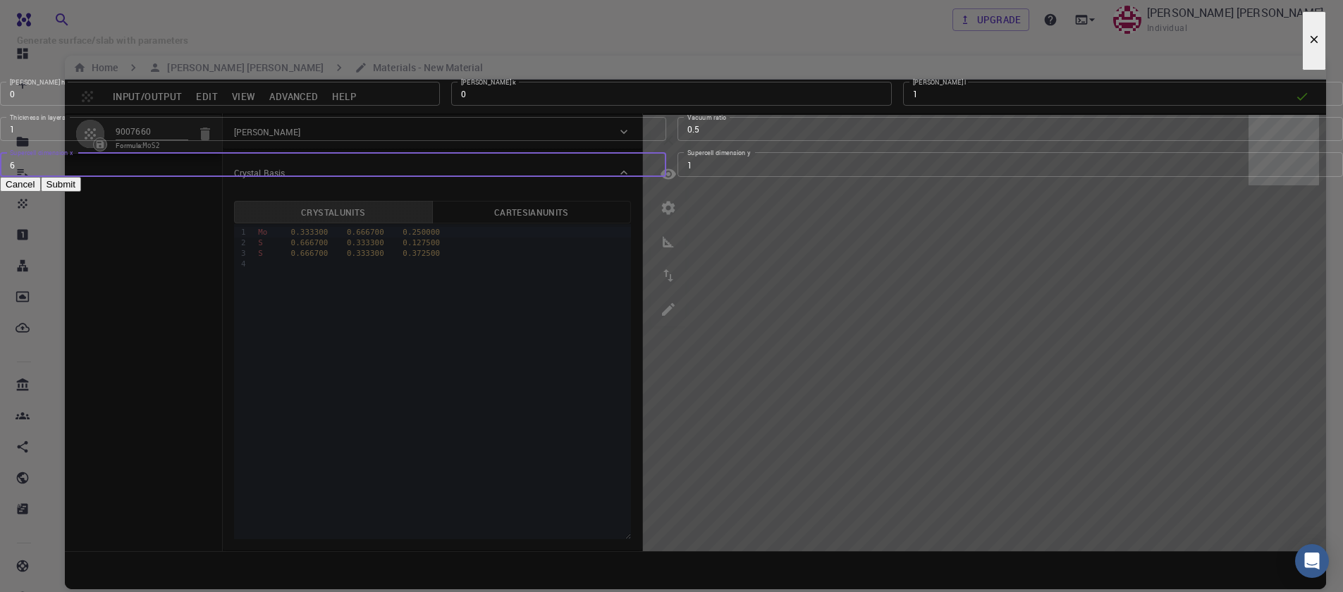
click at [851, 176] on input "1" at bounding box center [1010, 164] width 666 height 24
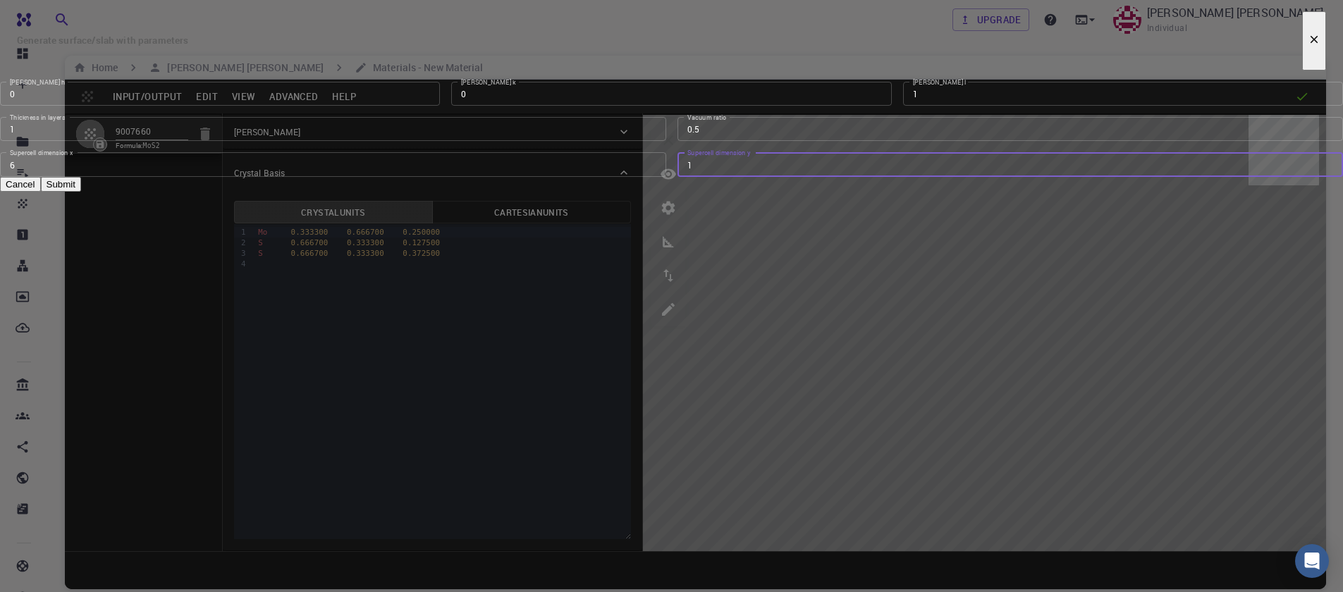
click at [851, 176] on input "1" at bounding box center [1010, 164] width 666 height 24
click at [81, 192] on button "Submit" at bounding box center [61, 184] width 40 height 15
type input "TRI"
type input "18.966"
type input "3.160994542861471"
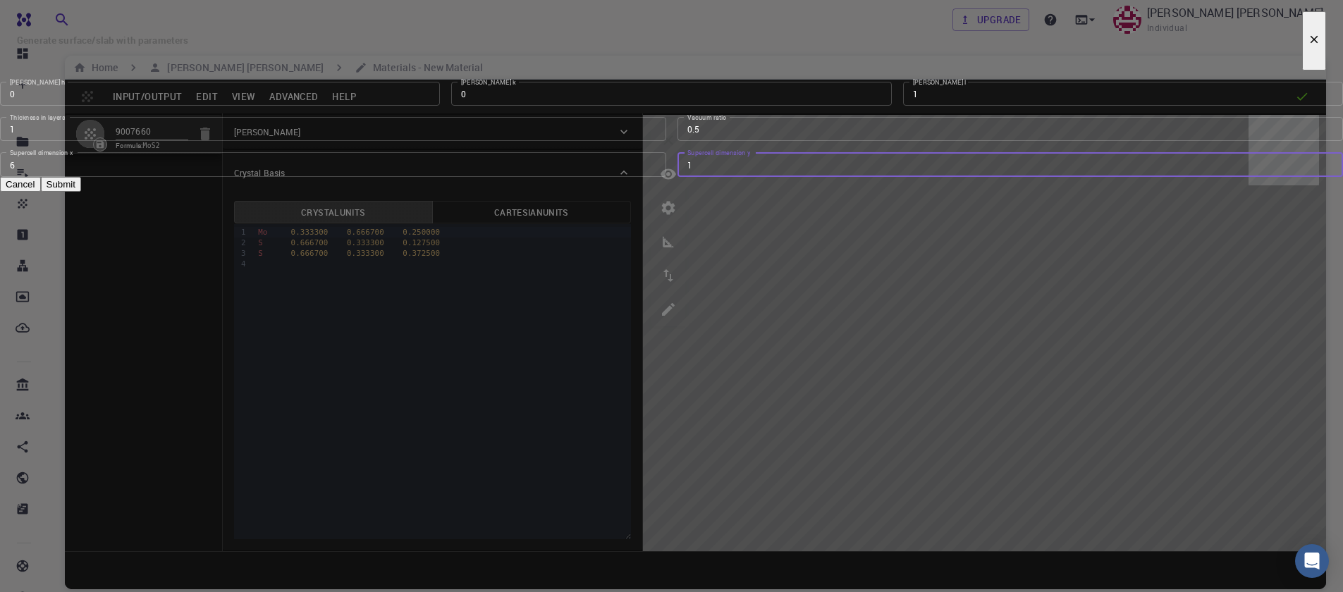
type input "24.59"
type input "120.0000571088431"
